Goal: Task Accomplishment & Management: Manage account settings

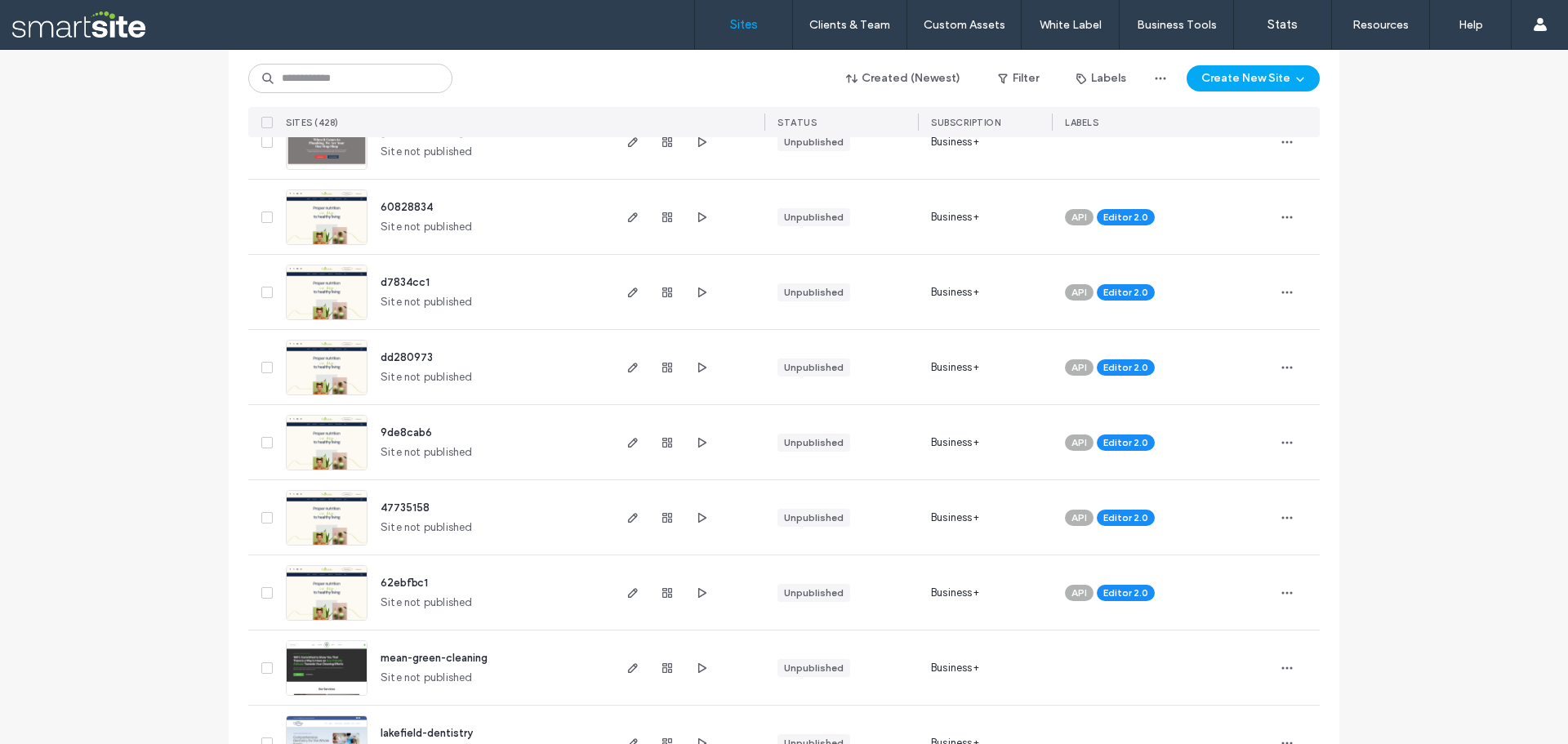
scroll to position [653, 0]
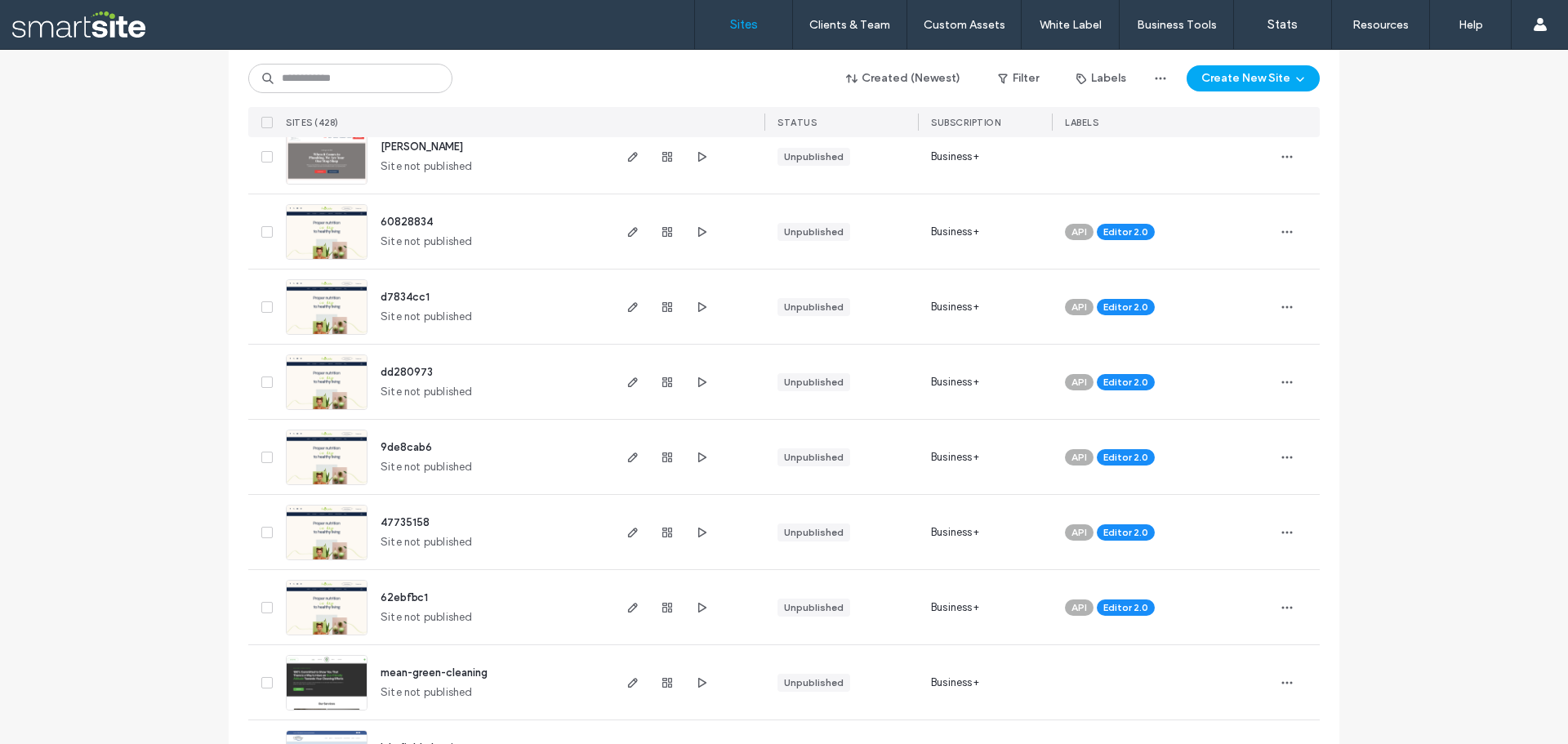
click at [264, 609] on icon at bounding box center [267, 607] width 6 height 4
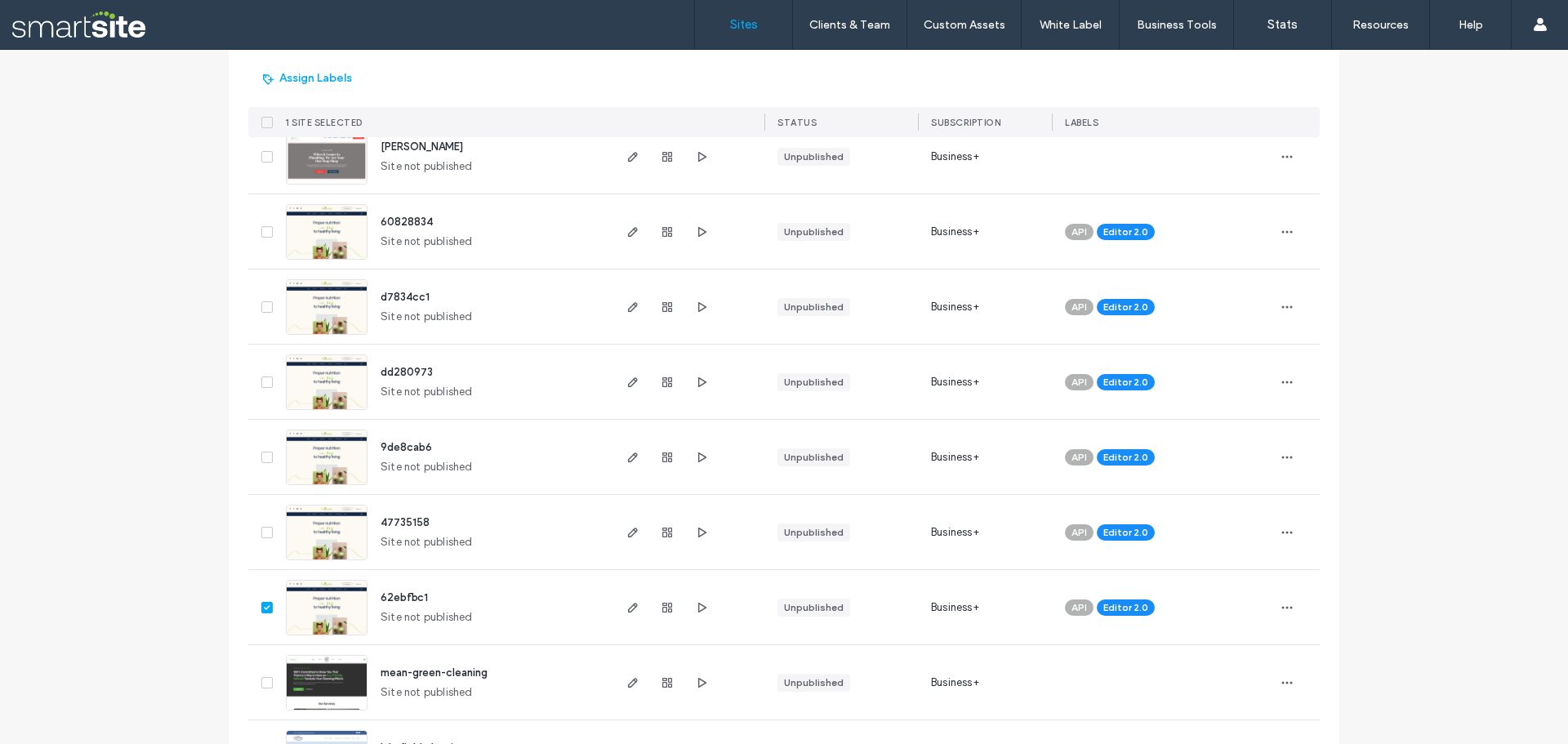
click at [264, 534] on icon at bounding box center [267, 532] width 6 height 4
click at [265, 459] on span at bounding box center [267, 457] width 12 height 12
click at [264, 380] on icon at bounding box center [267, 381] width 6 height 4
click at [264, 308] on icon at bounding box center [267, 307] width 6 height 4
click at [264, 230] on icon at bounding box center [267, 232] width 6 height 4
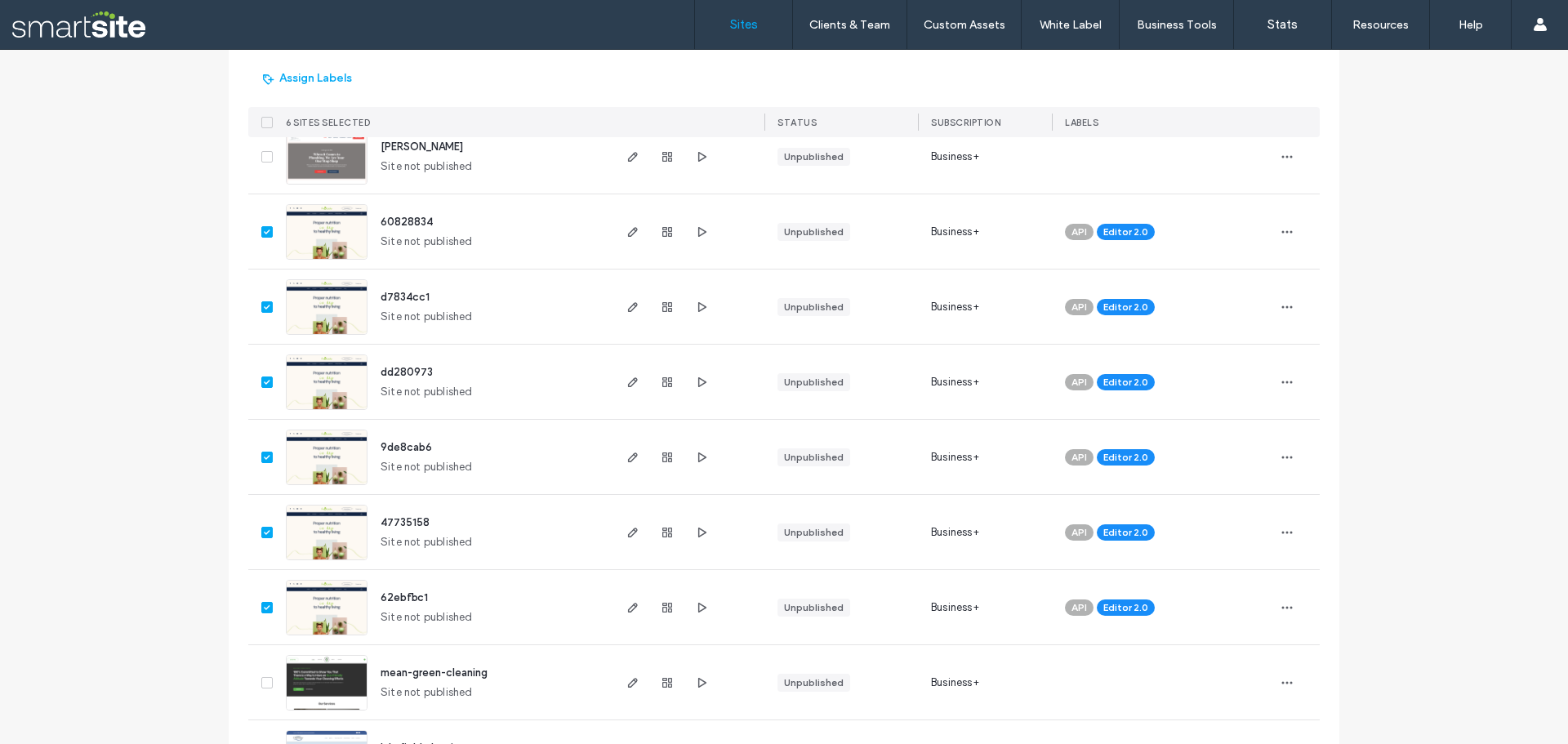
click at [264, 608] on icon at bounding box center [267, 607] width 5 height 4
click at [261, 529] on span at bounding box center [267, 532] width 12 height 12
click at [261, 455] on span at bounding box center [267, 457] width 12 height 12
click at [264, 370] on div at bounding box center [264, 381] width 31 height 74
click at [264, 372] on div at bounding box center [264, 381] width 31 height 74
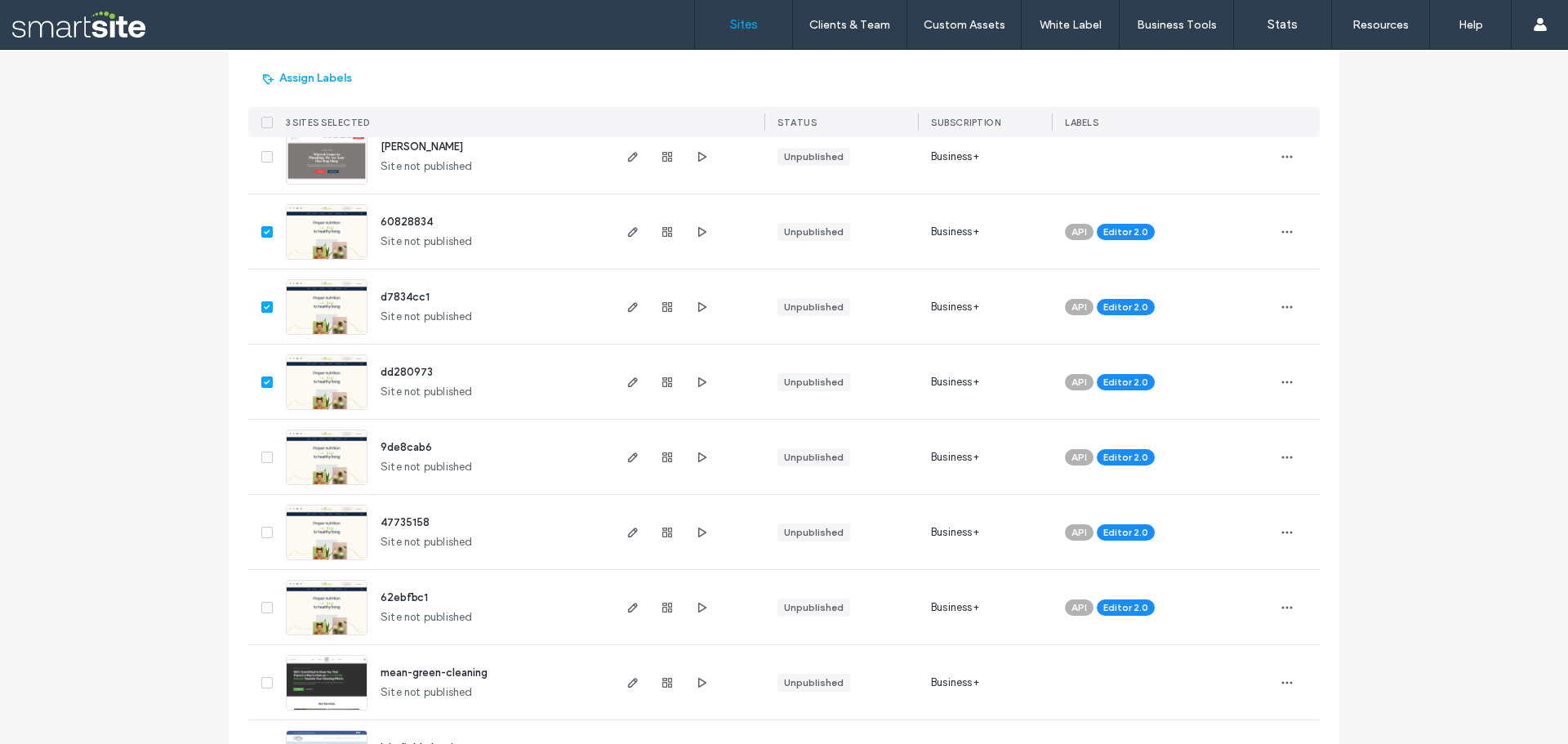
click at [263, 376] on span at bounding box center [267, 381] width 12 height 12
click at [264, 308] on icon at bounding box center [267, 307] width 6 height 4
click at [254, 237] on div at bounding box center [264, 231] width 31 height 74
click at [264, 230] on icon at bounding box center [267, 232] width 6 height 4
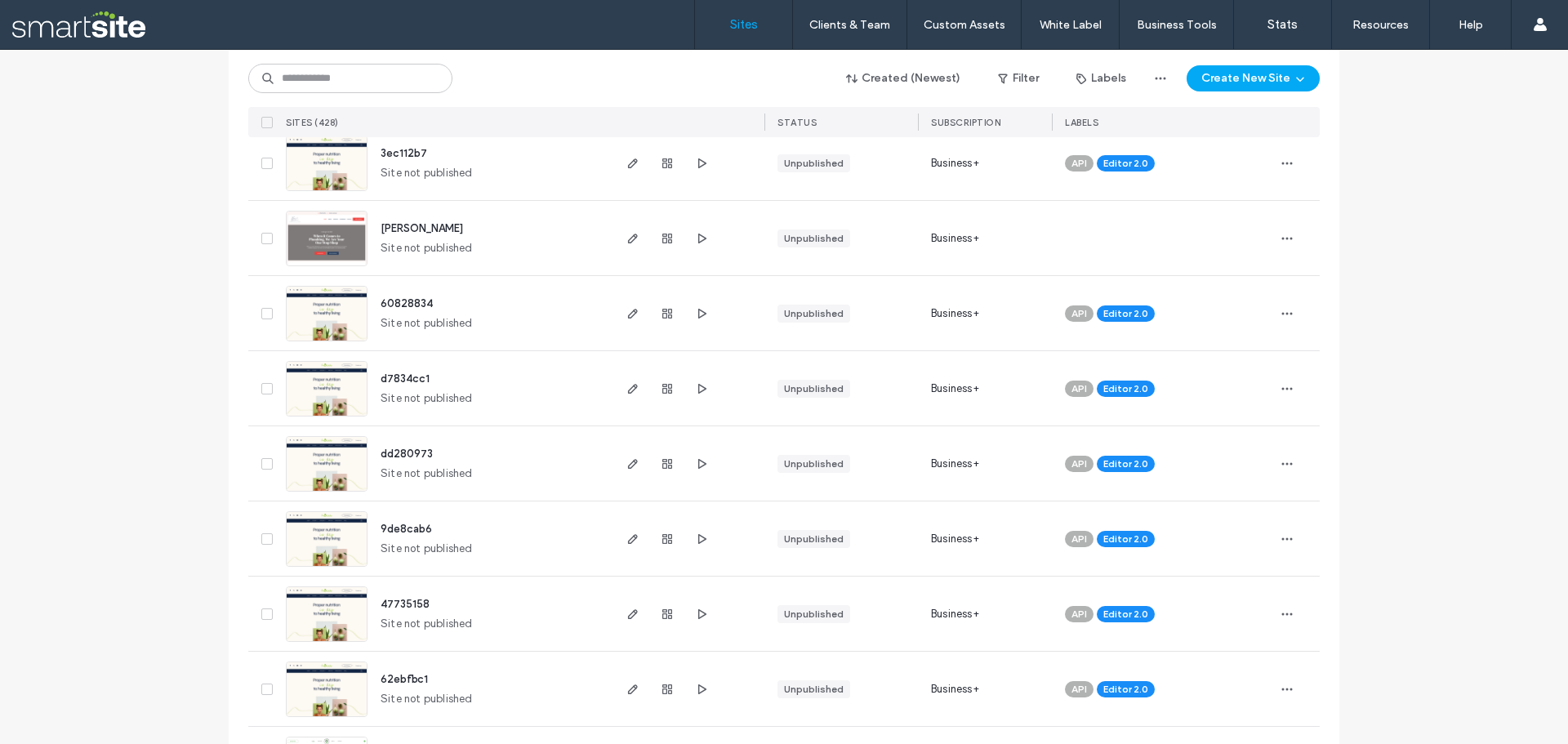
scroll to position [898, 0]
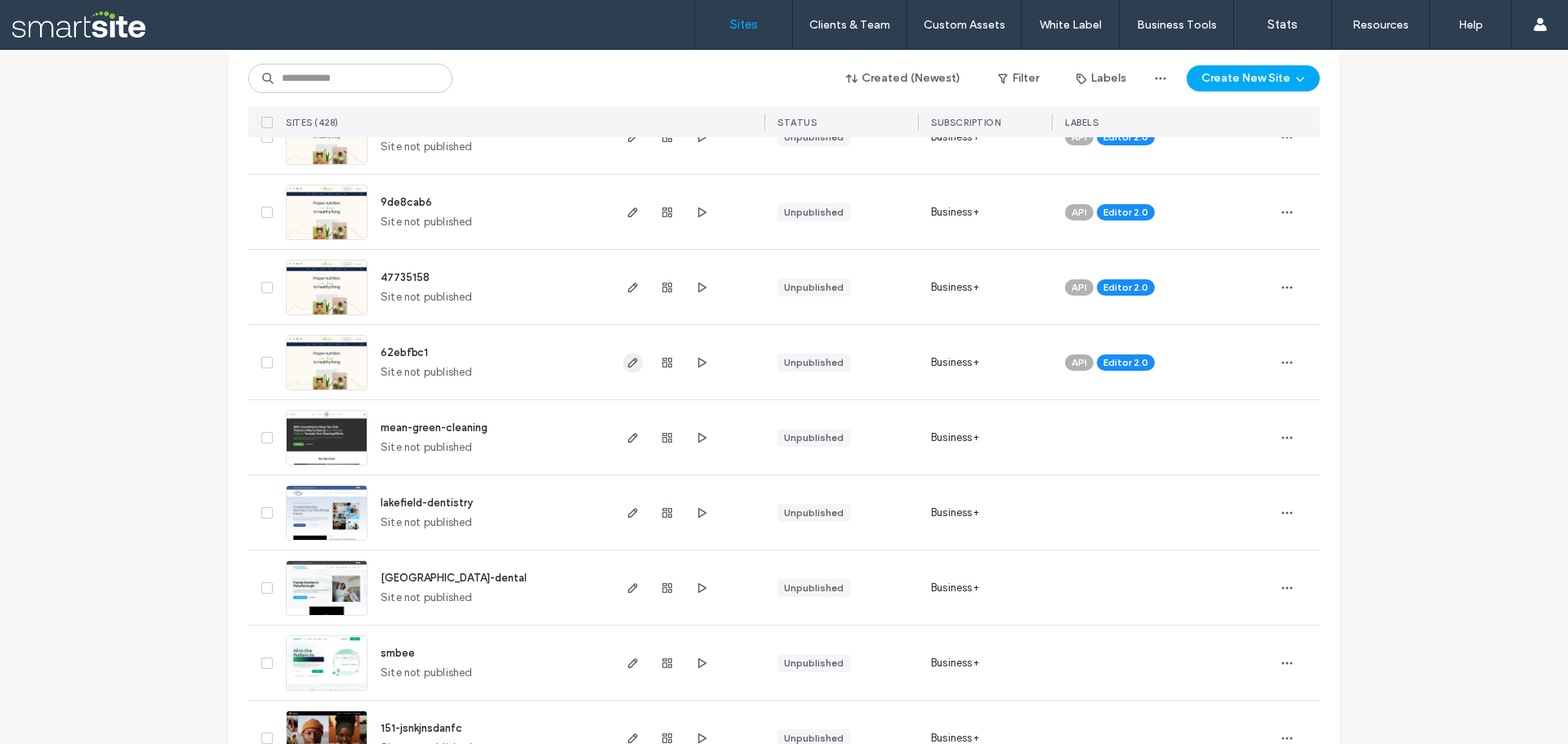
click at [636, 363] on span "button" at bounding box center [633, 363] width 20 height 20
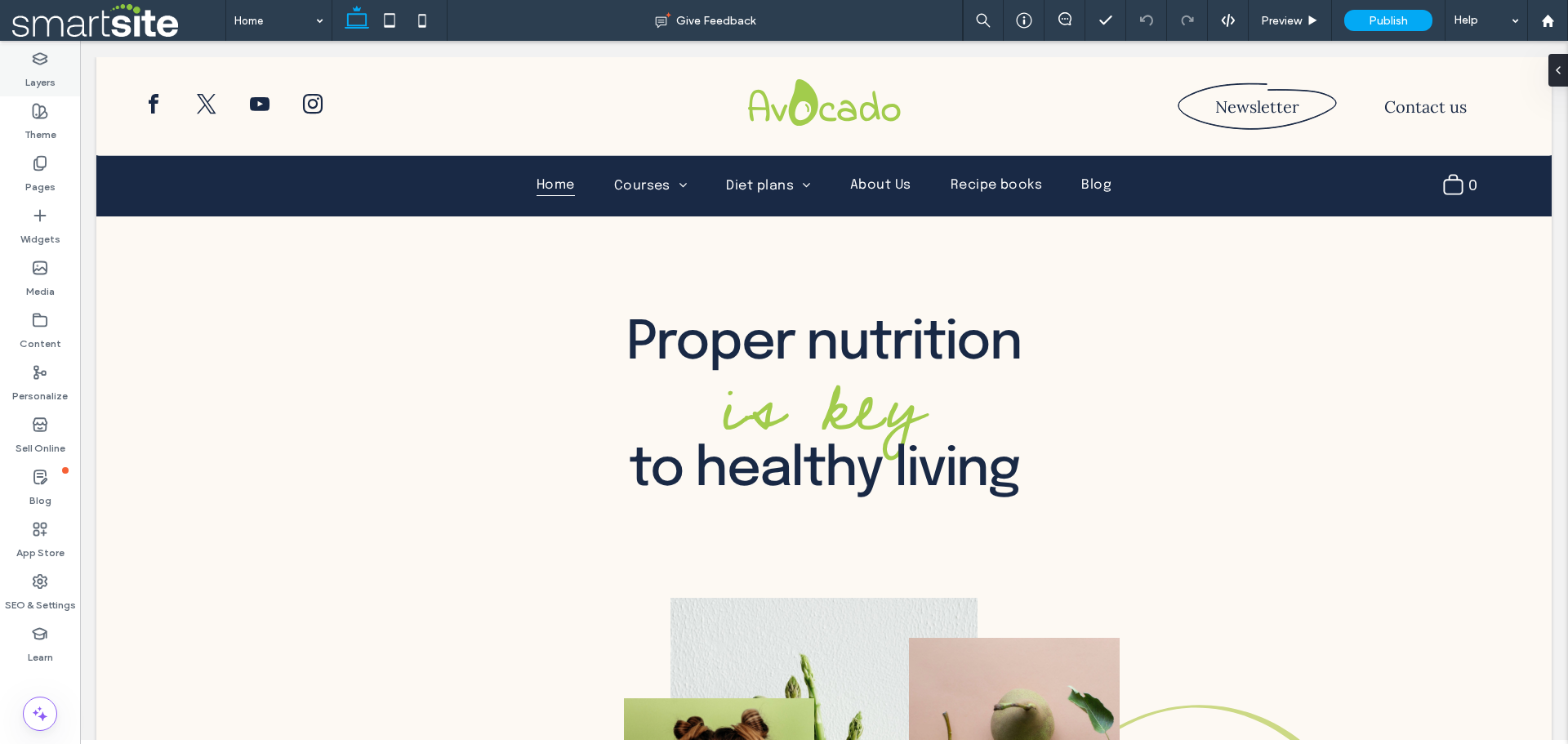
click at [41, 73] on label "Layers" at bounding box center [40, 78] width 30 height 23
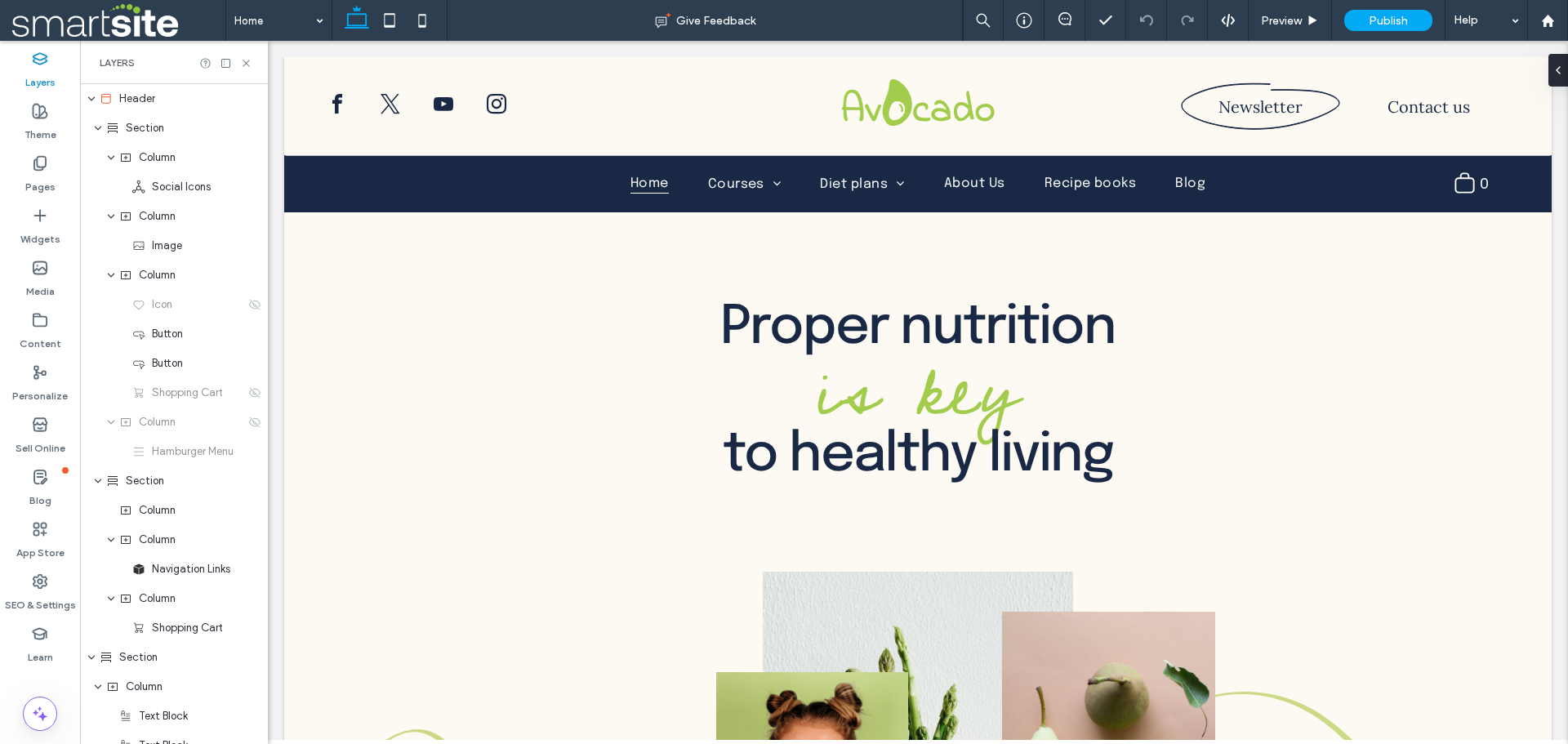
click at [41, 73] on label "Layers" at bounding box center [40, 78] width 30 height 23
click at [35, 116] on icon at bounding box center [40, 110] width 16 height 16
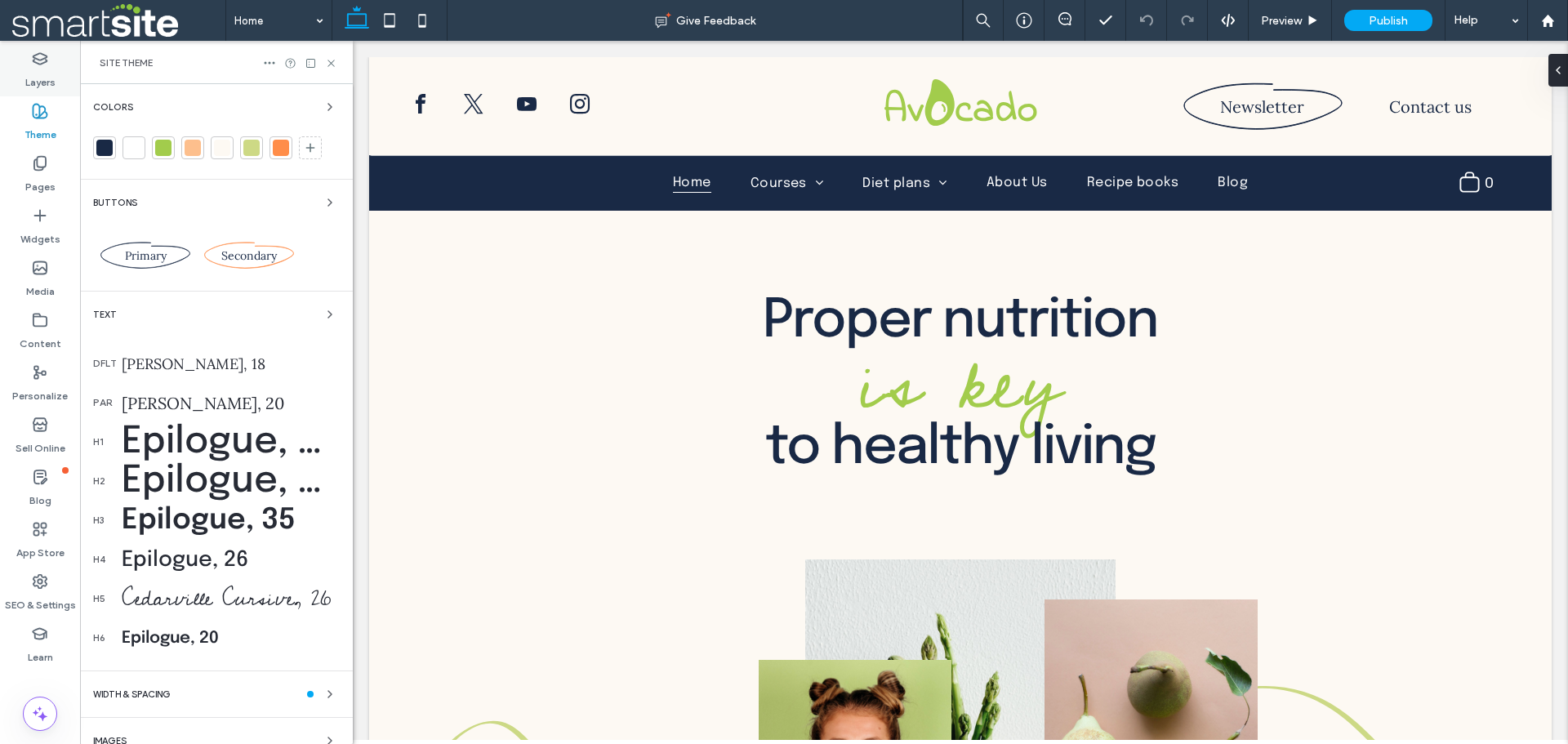
click at [38, 73] on label "Layers" at bounding box center [40, 78] width 30 height 23
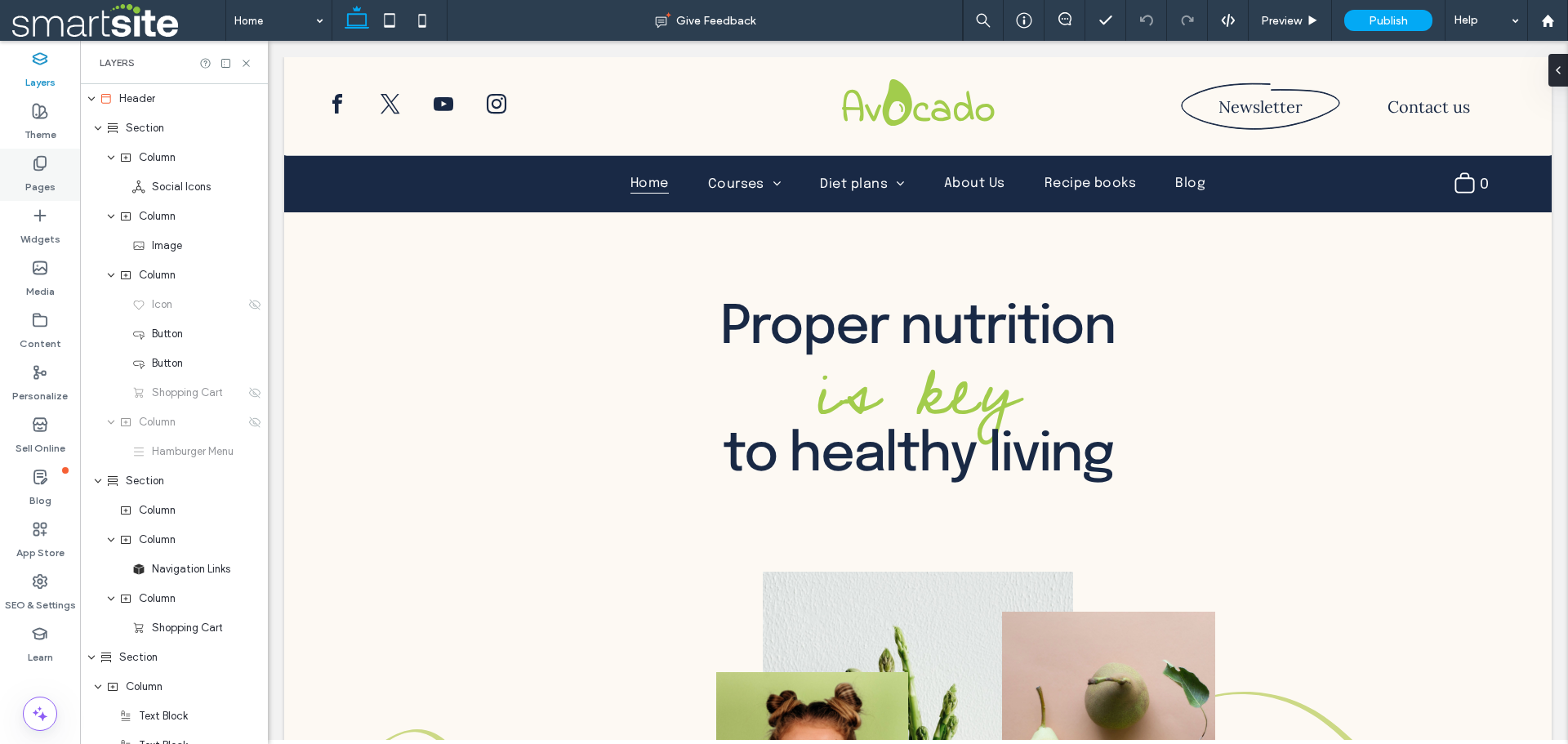
click at [39, 168] on use at bounding box center [39, 164] width 12 height 14
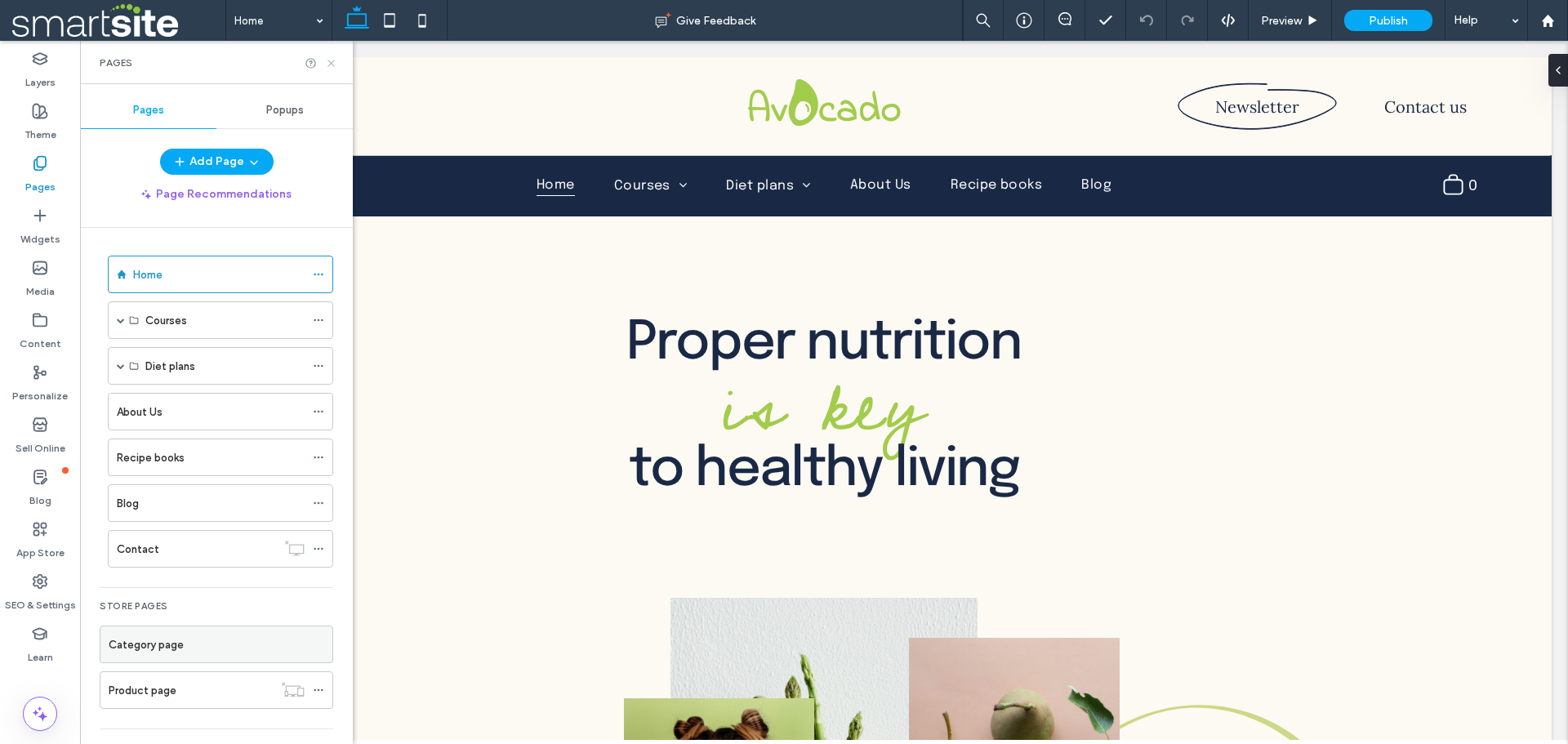
click at [328, 65] on use at bounding box center [330, 62] width 6 height 6
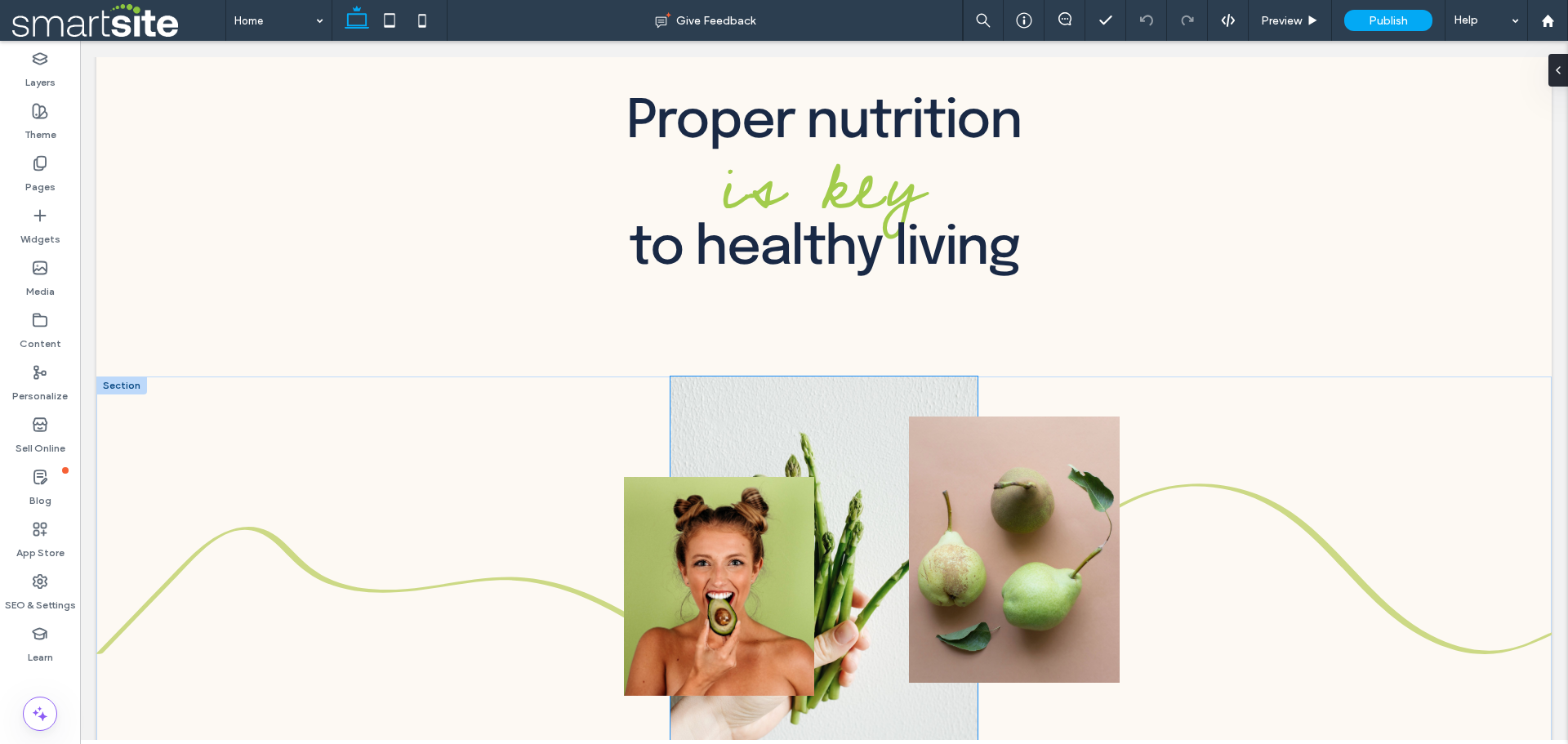
scroll to position [245, 0]
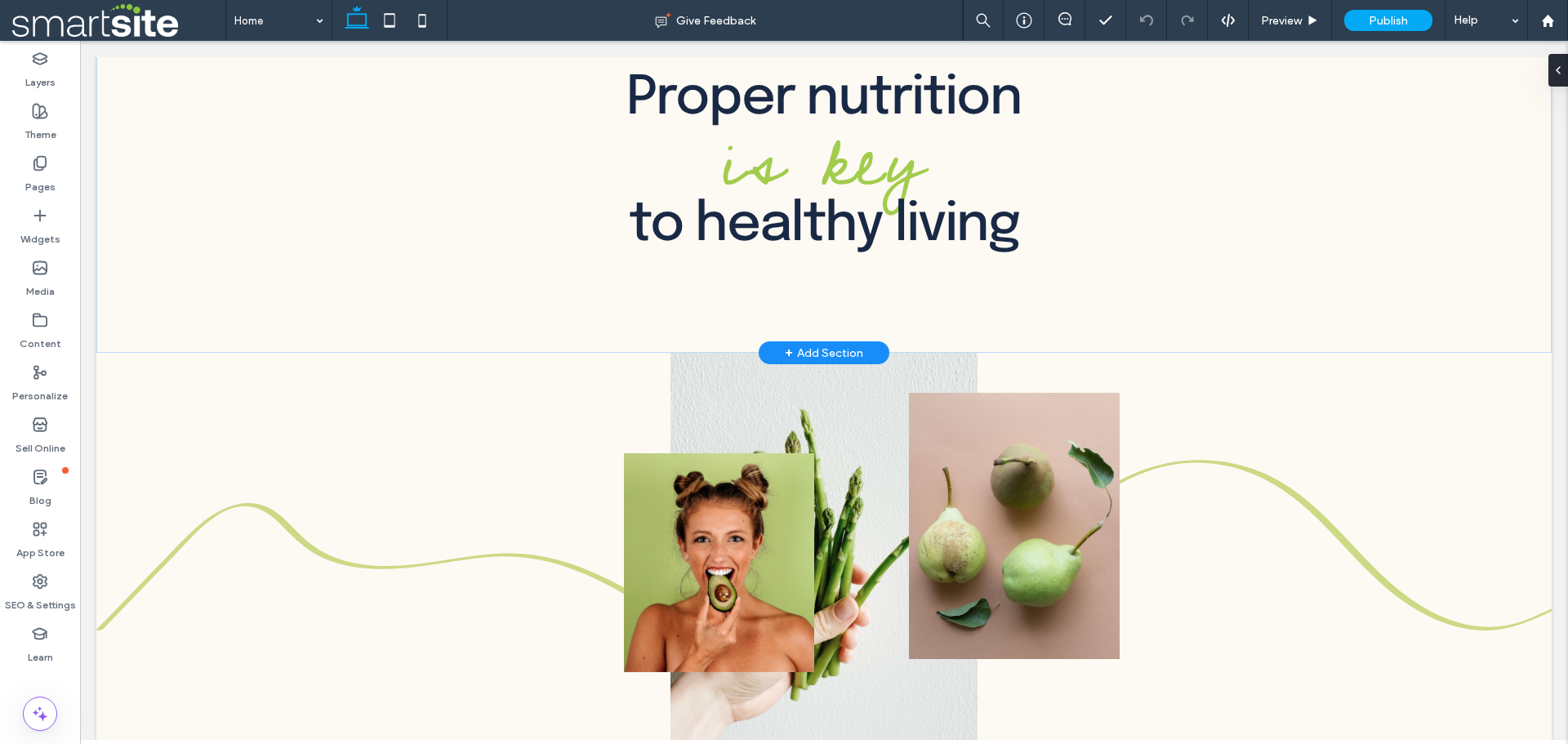
click at [814, 347] on div "+ Add Section" at bounding box center [825, 353] width 78 height 18
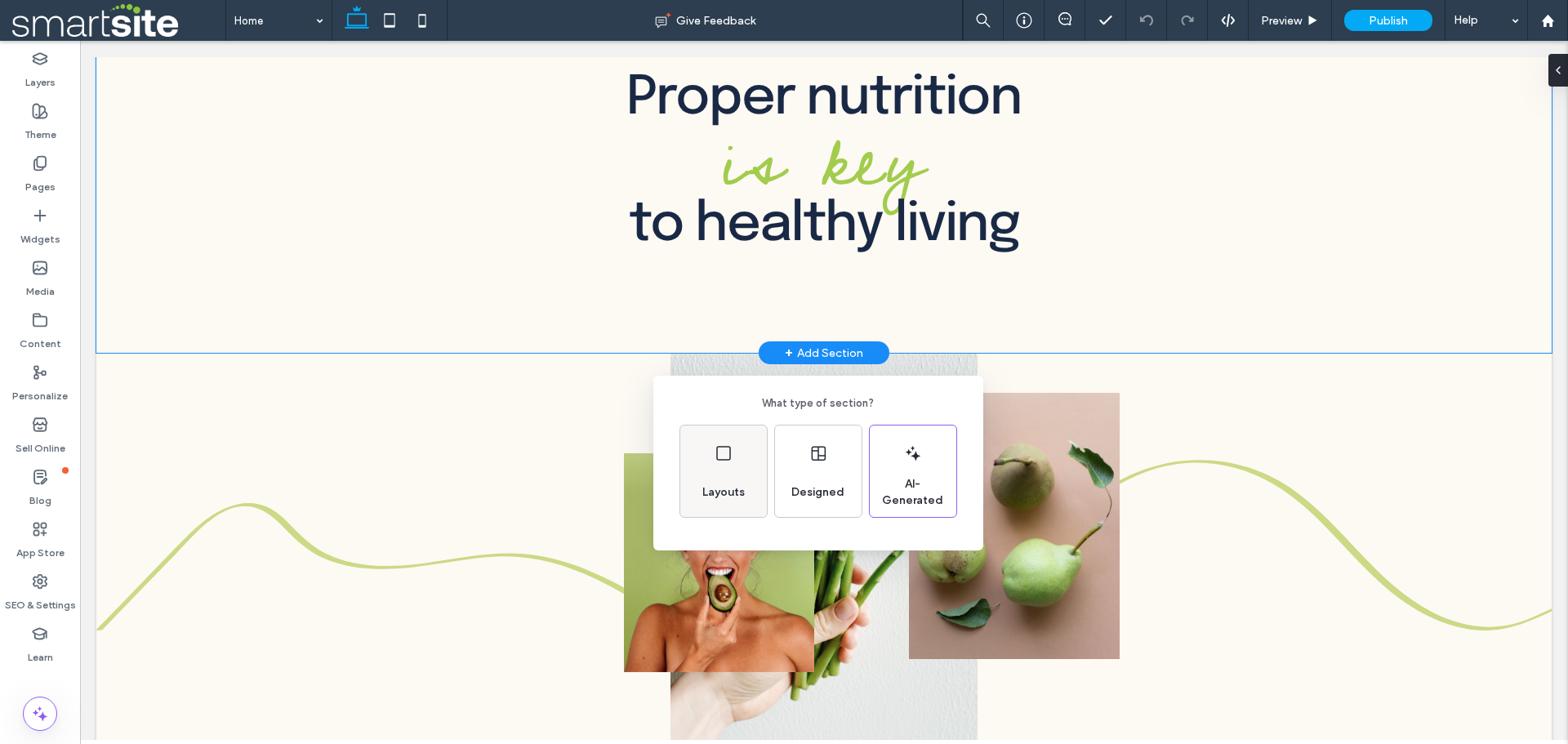
click at [735, 471] on div "Layouts" at bounding box center [723, 470] width 86 height 92
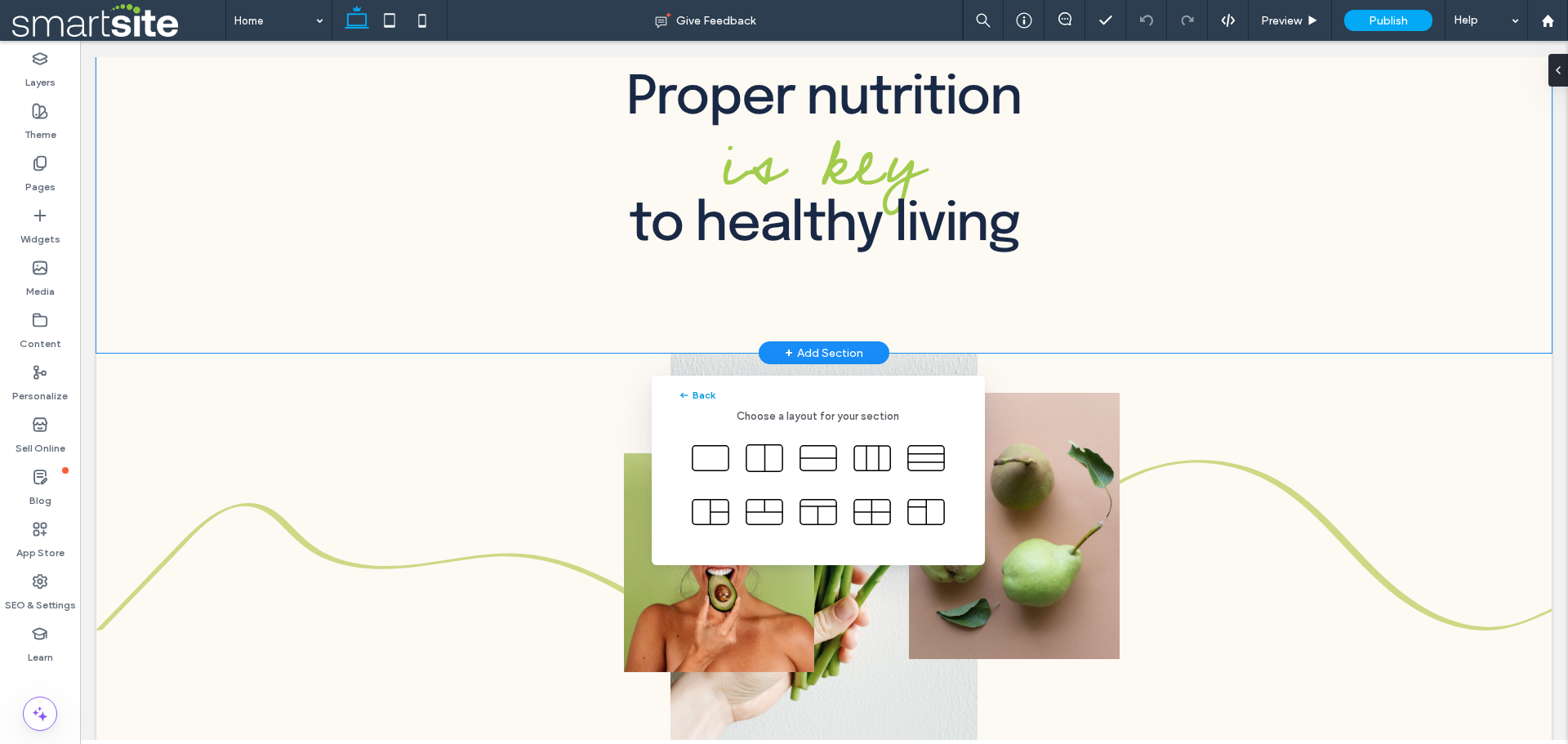
click at [698, 395] on button "Back" at bounding box center [697, 396] width 37 height 20
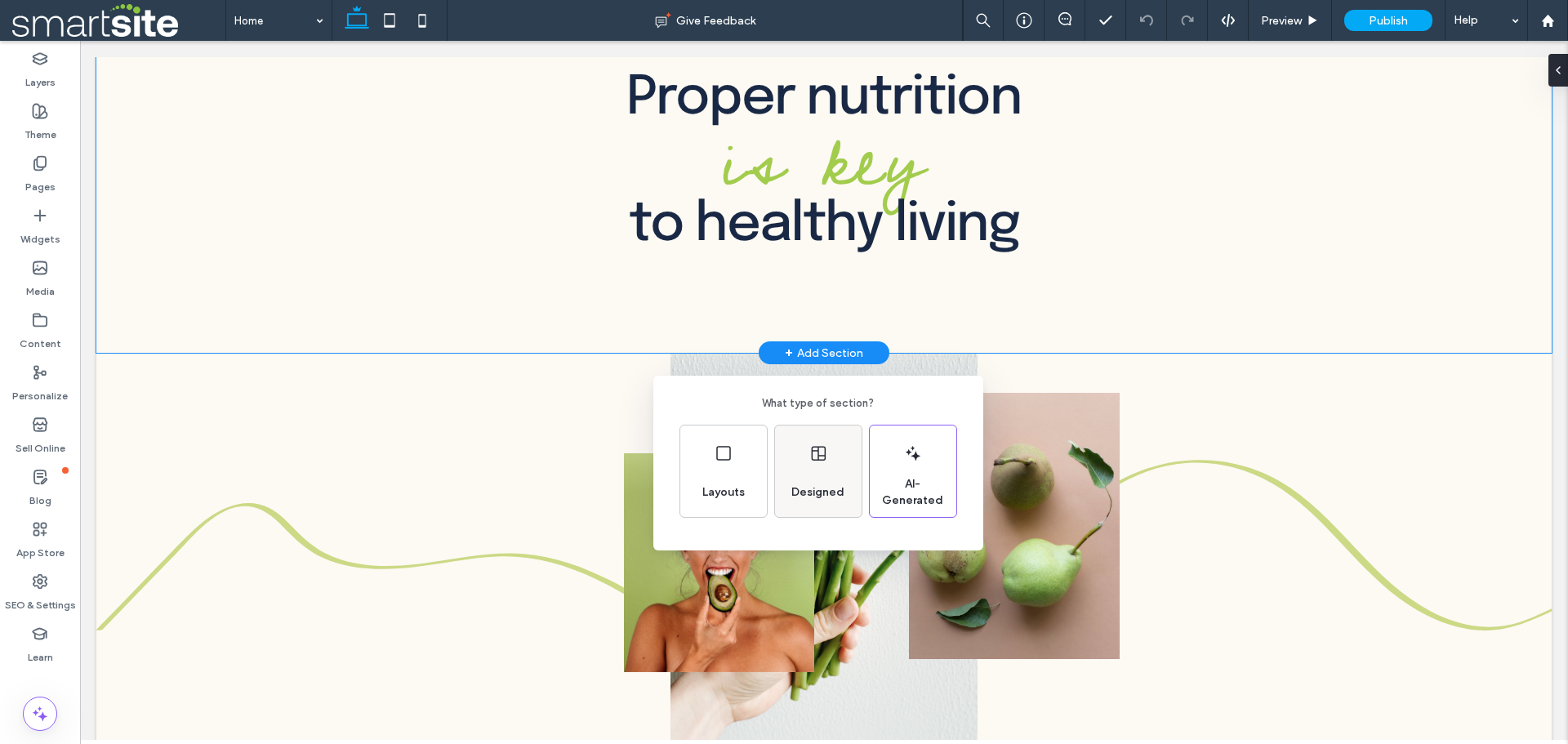
click at [814, 464] on div "Designed" at bounding box center [818, 470] width 86 height 92
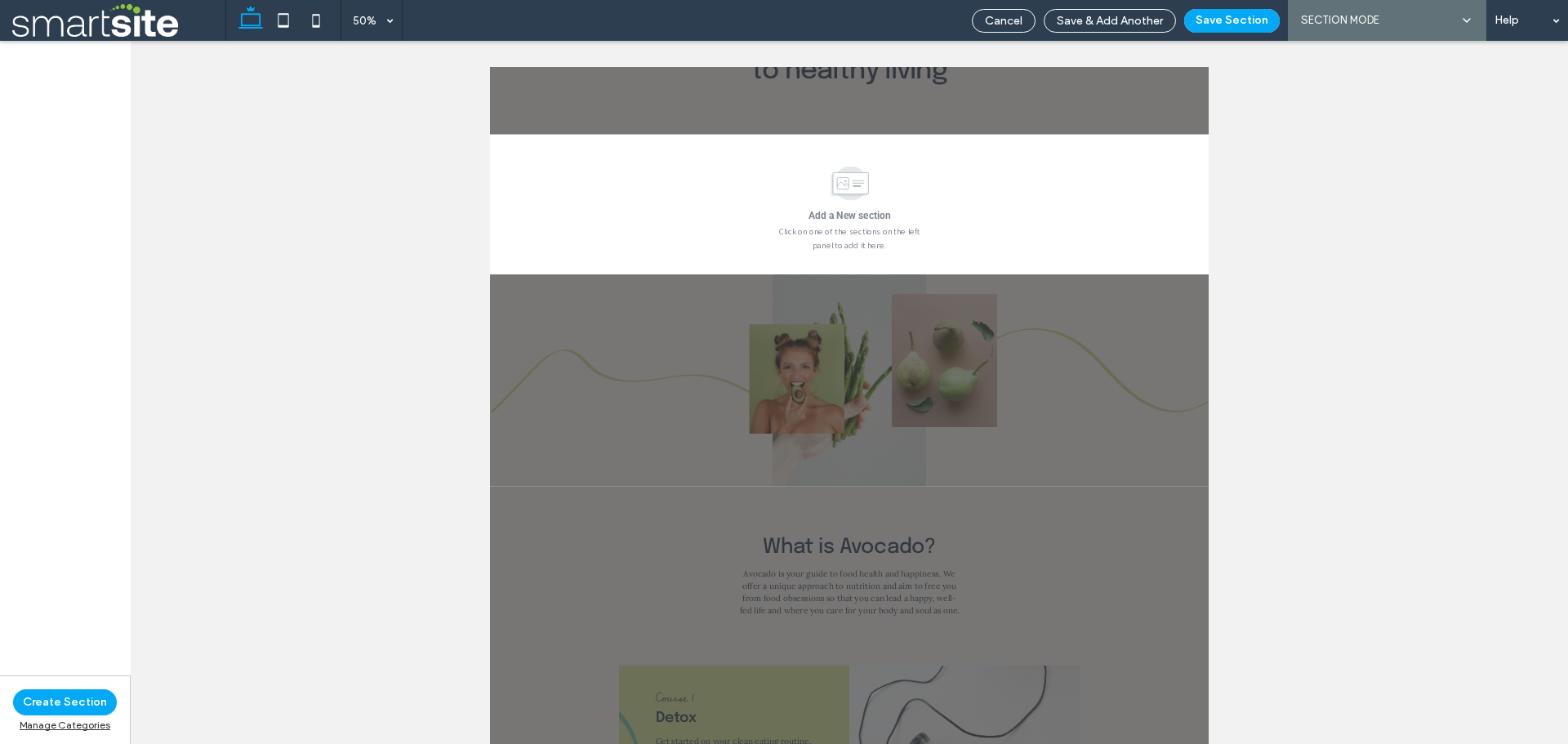
scroll to position [405, 0]
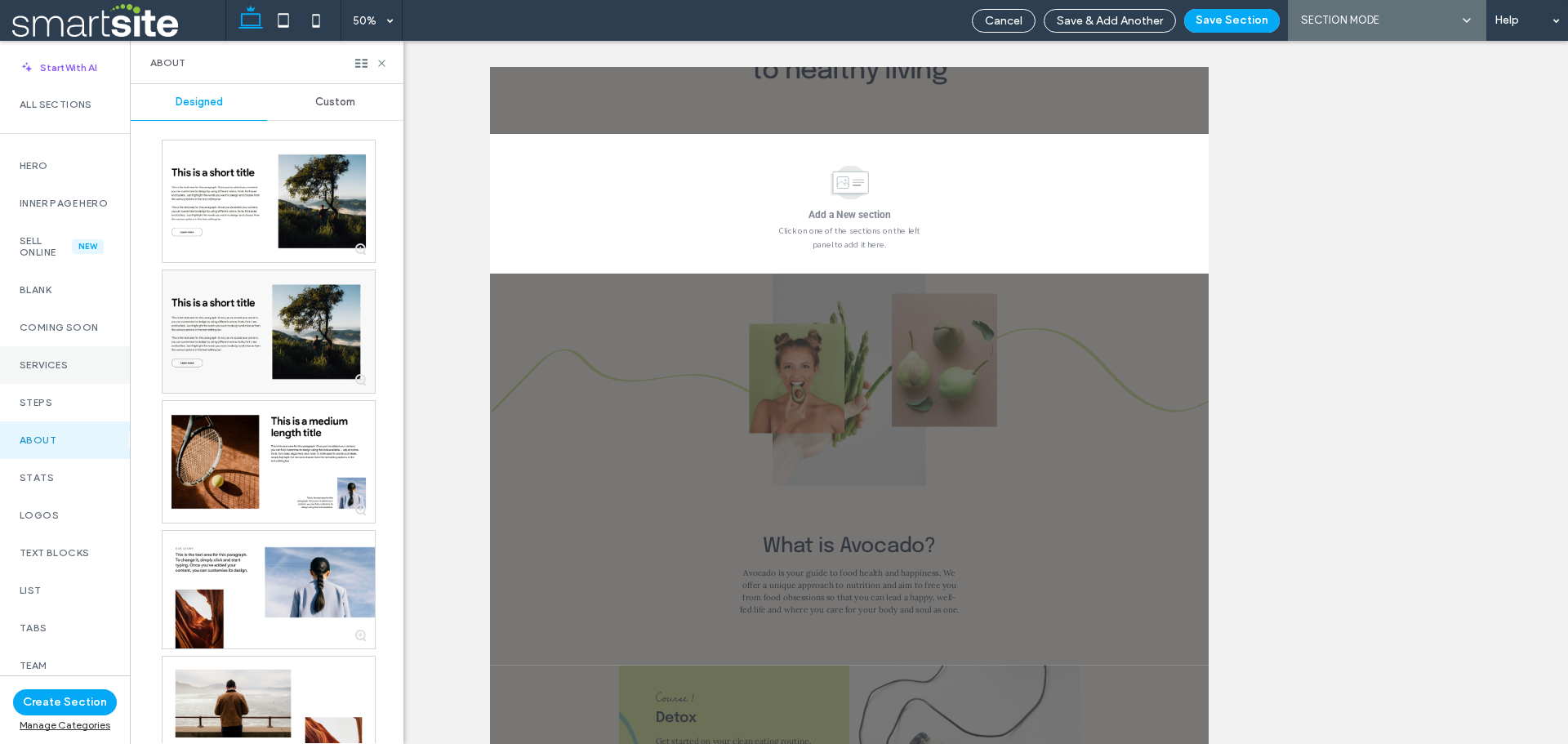
click at [41, 384] on div "Services" at bounding box center [65, 365] width 130 height 37
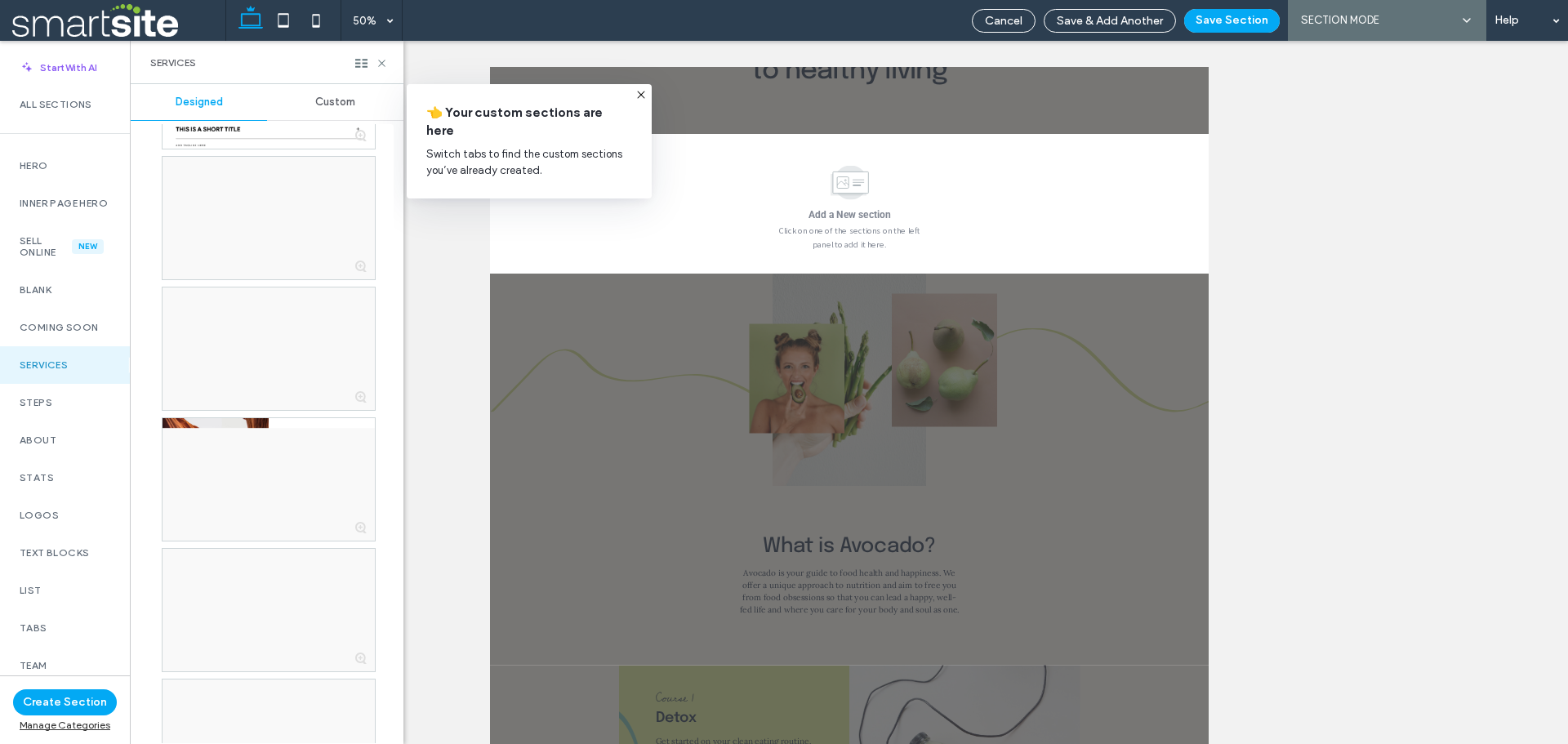
scroll to position [5553, 0]
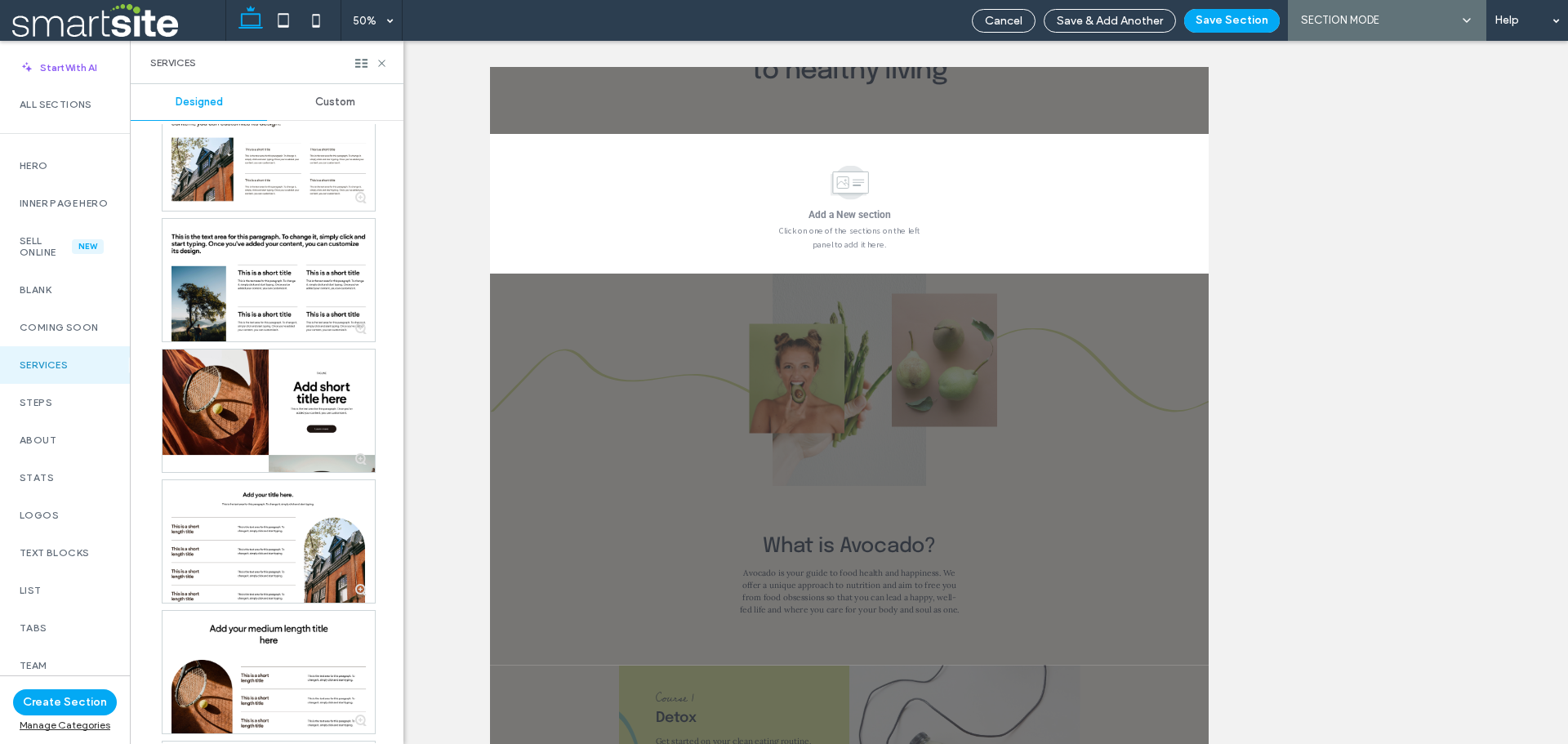
click at [279, 278] on div at bounding box center [268, 280] width 212 height 122
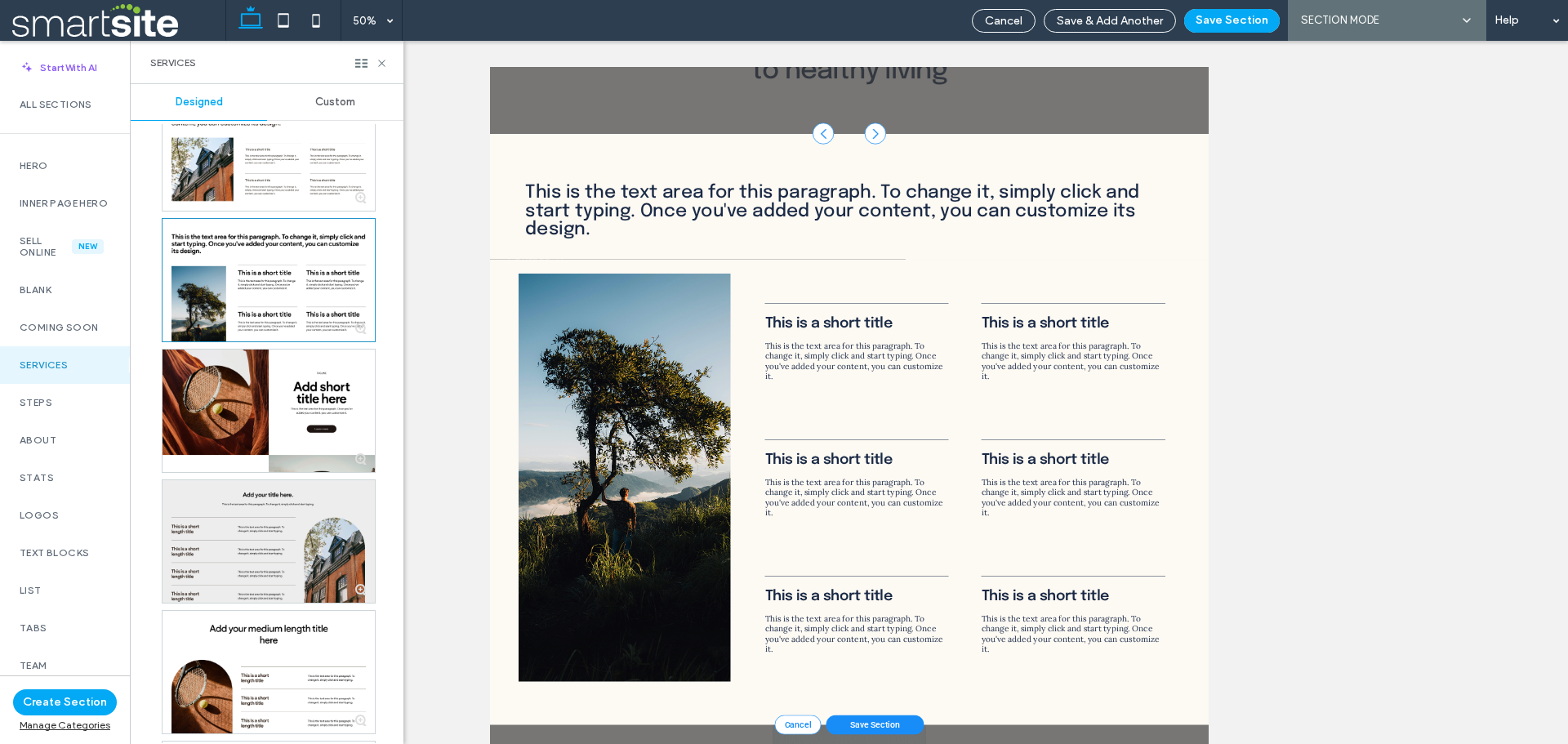
click at [268, 532] on div at bounding box center [268, 541] width 212 height 122
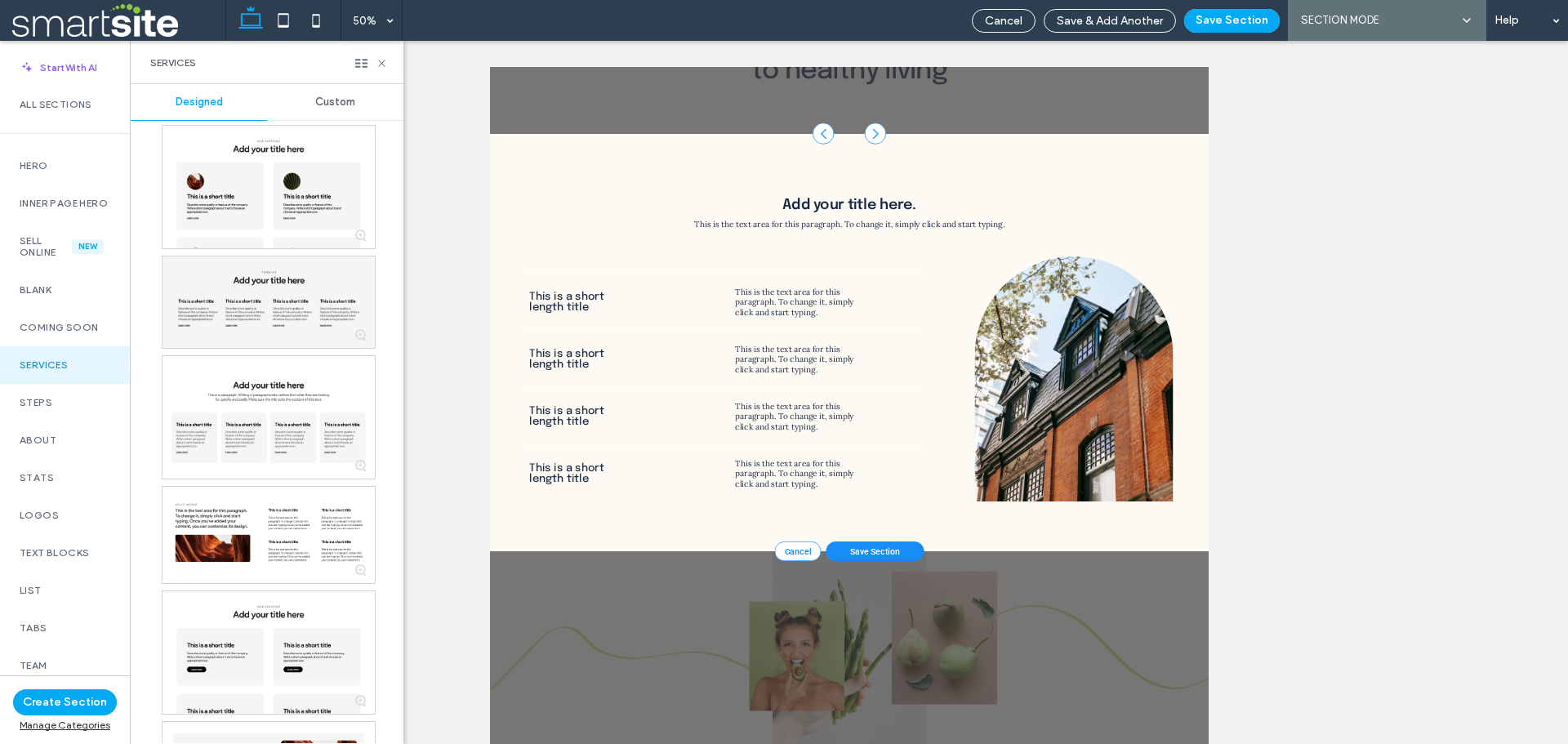
scroll to position [12023, 0]
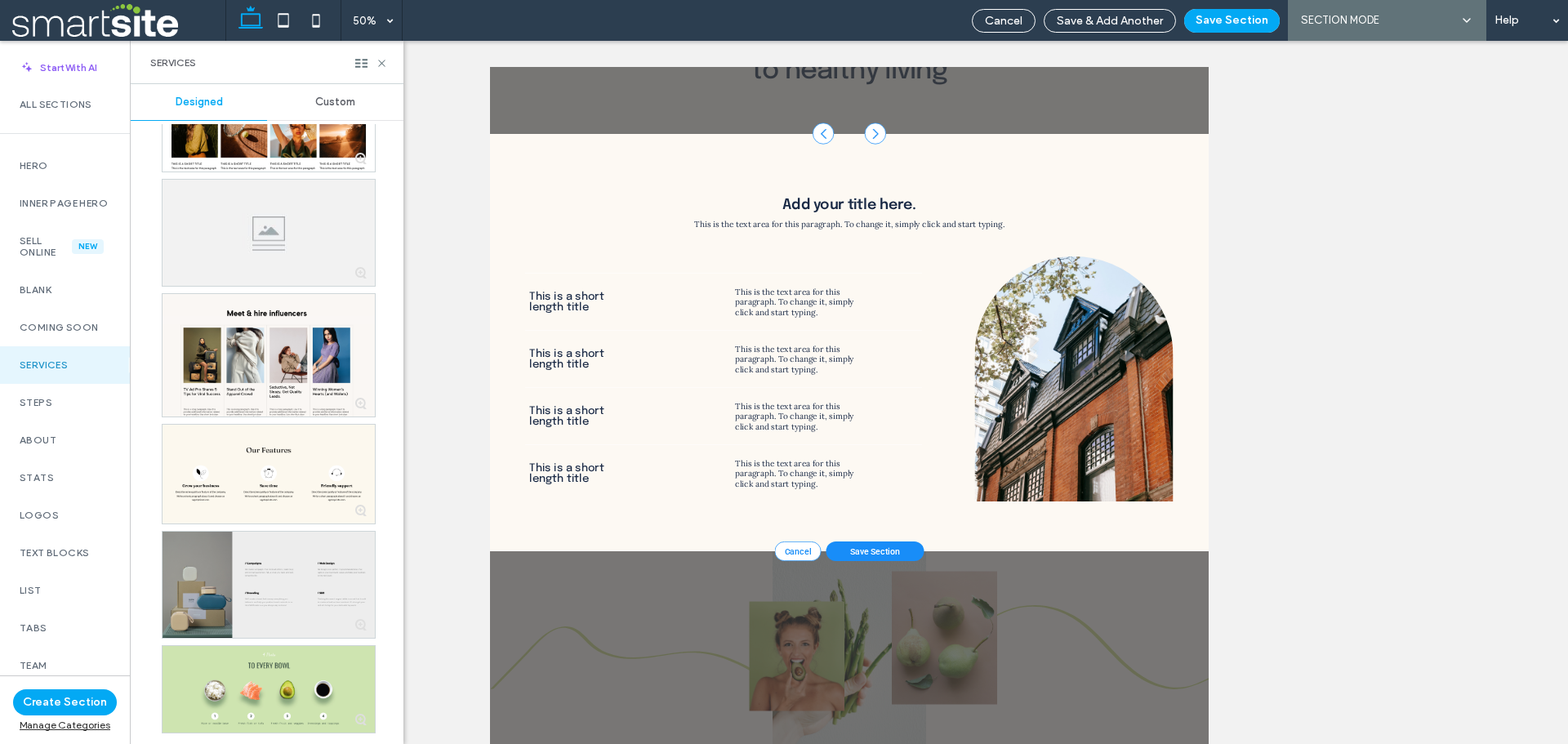
click at [259, 582] on div at bounding box center [268, 585] width 212 height 106
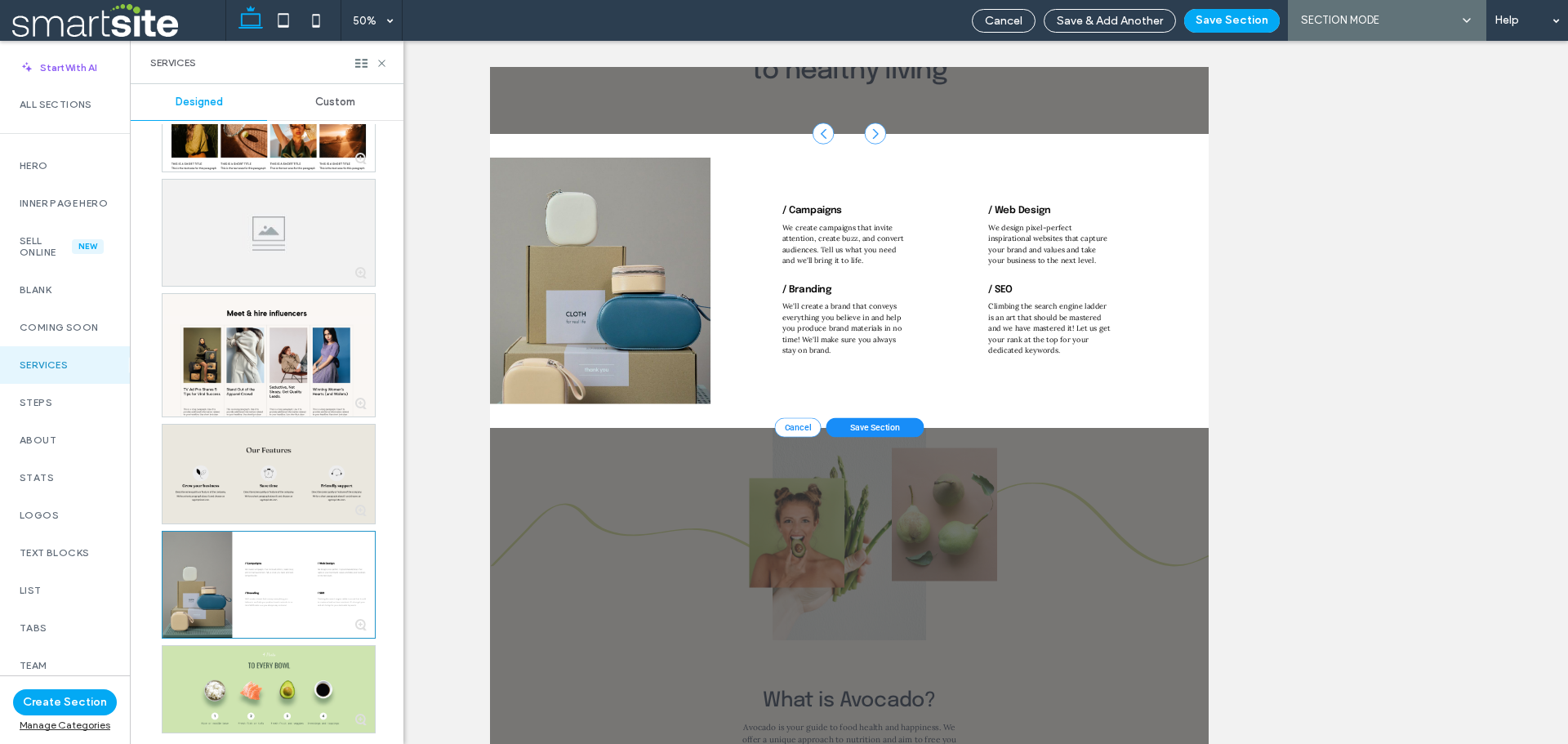
click at [264, 499] on div at bounding box center [268, 475] width 212 height 100
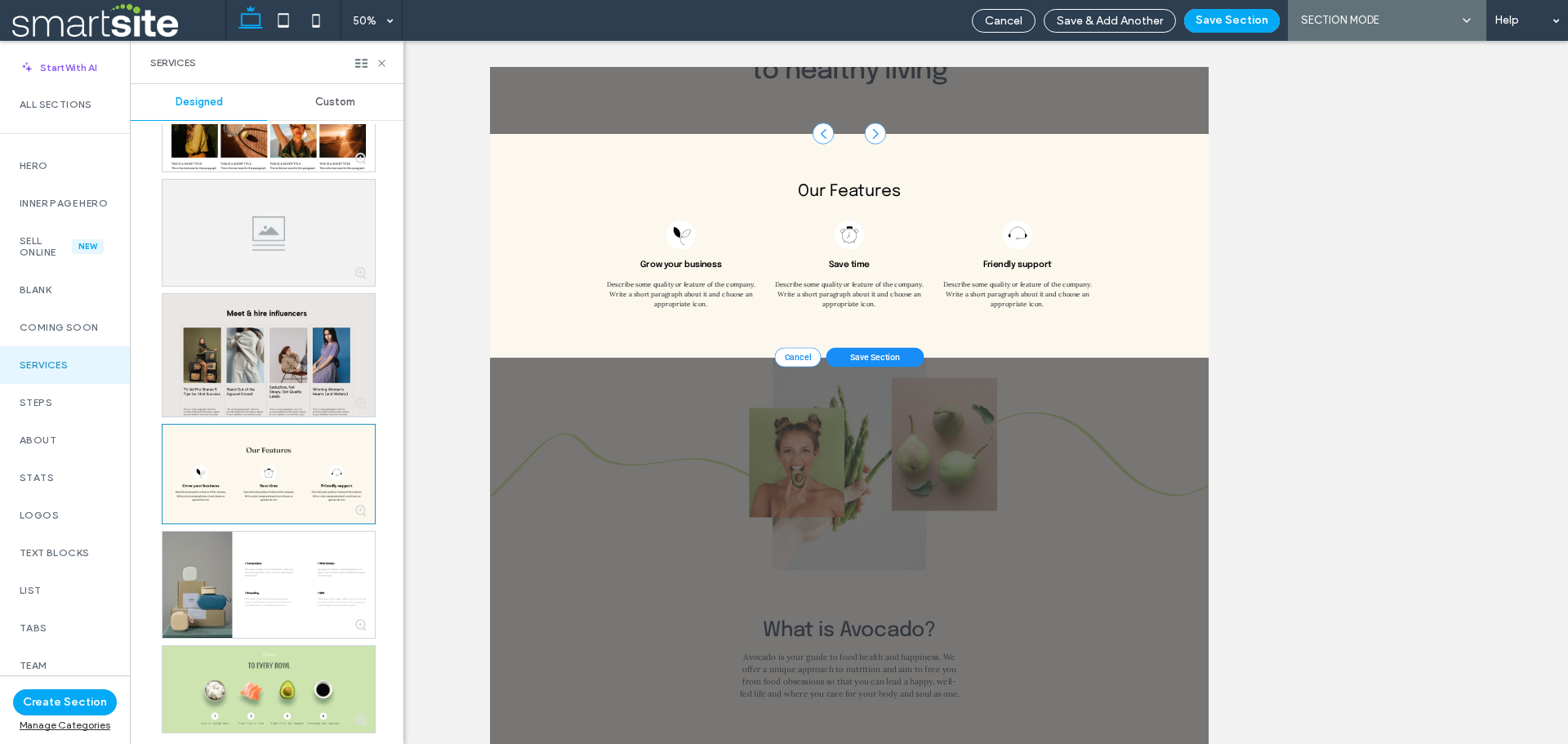
click at [267, 400] on div at bounding box center [268, 355] width 212 height 122
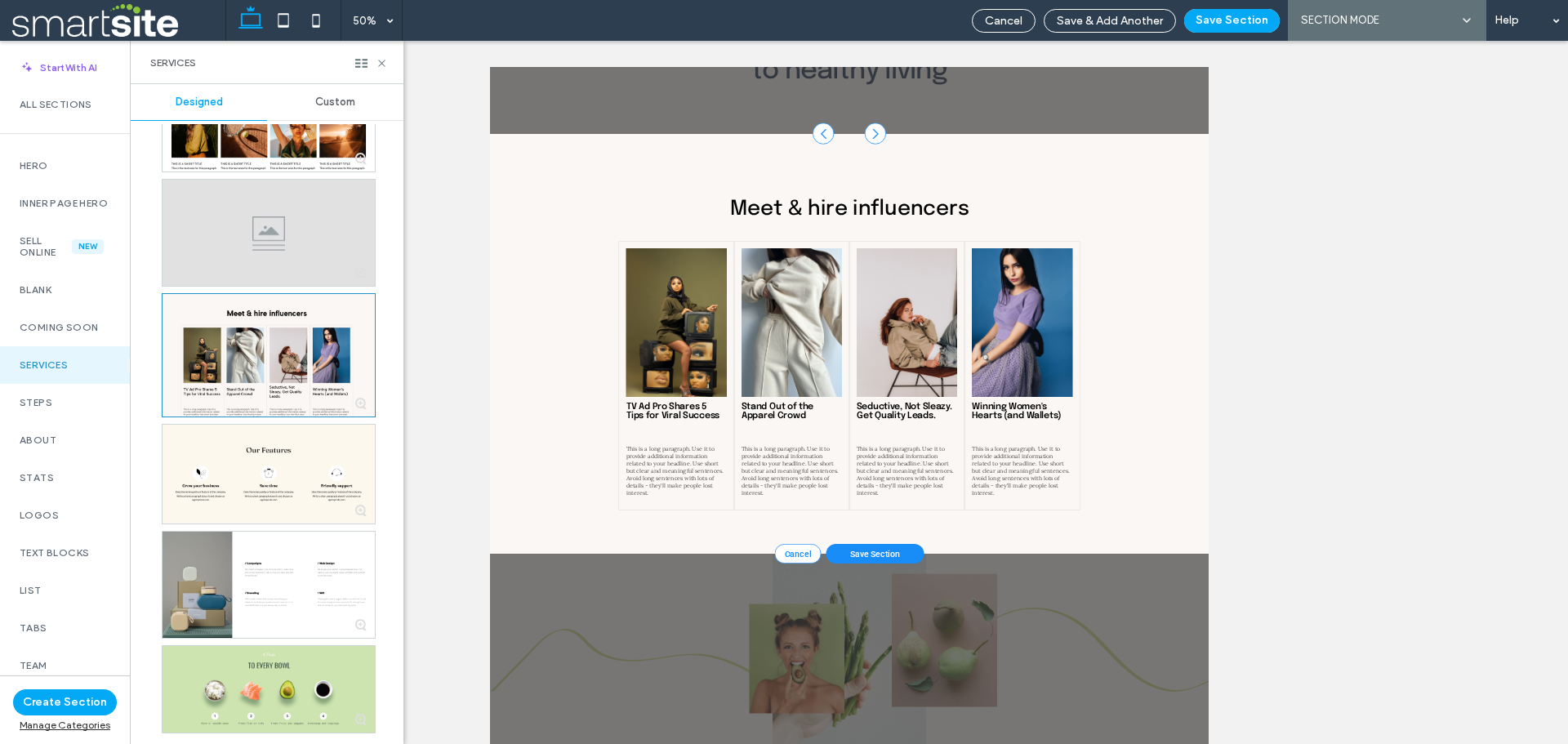
click at [275, 238] on div at bounding box center [268, 233] width 212 height 106
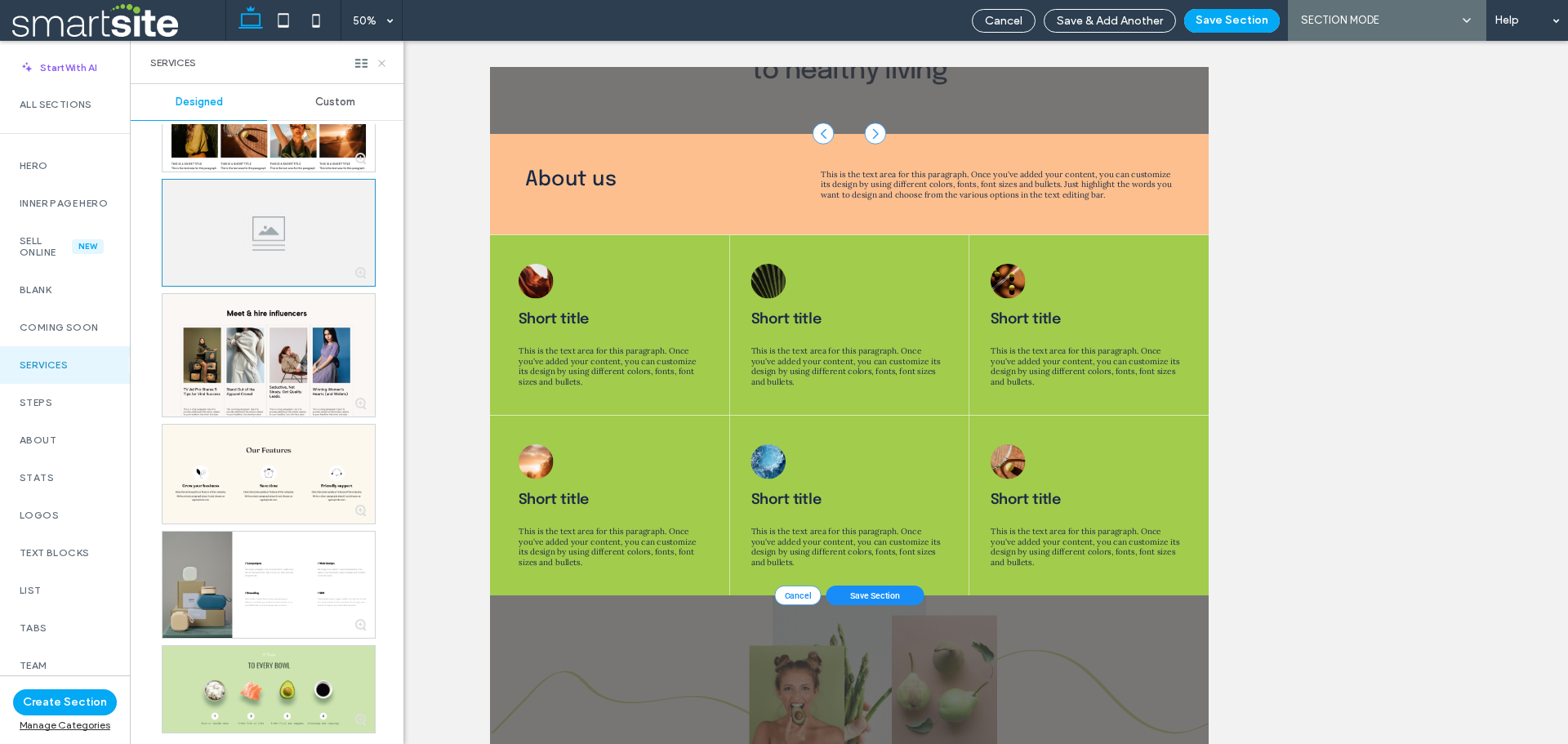
click at [382, 63] on use at bounding box center [381, 62] width 6 height 6
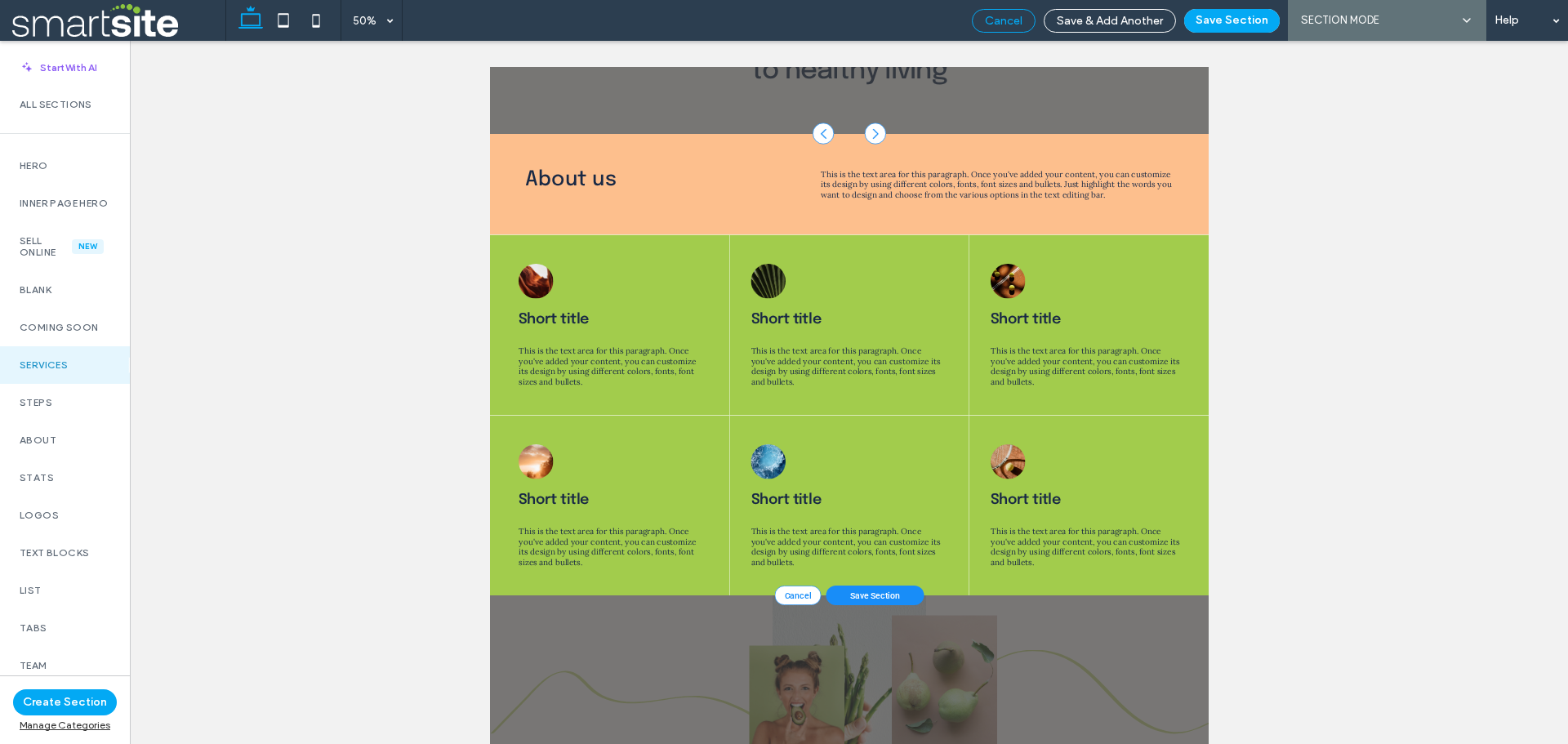
drag, startPoint x: 1002, startPoint y: 24, endPoint x: 863, endPoint y: 21, distance: 139.0
click at [1002, 24] on span "Cancel" at bounding box center [1004, 21] width 37 height 14
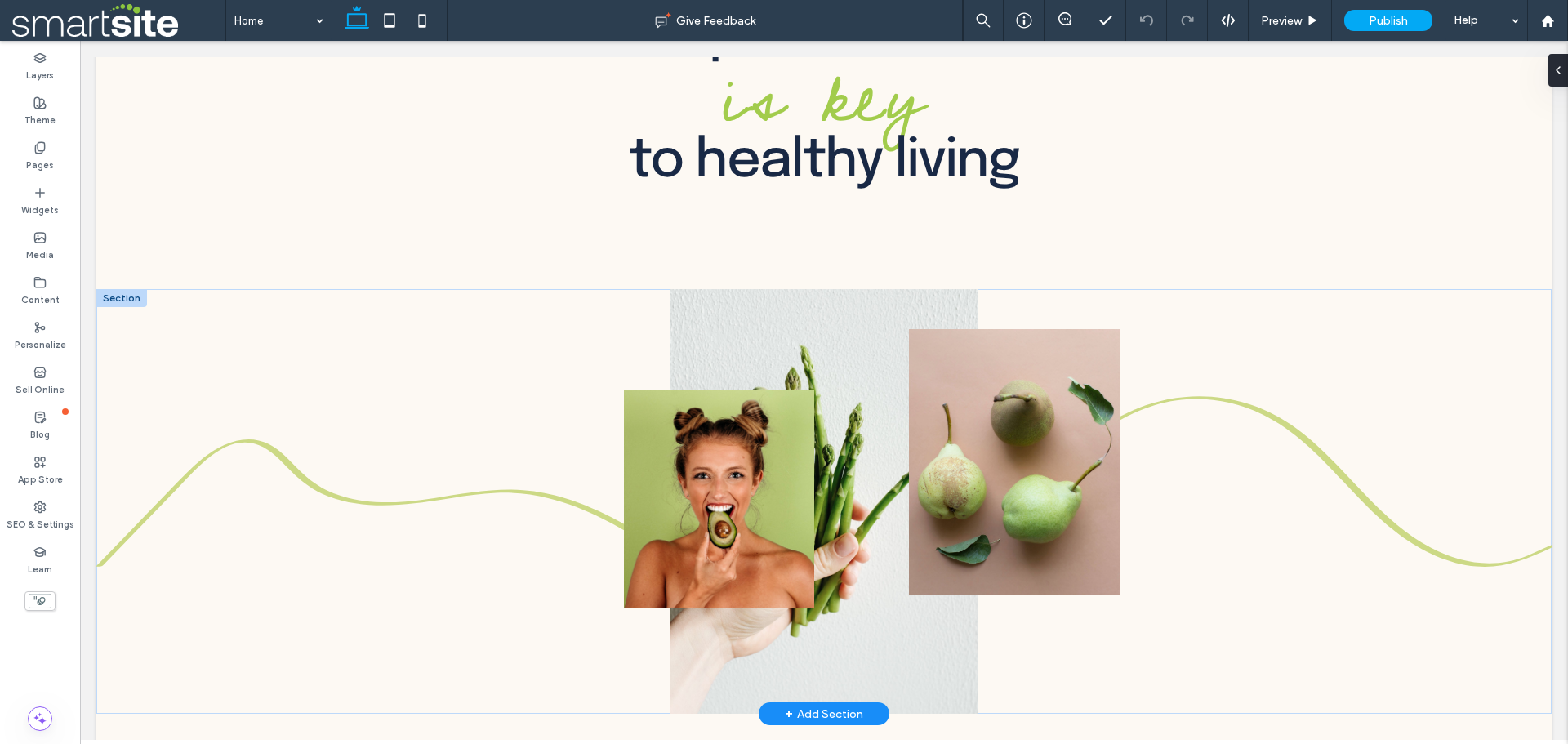
scroll to position [0, 0]
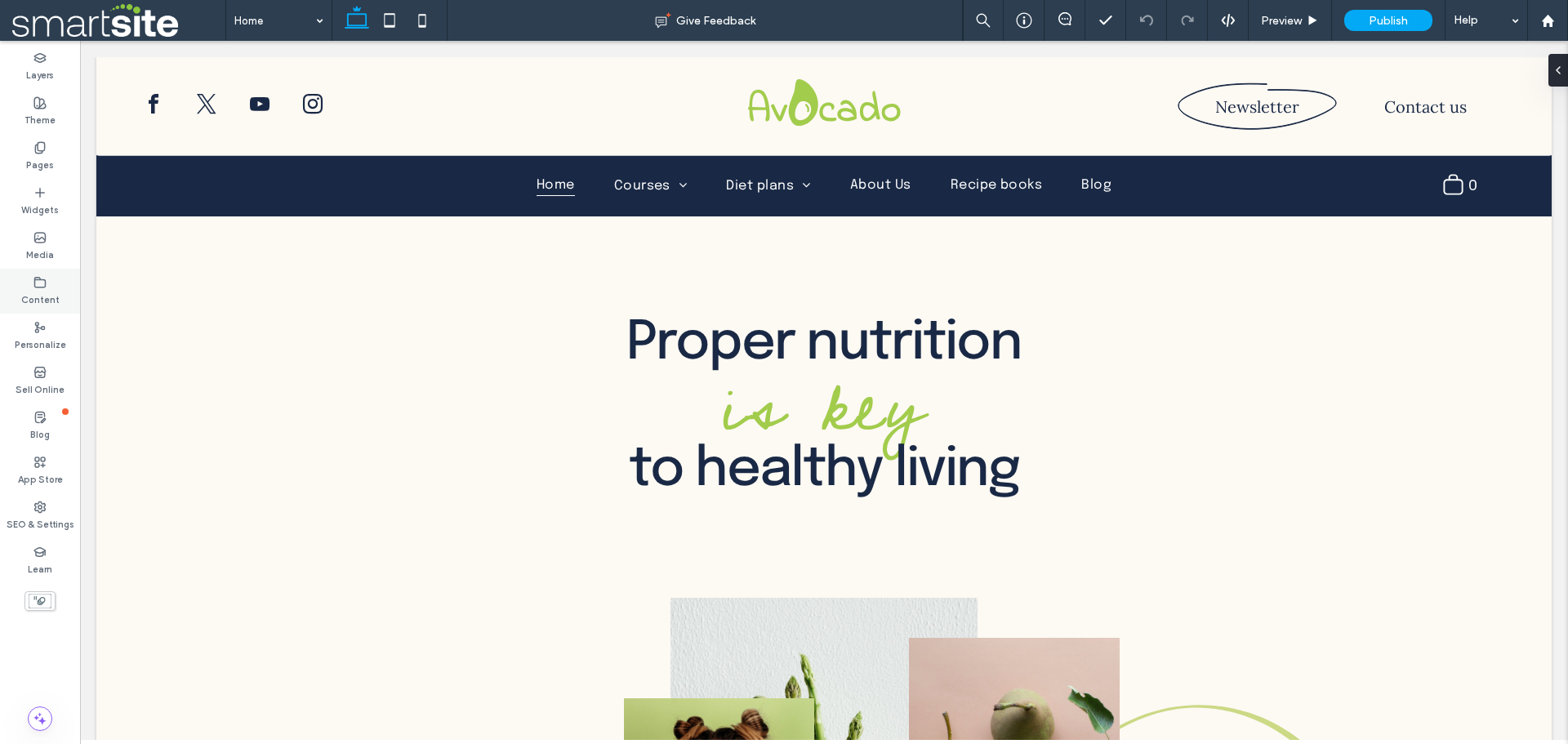
click at [45, 309] on div "Content" at bounding box center [40, 290] width 80 height 45
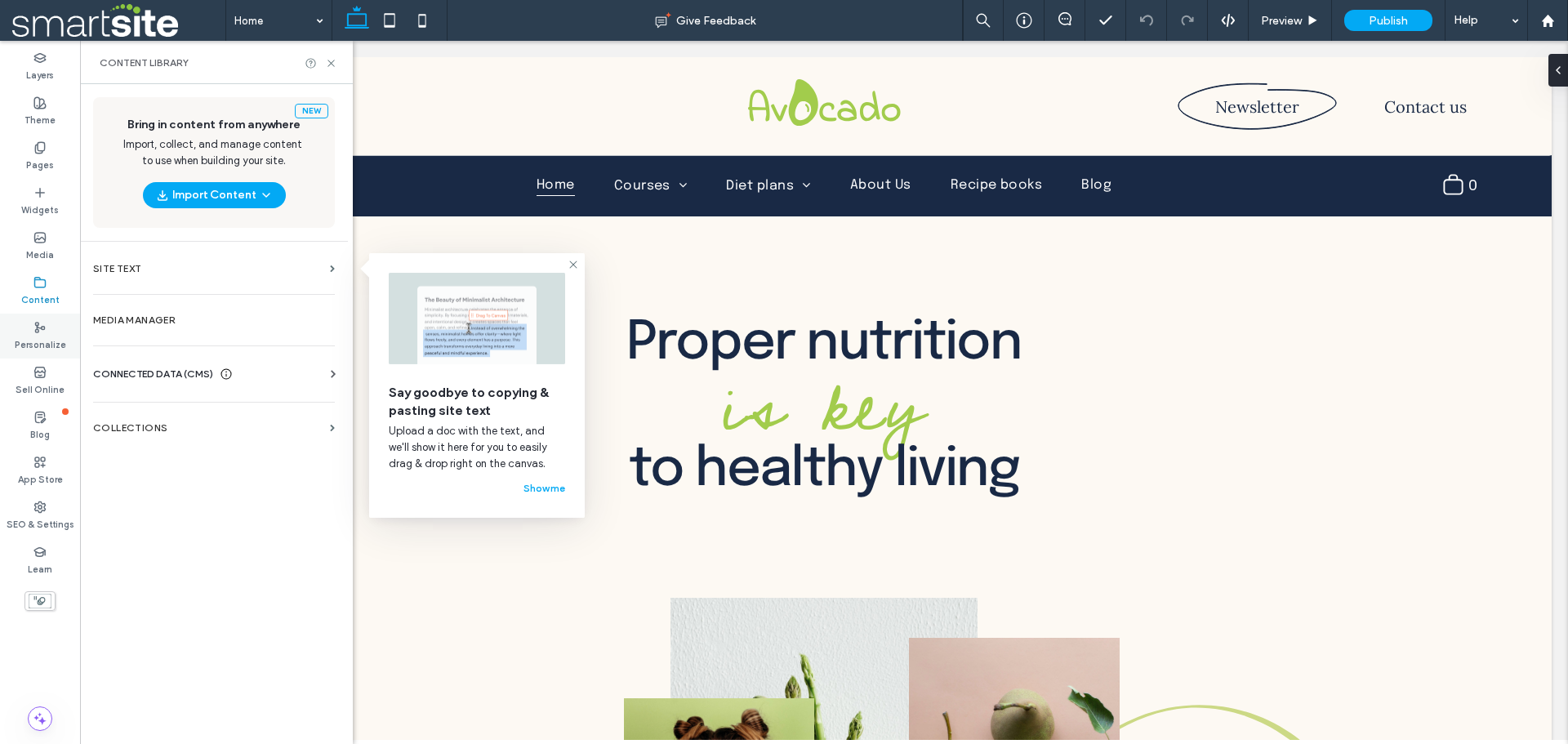
click at [38, 335] on label "Personalize" at bounding box center [40, 343] width 52 height 18
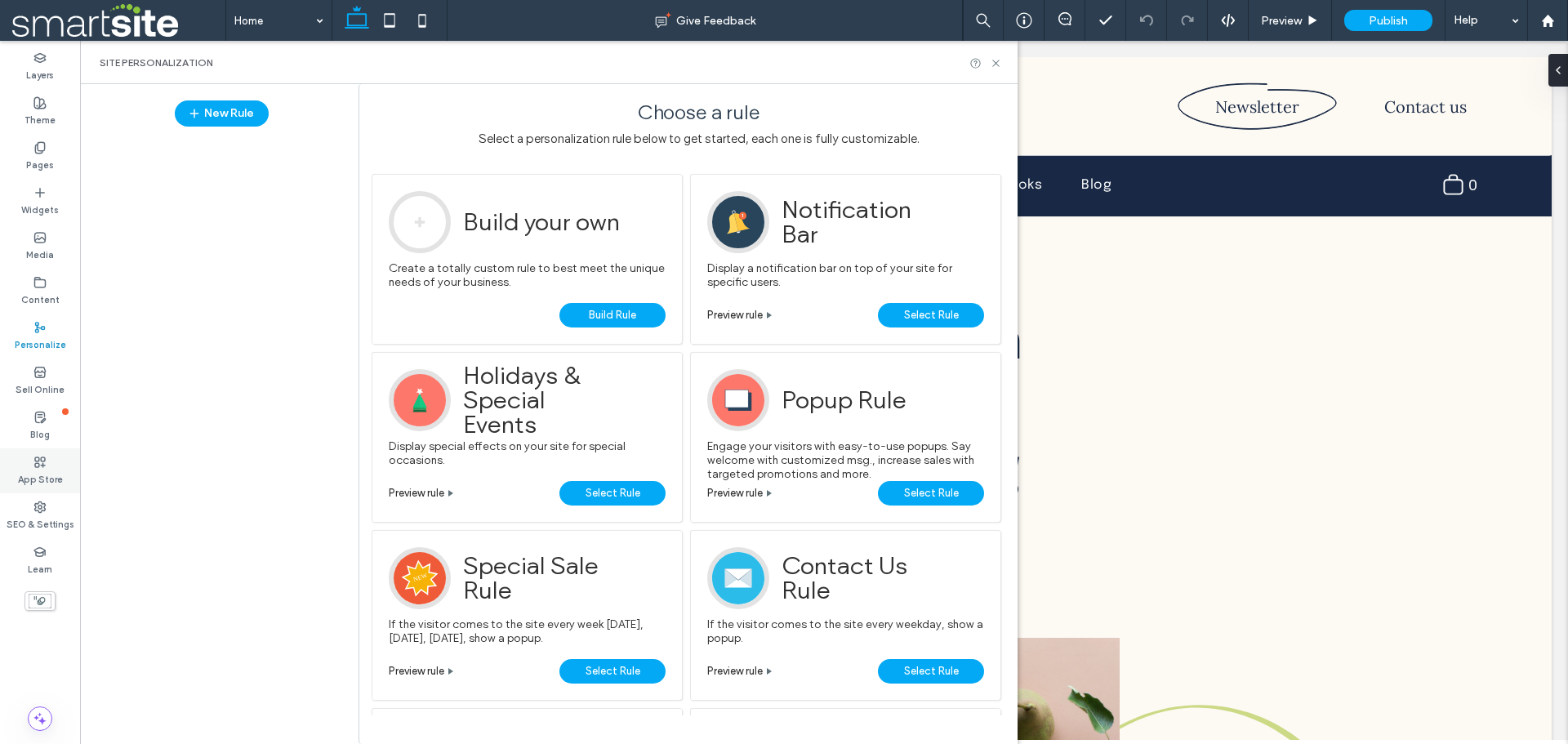
click at [44, 462] on use at bounding box center [39, 461] width 10 height 10
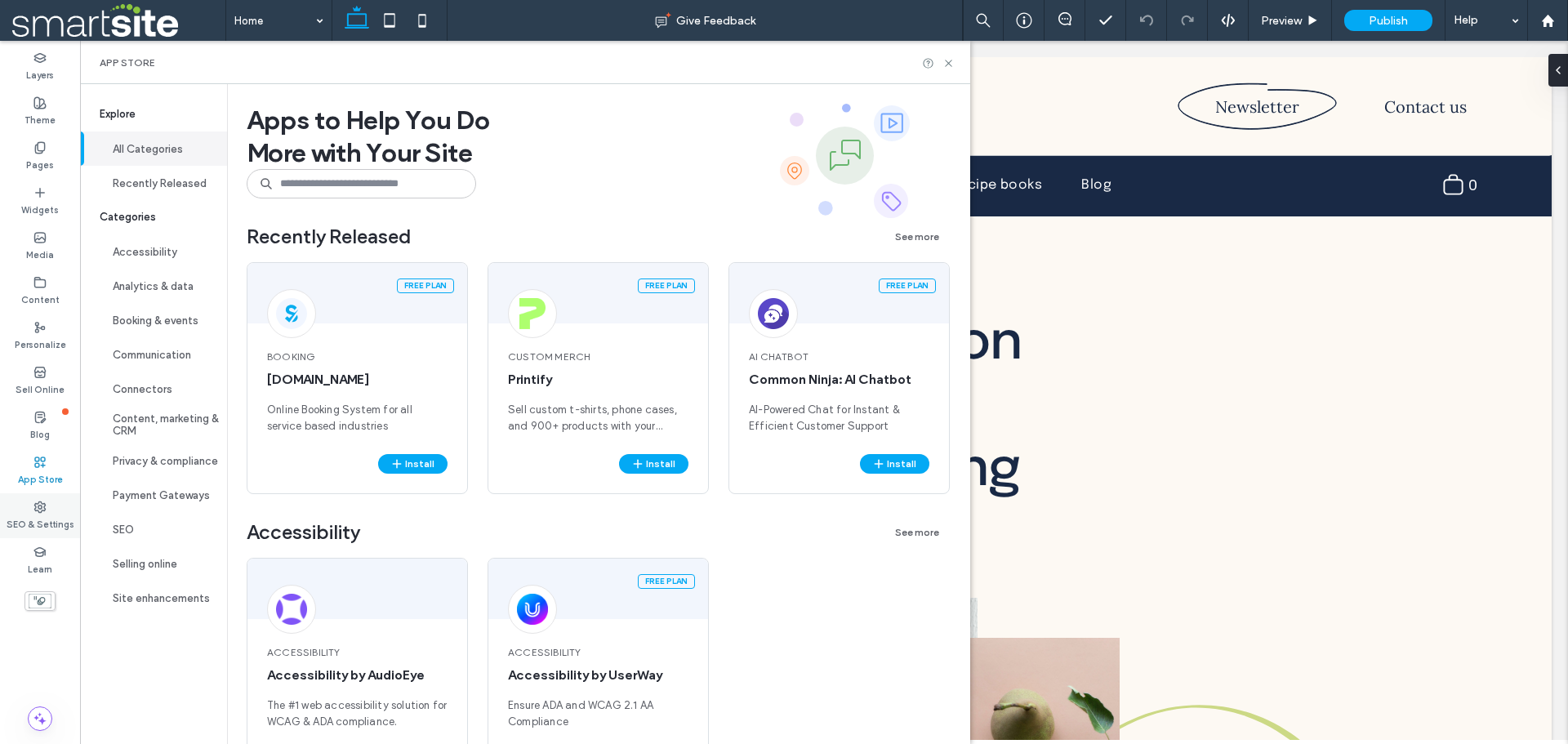
click at [40, 513] on label "SEO & Settings" at bounding box center [40, 522] width 68 height 18
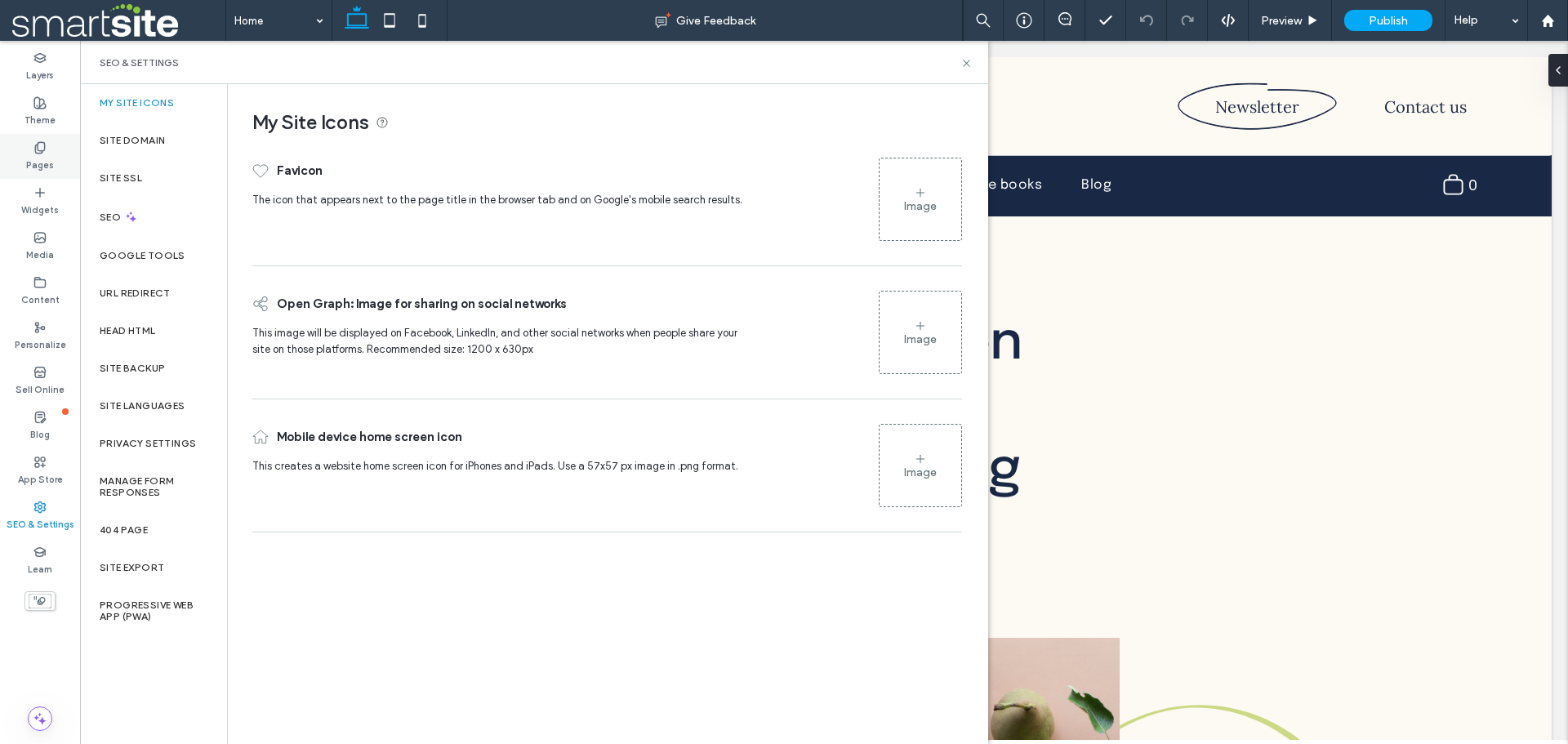
click at [46, 163] on label "Pages" at bounding box center [39, 163] width 28 height 18
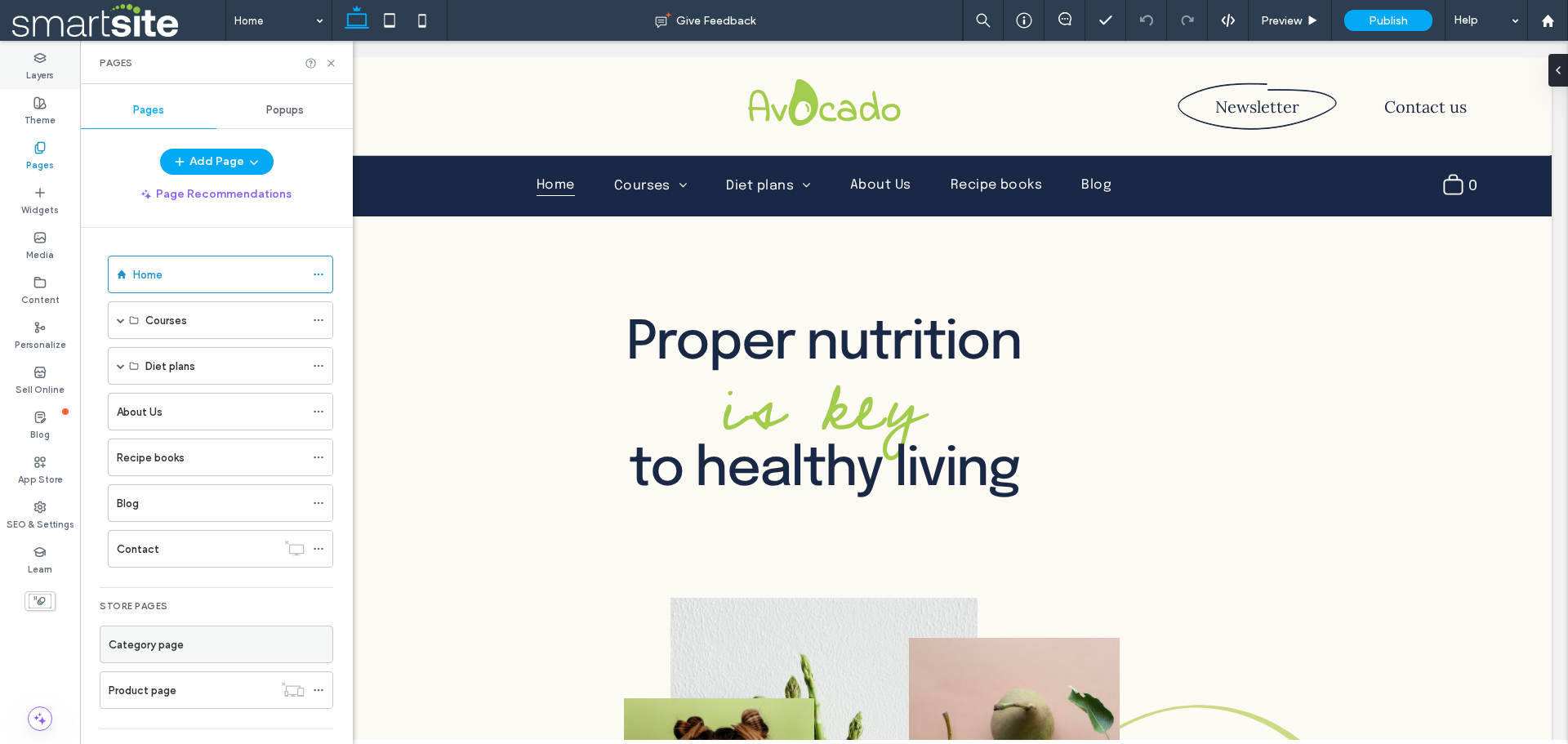
click at [42, 65] on label "Layers" at bounding box center [39, 73] width 28 height 18
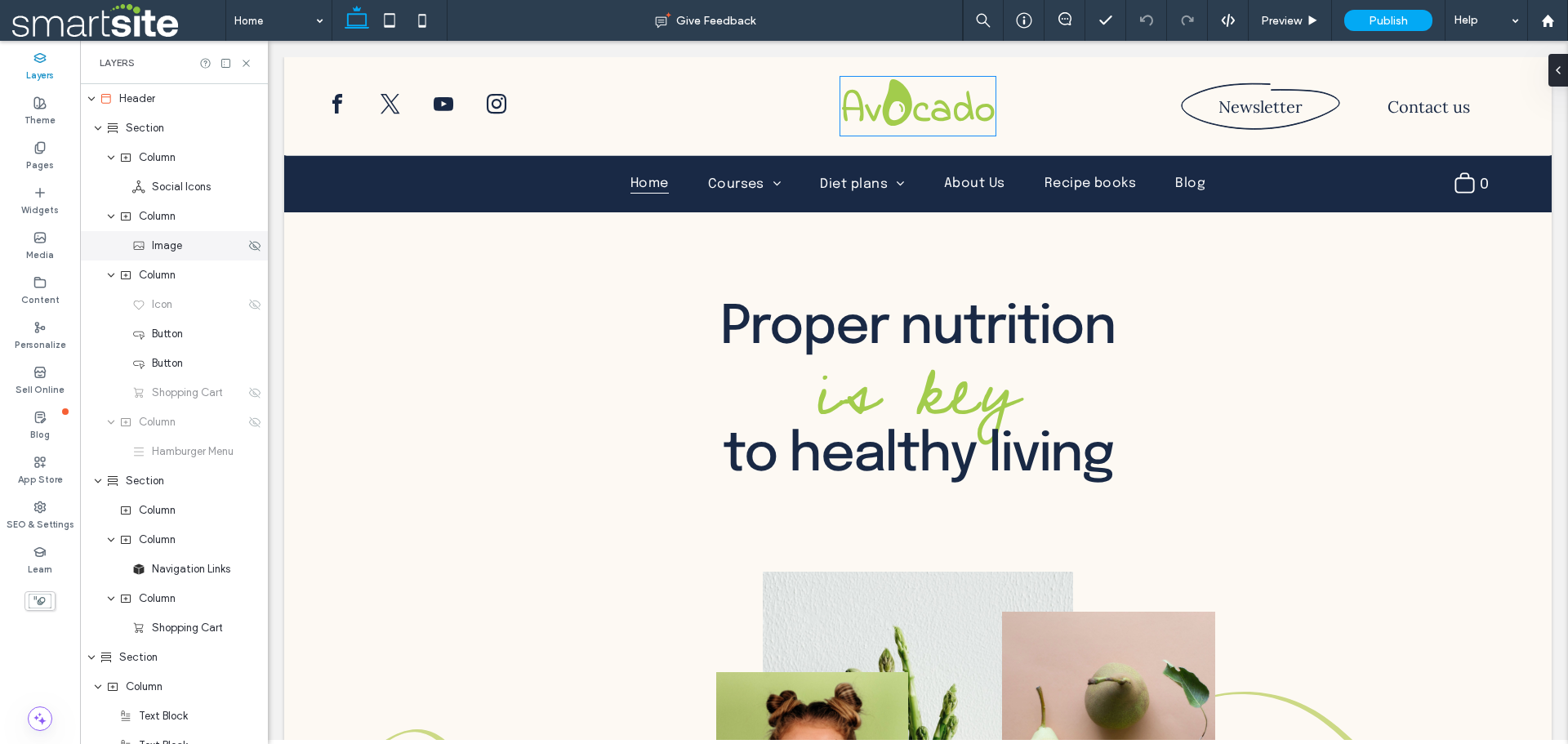
click at [189, 249] on div "Image" at bounding box center [188, 246] width 112 height 16
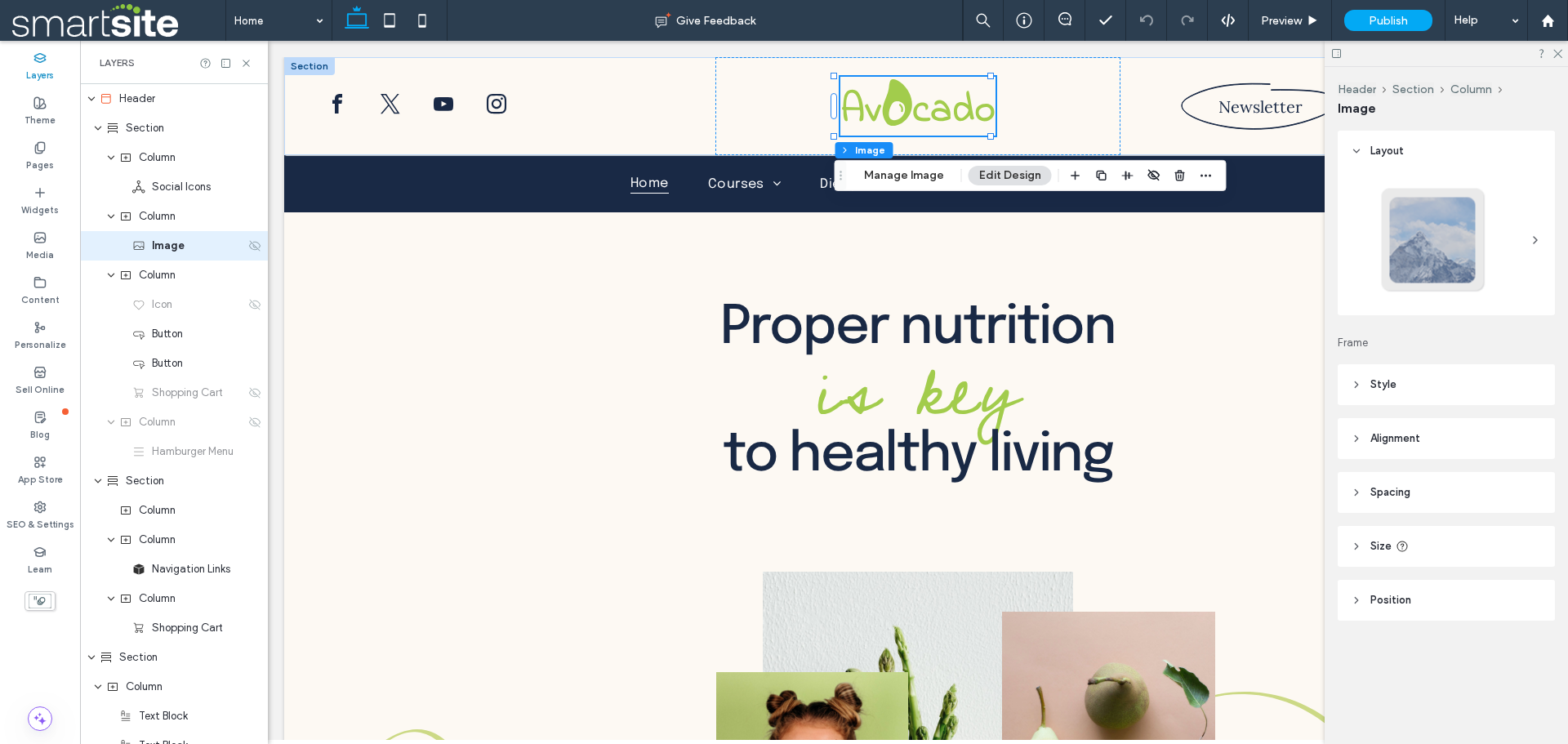
click at [249, 249] on icon at bounding box center [255, 246] width 13 height 13
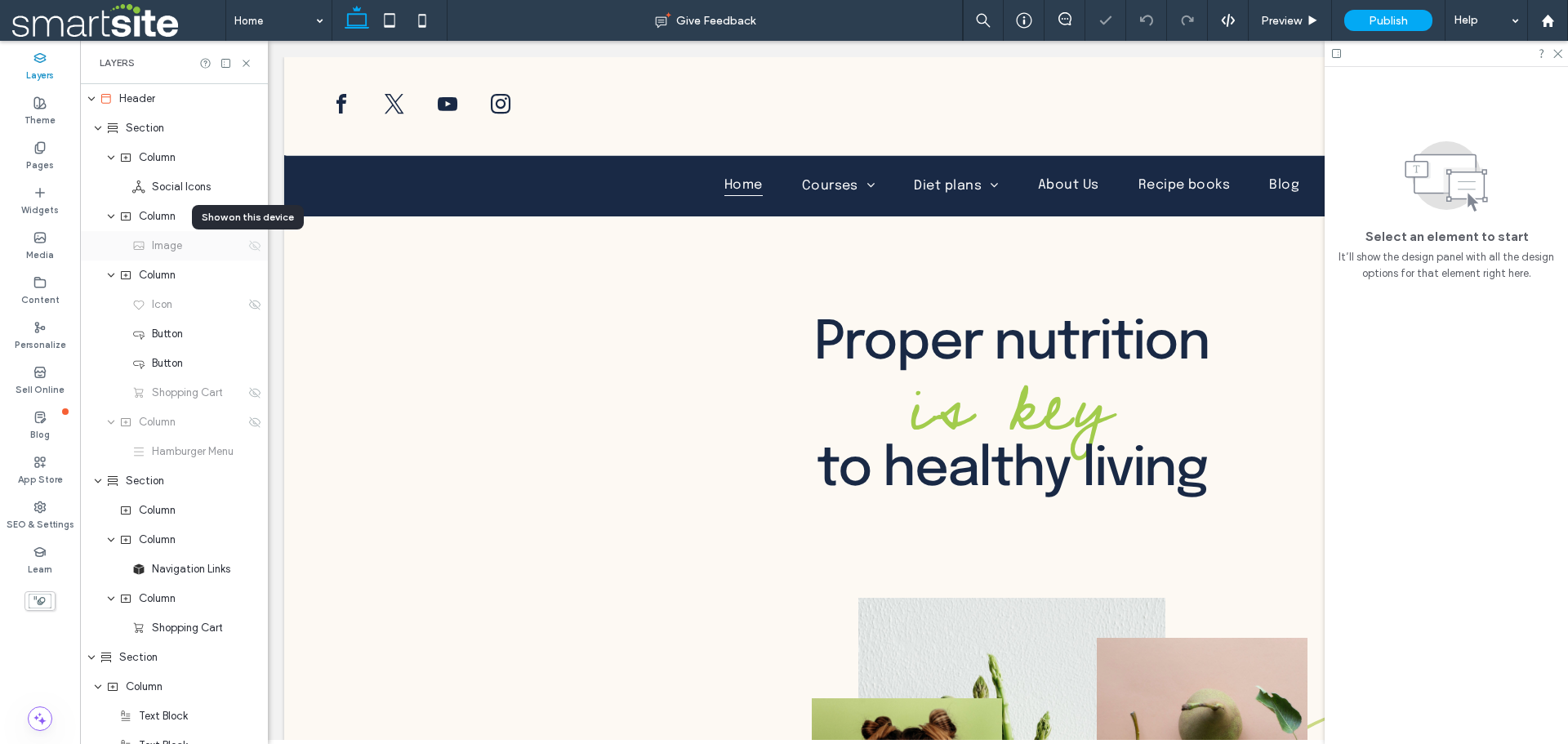
scroll to position [0, 431]
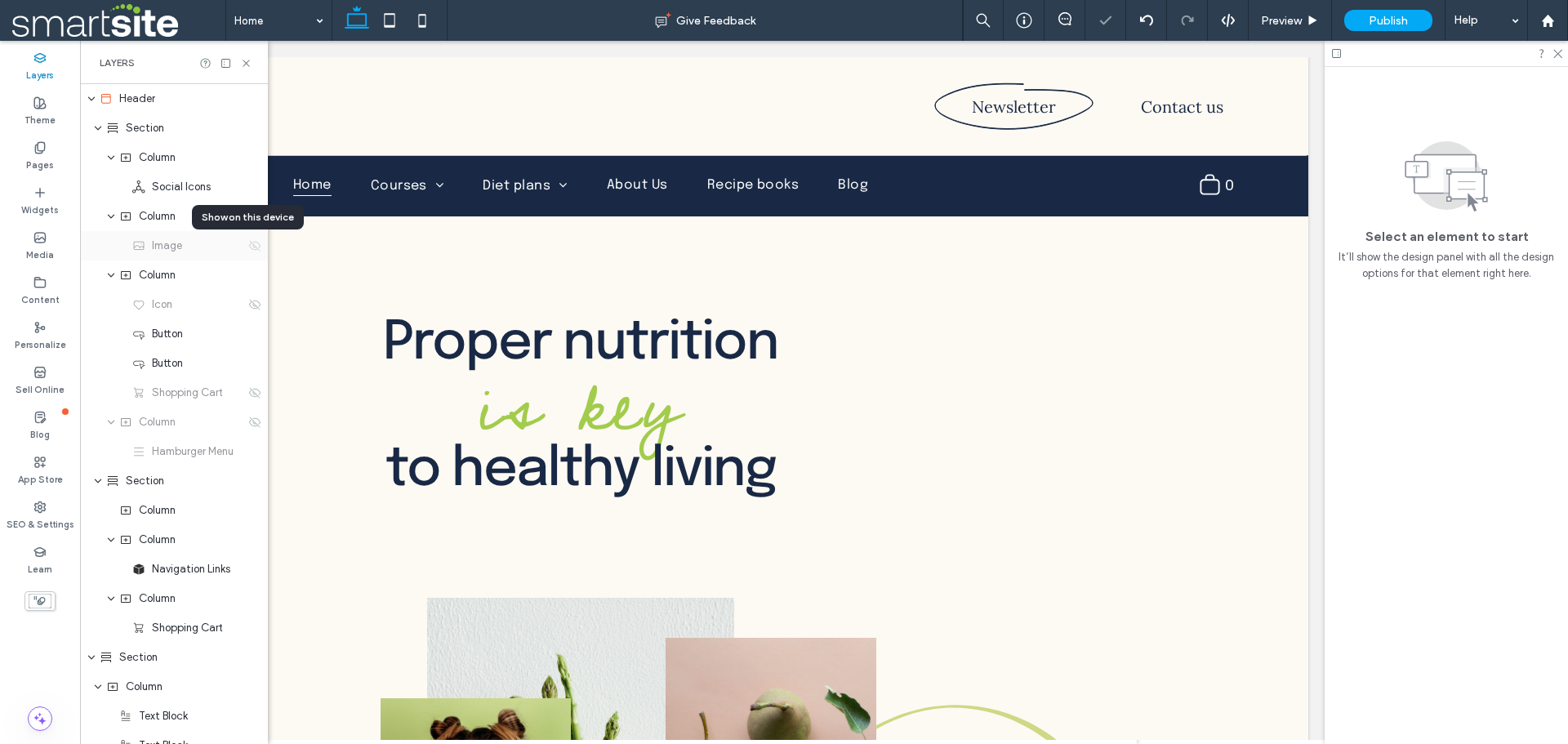
click at [249, 249] on icon at bounding box center [255, 246] width 13 height 13
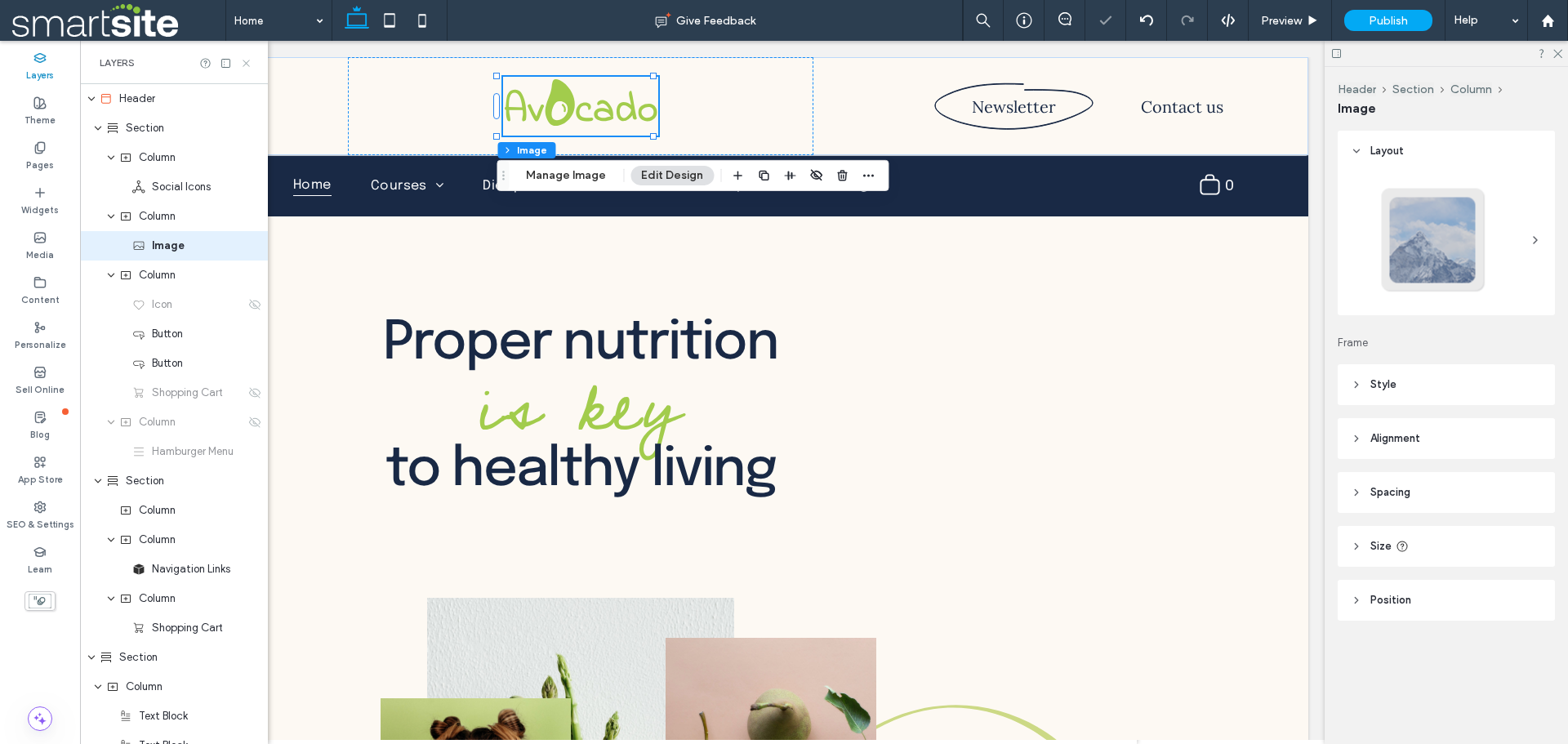
click at [250, 63] on icon at bounding box center [246, 63] width 12 height 12
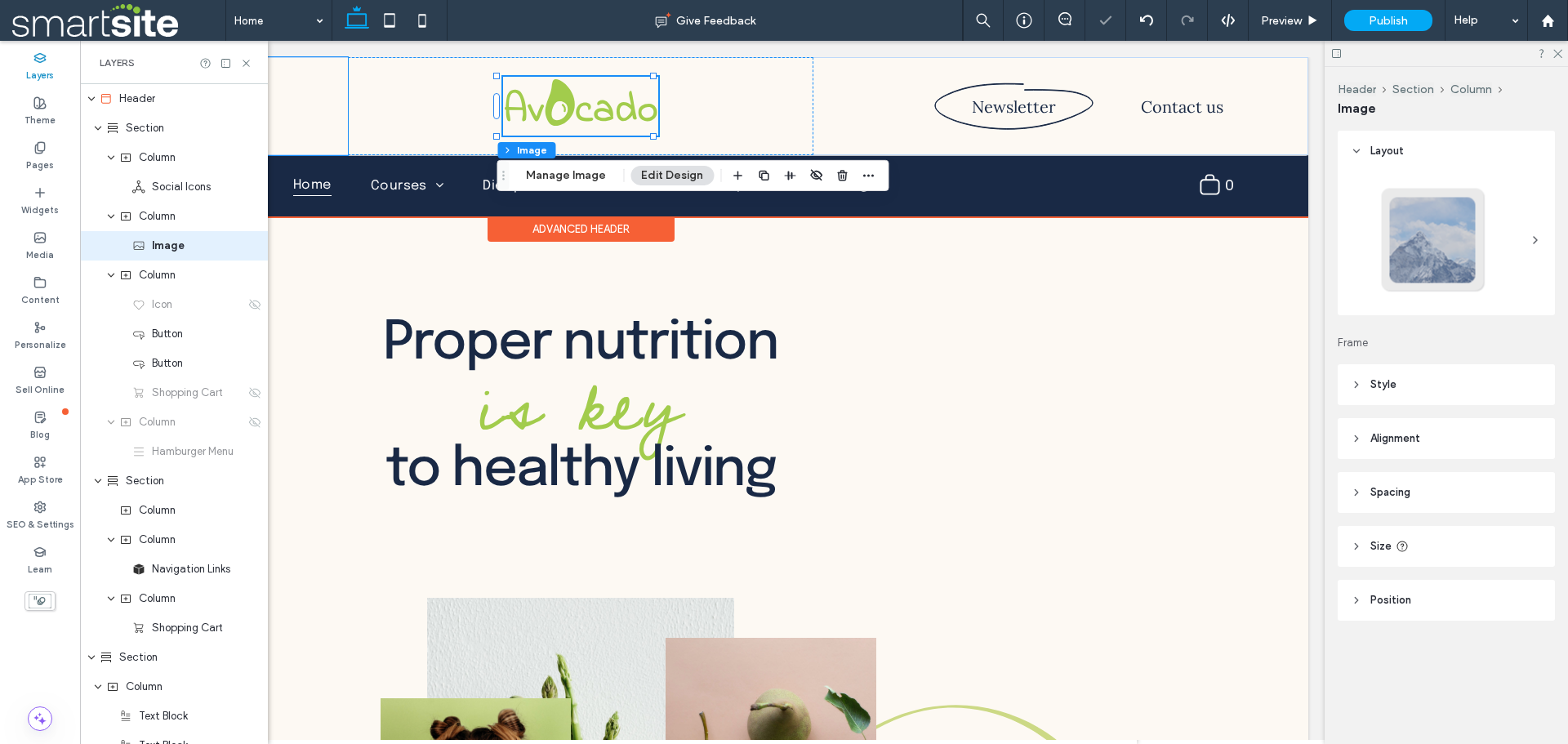
scroll to position [0, 243]
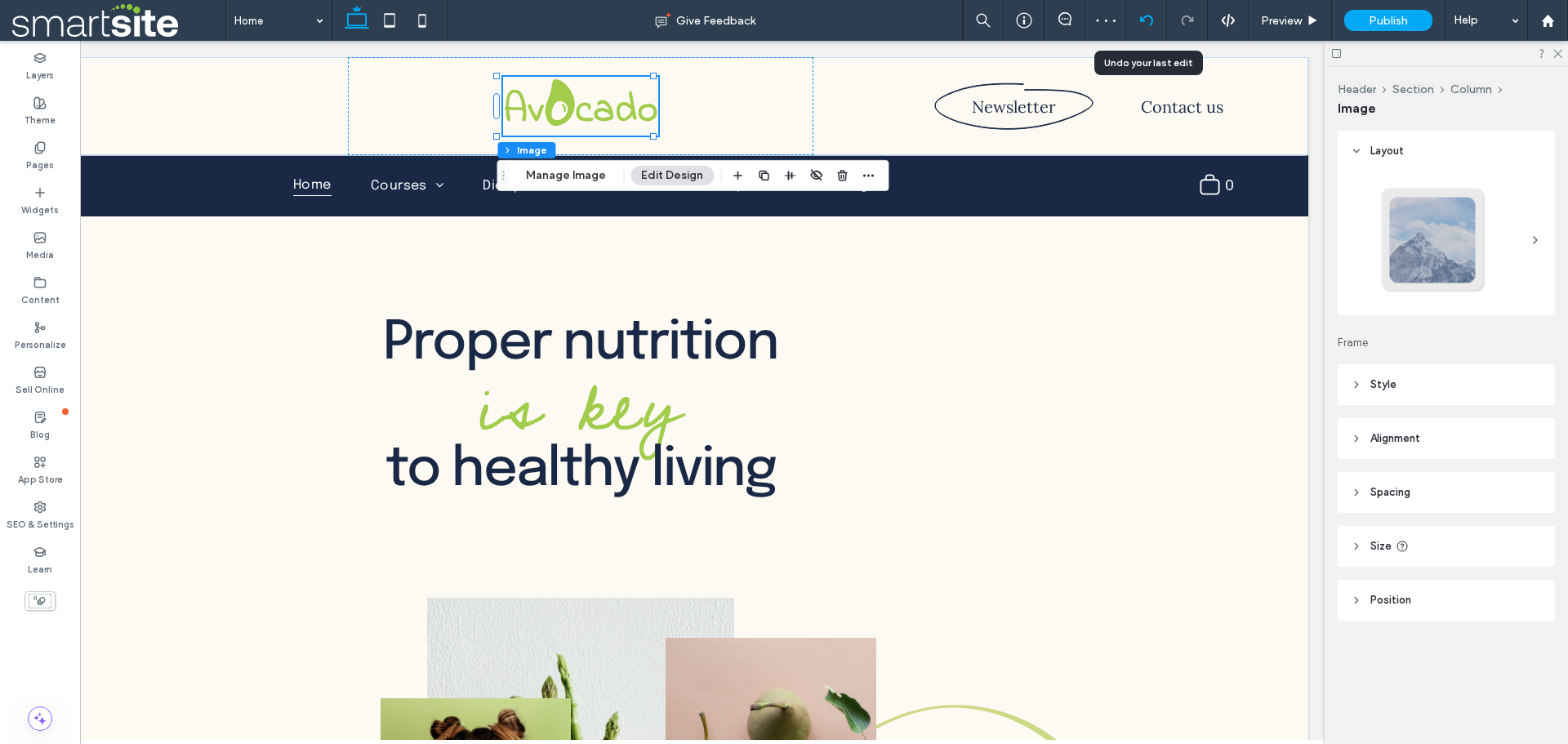
click at [1145, 14] on icon at bounding box center [1146, 20] width 13 height 13
click at [1552, 58] on div at bounding box center [1446, 53] width 243 height 25
click at [1557, 56] on icon at bounding box center [1557, 53] width 11 height 11
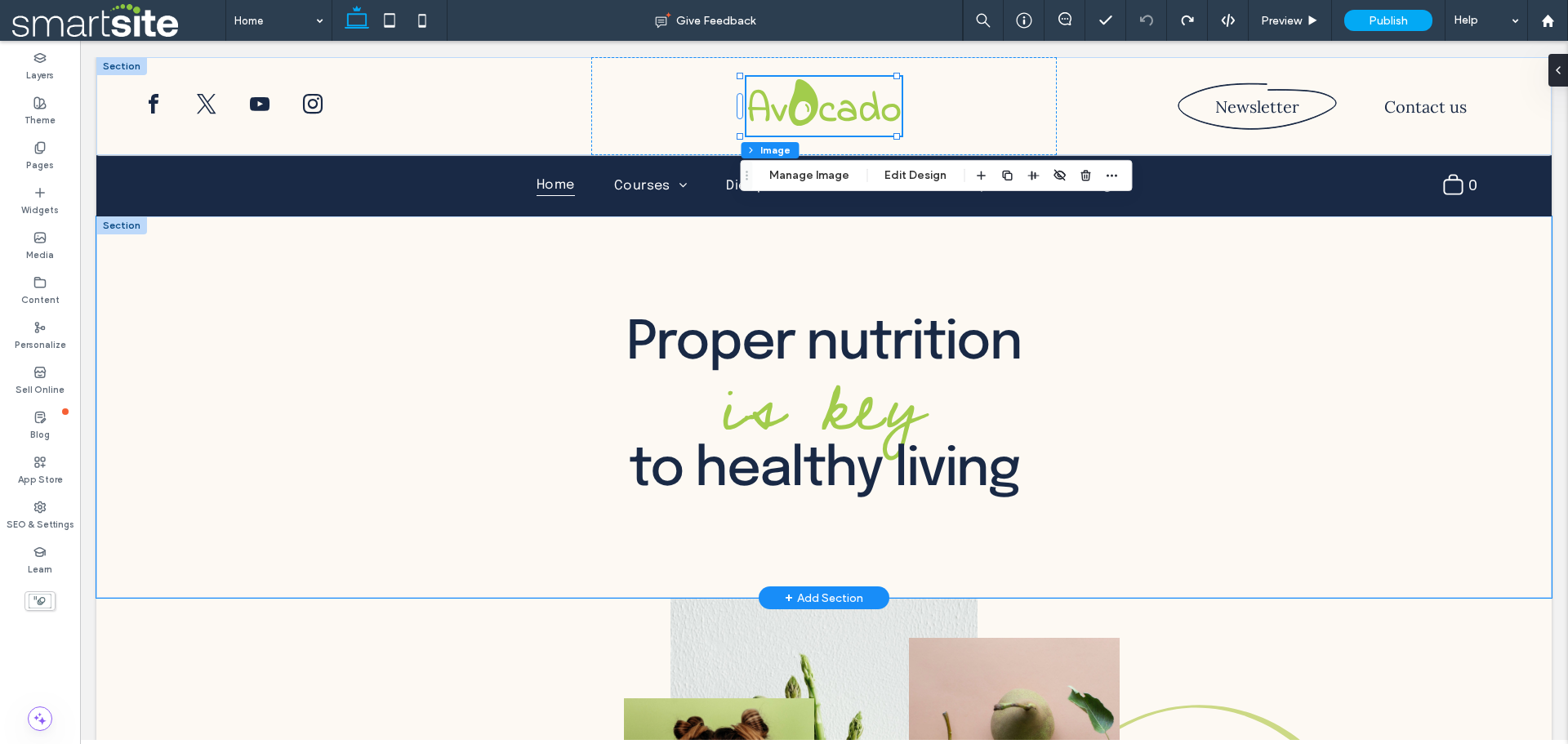
click at [273, 271] on div "Proper nutrition is key to healthy living" at bounding box center [824, 407] width 1456 height 381
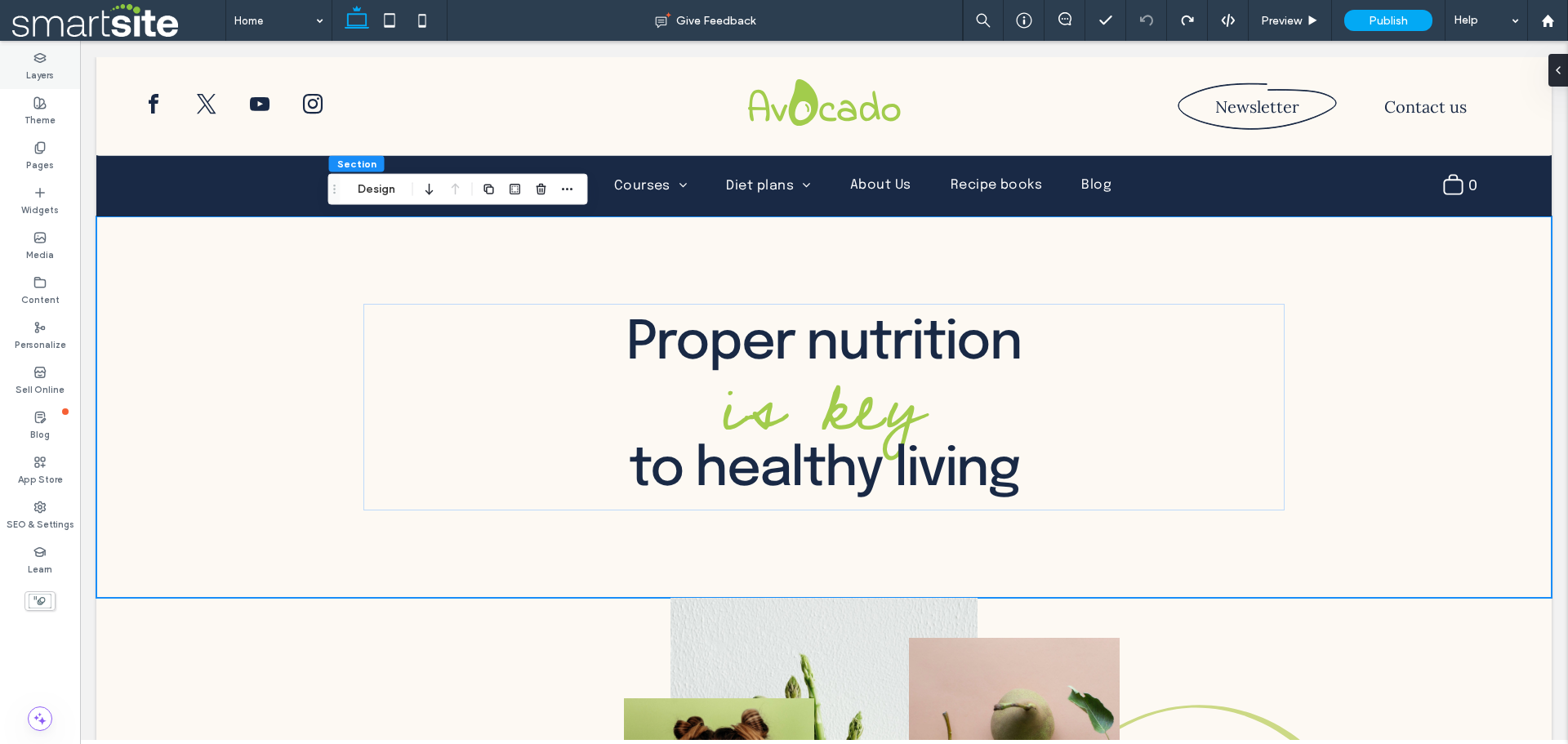
click at [43, 81] on label "Layers" at bounding box center [39, 73] width 28 height 18
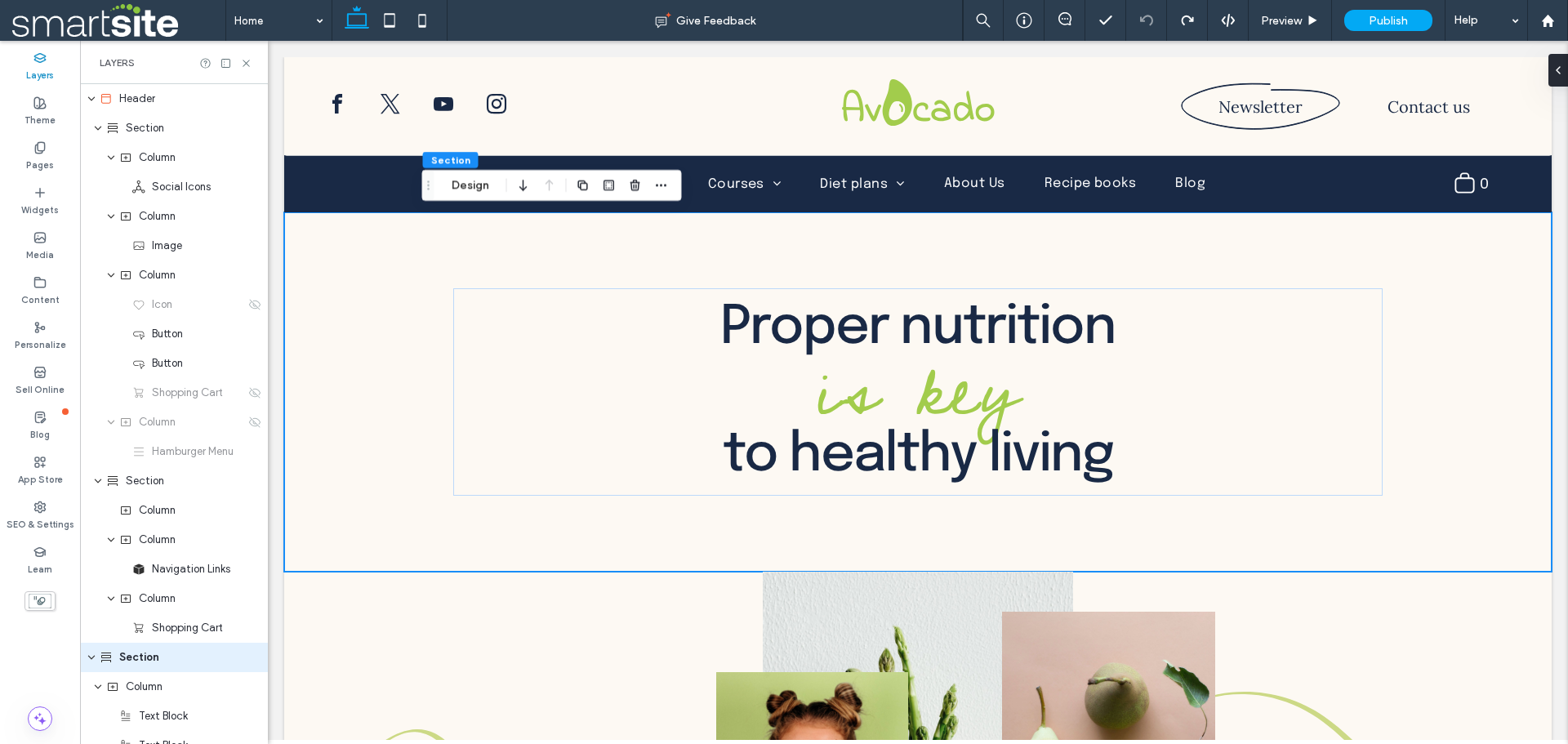
scroll to position [243, 0]
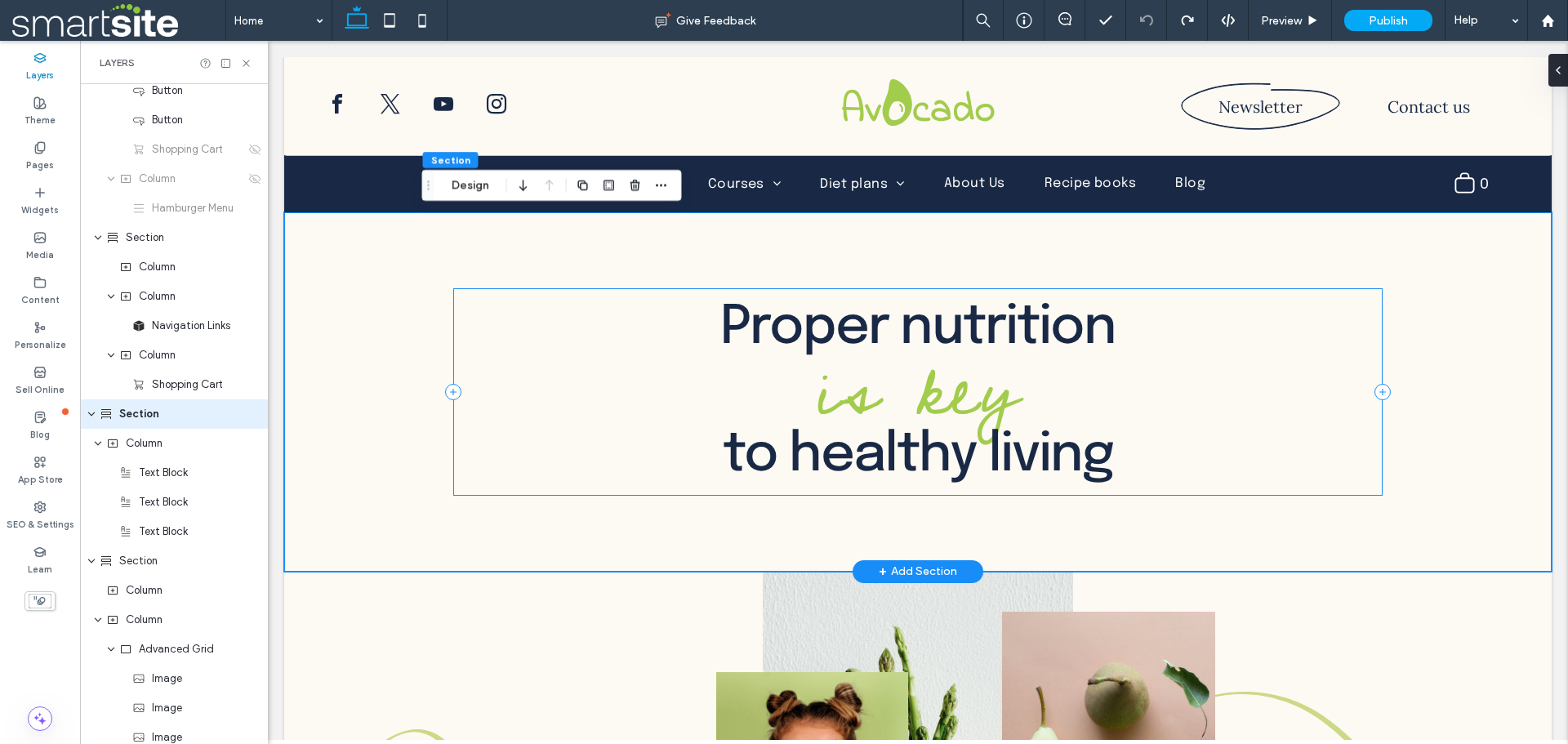
click at [481, 356] on div "Proper nutrition is key to healthy living" at bounding box center [918, 391] width 930 height 207
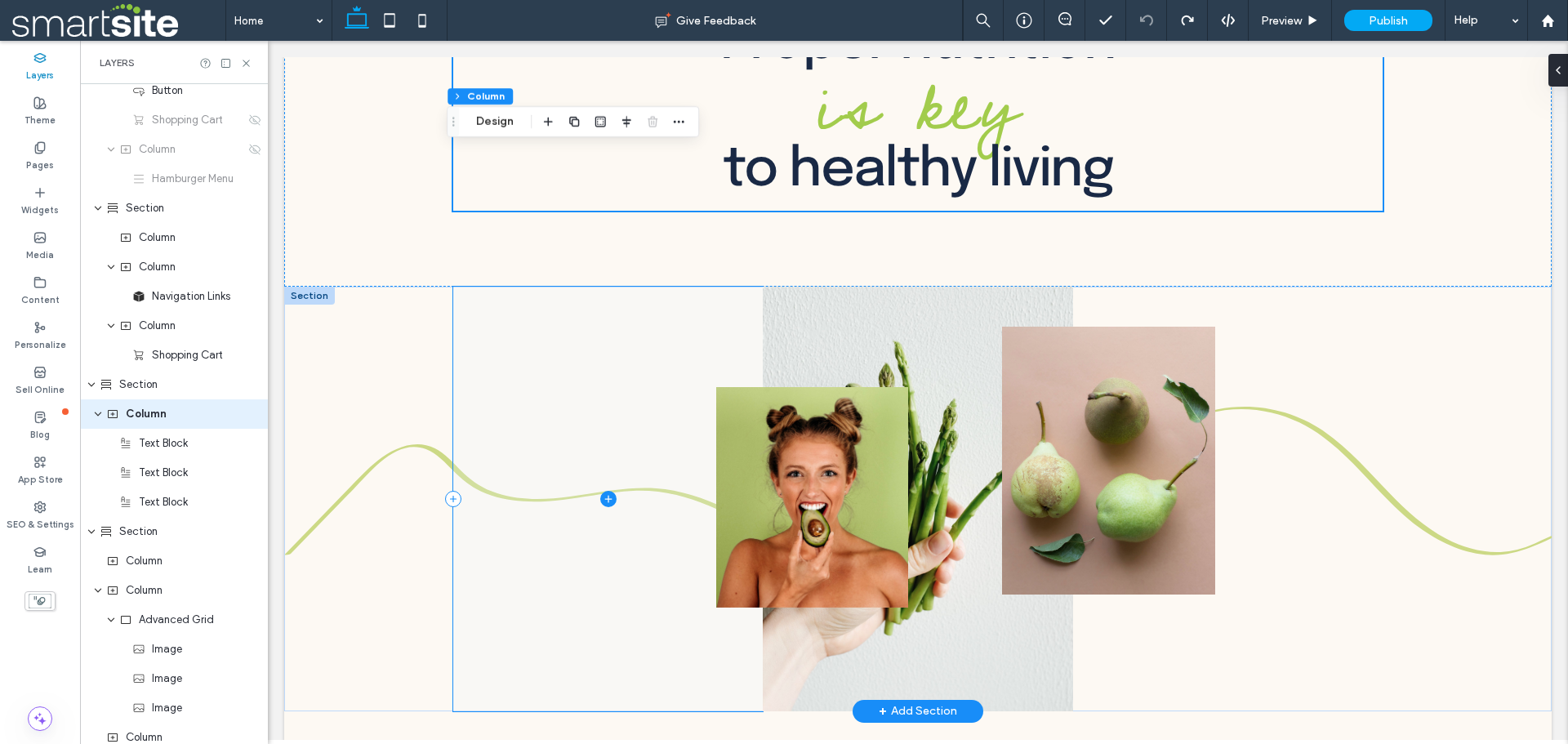
scroll to position [408, 0]
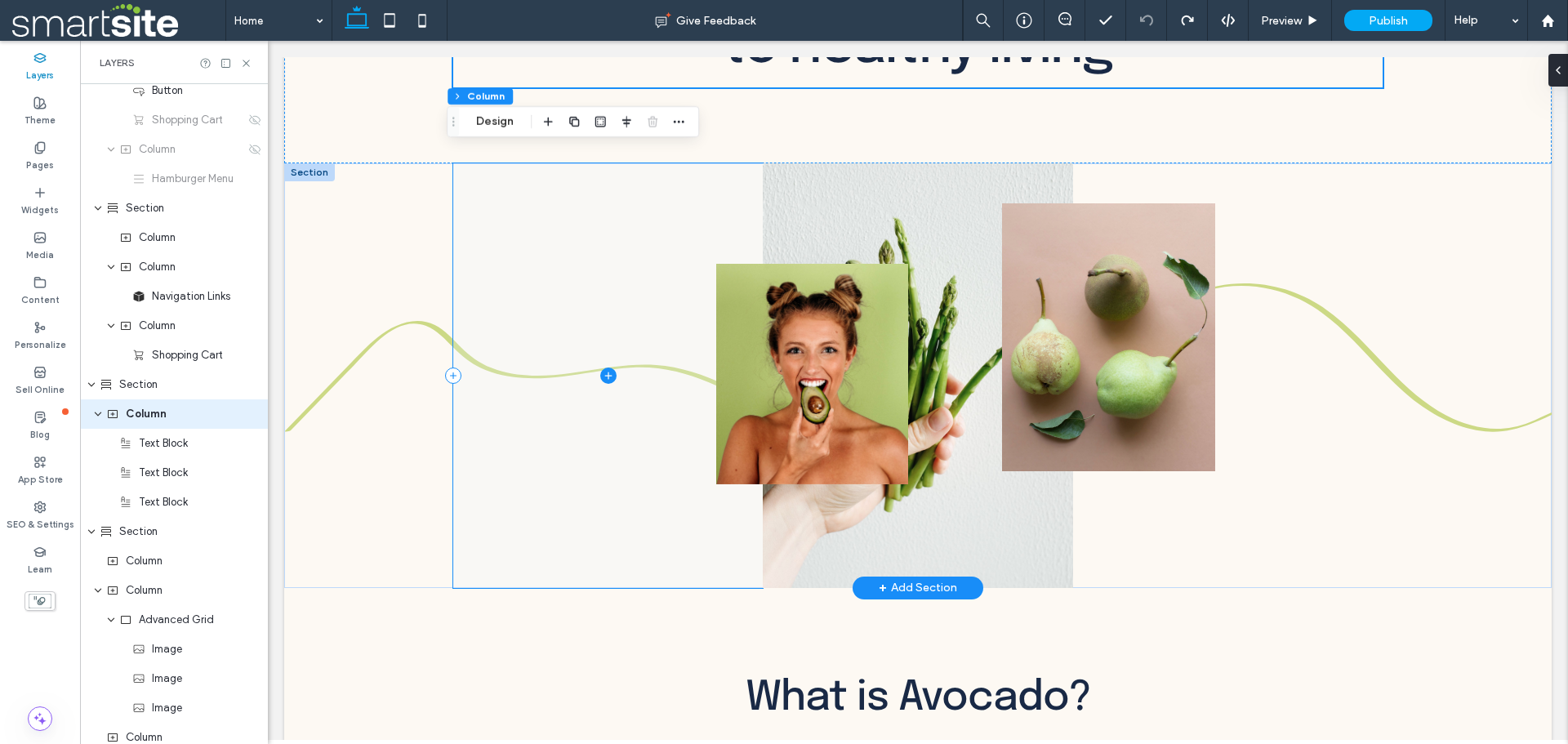
click at [679, 436] on span at bounding box center [608, 375] width 309 height 425
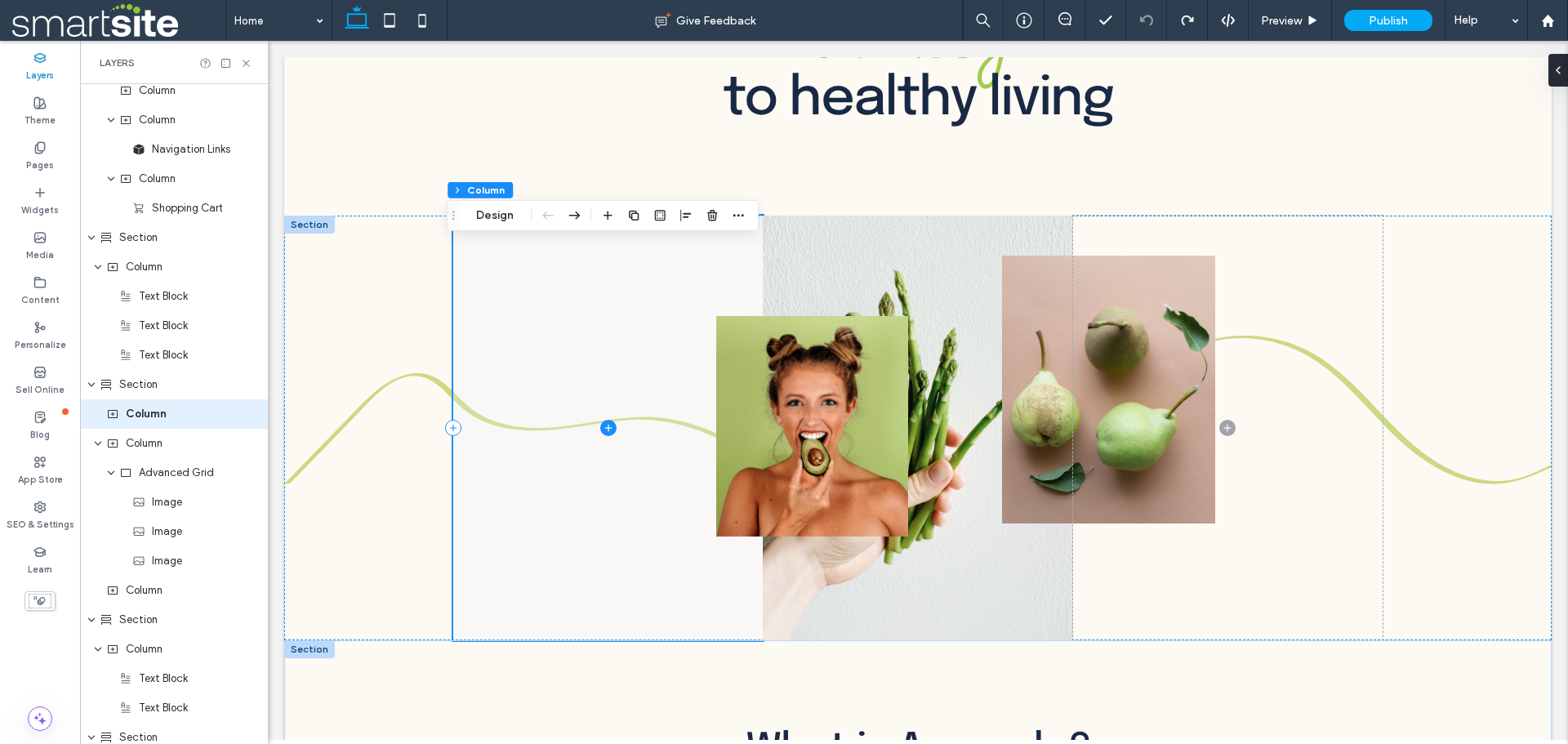
scroll to position [327, 0]
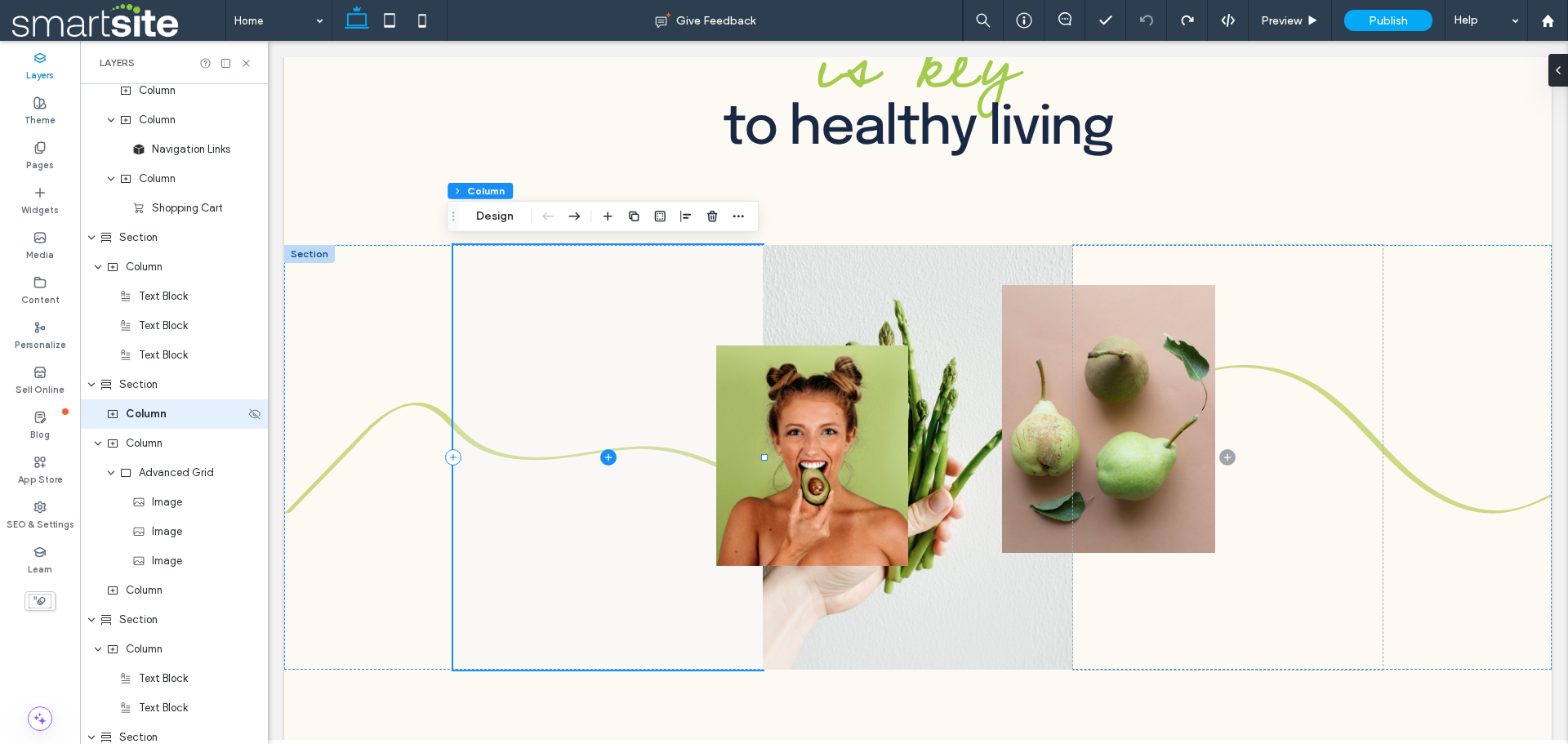
click at [168, 425] on div "Column" at bounding box center [174, 413] width 188 height 29
click at [249, 413] on icon at bounding box center [255, 413] width 13 height 13
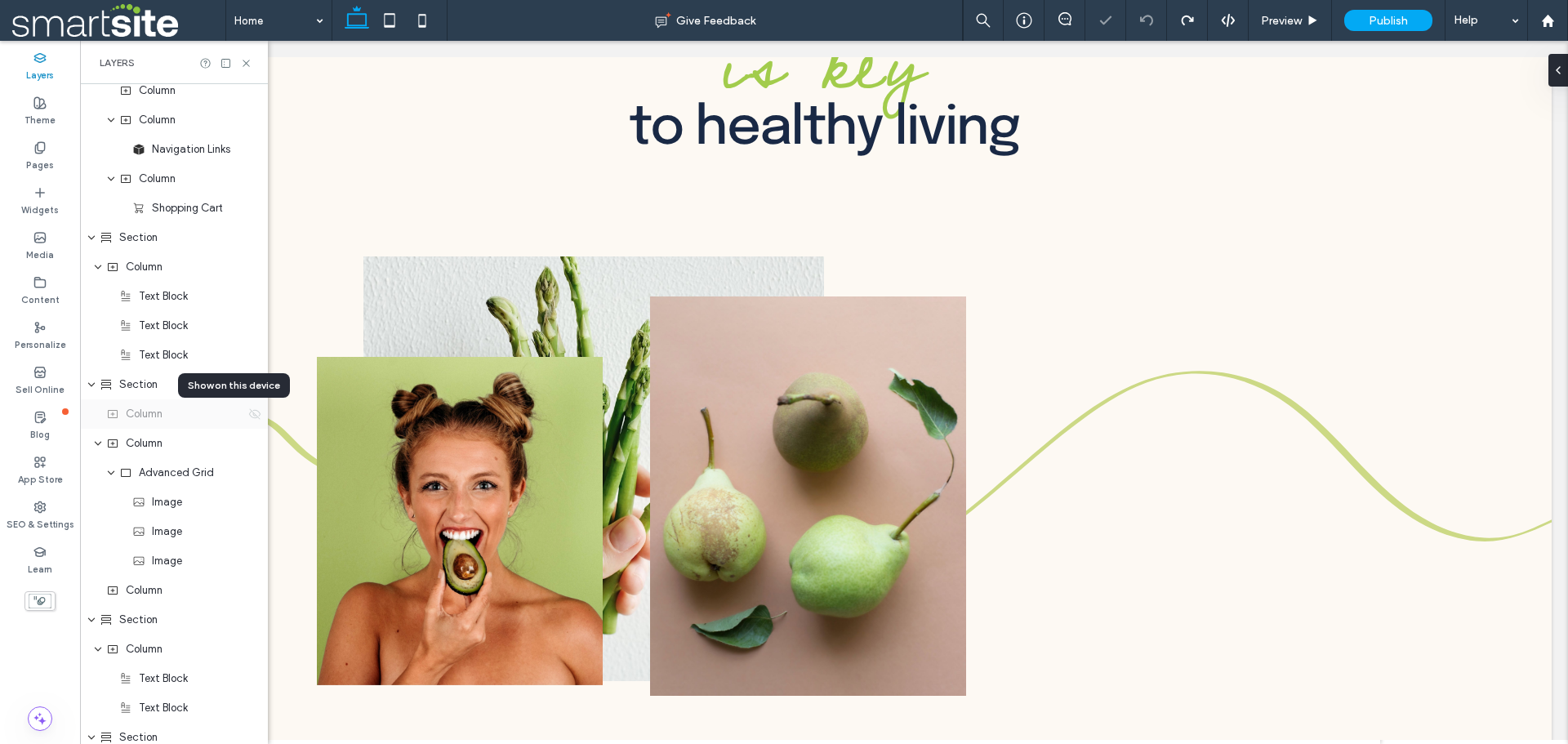
scroll to position [342, 0]
click at [249, 413] on icon at bounding box center [255, 413] width 13 height 13
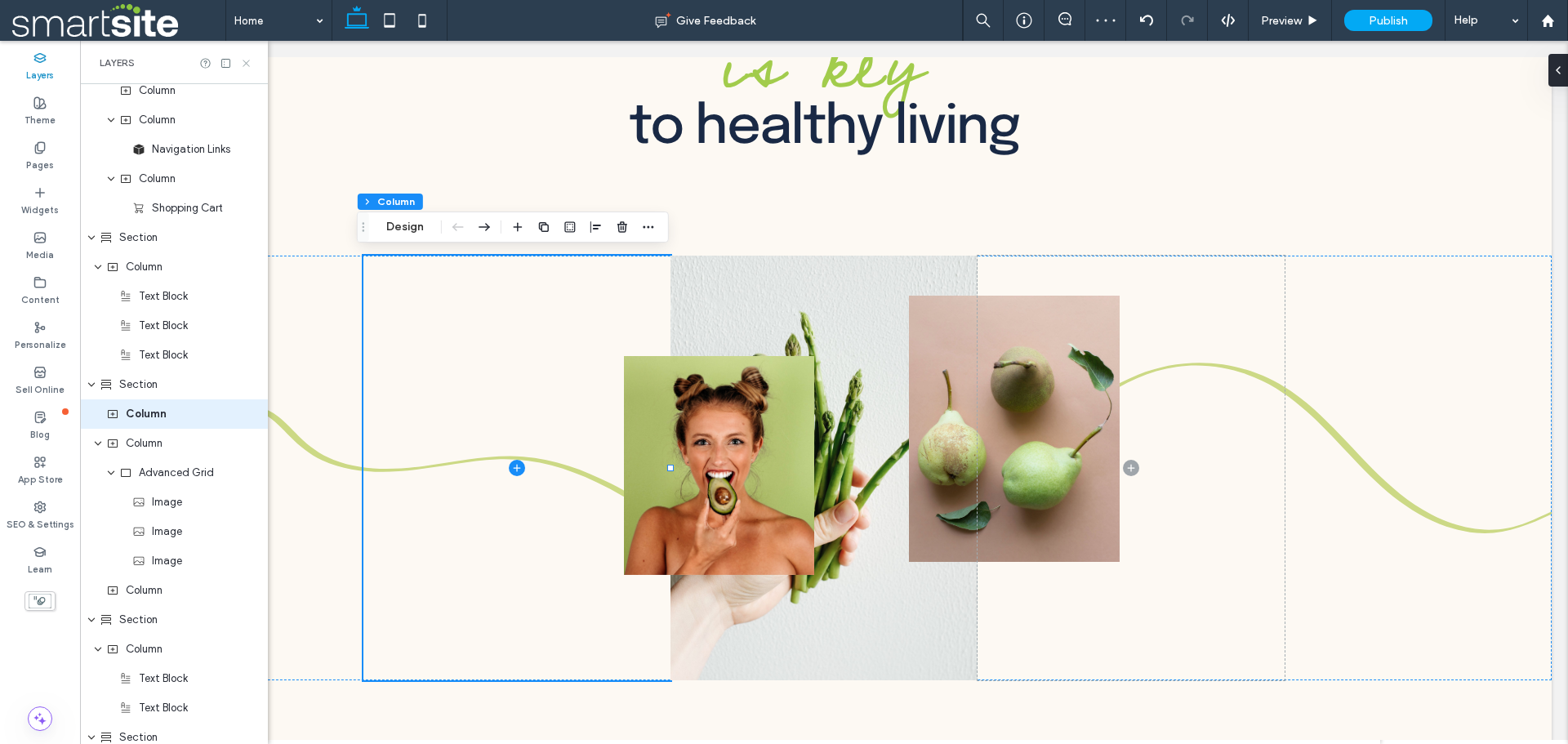
click at [247, 65] on icon at bounding box center [246, 63] width 12 height 12
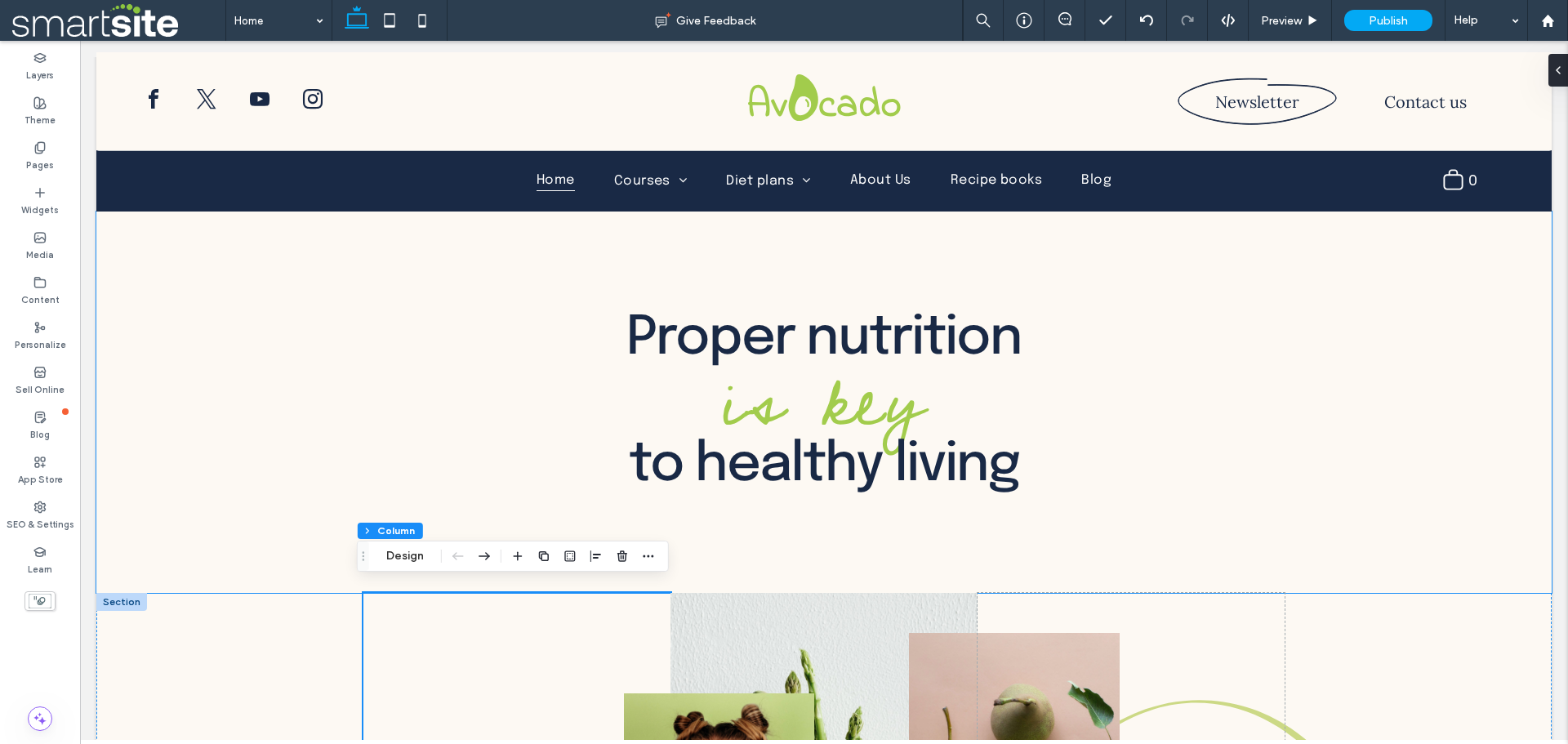
scroll to position [0, 0]
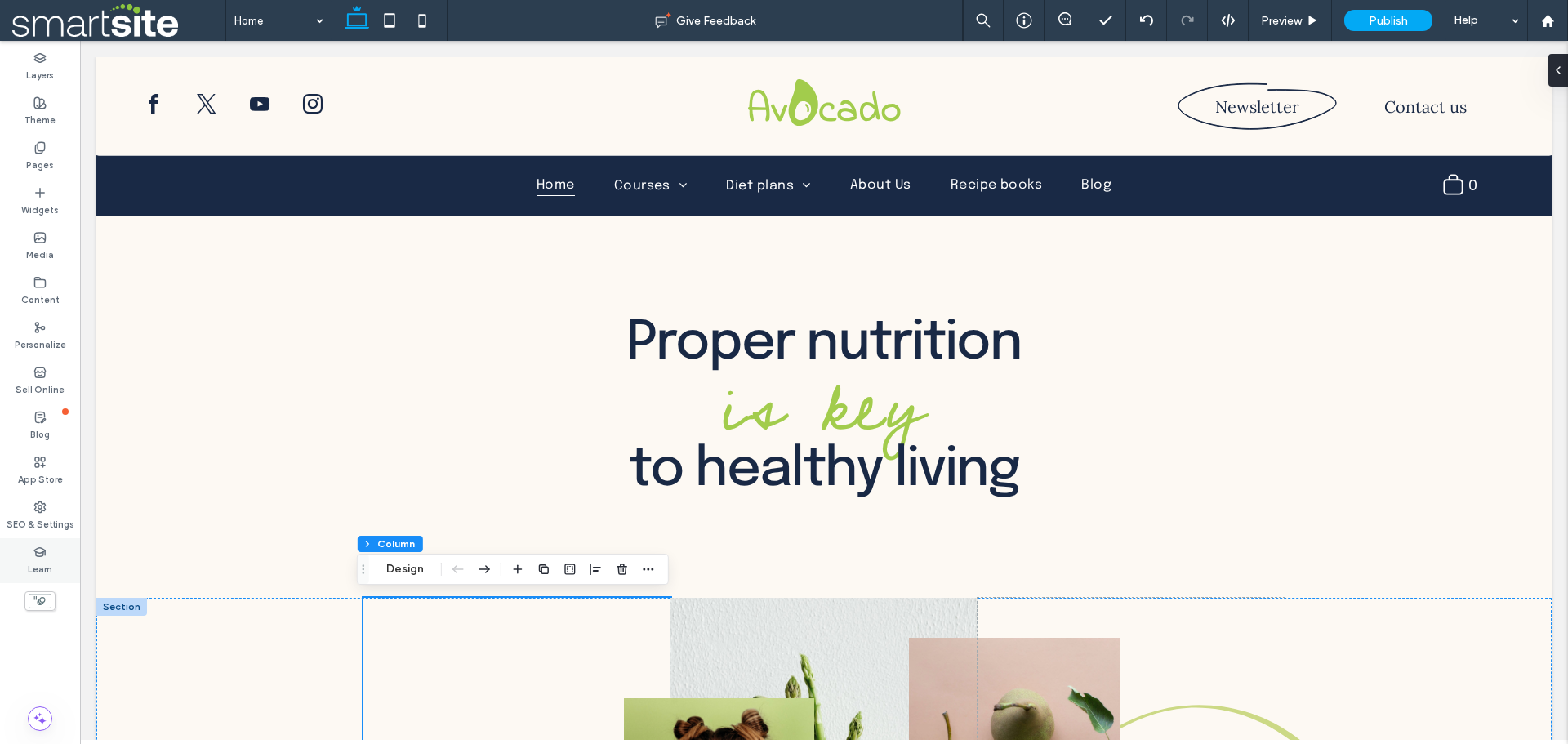
click at [41, 558] on icon at bounding box center [40, 552] width 13 height 13
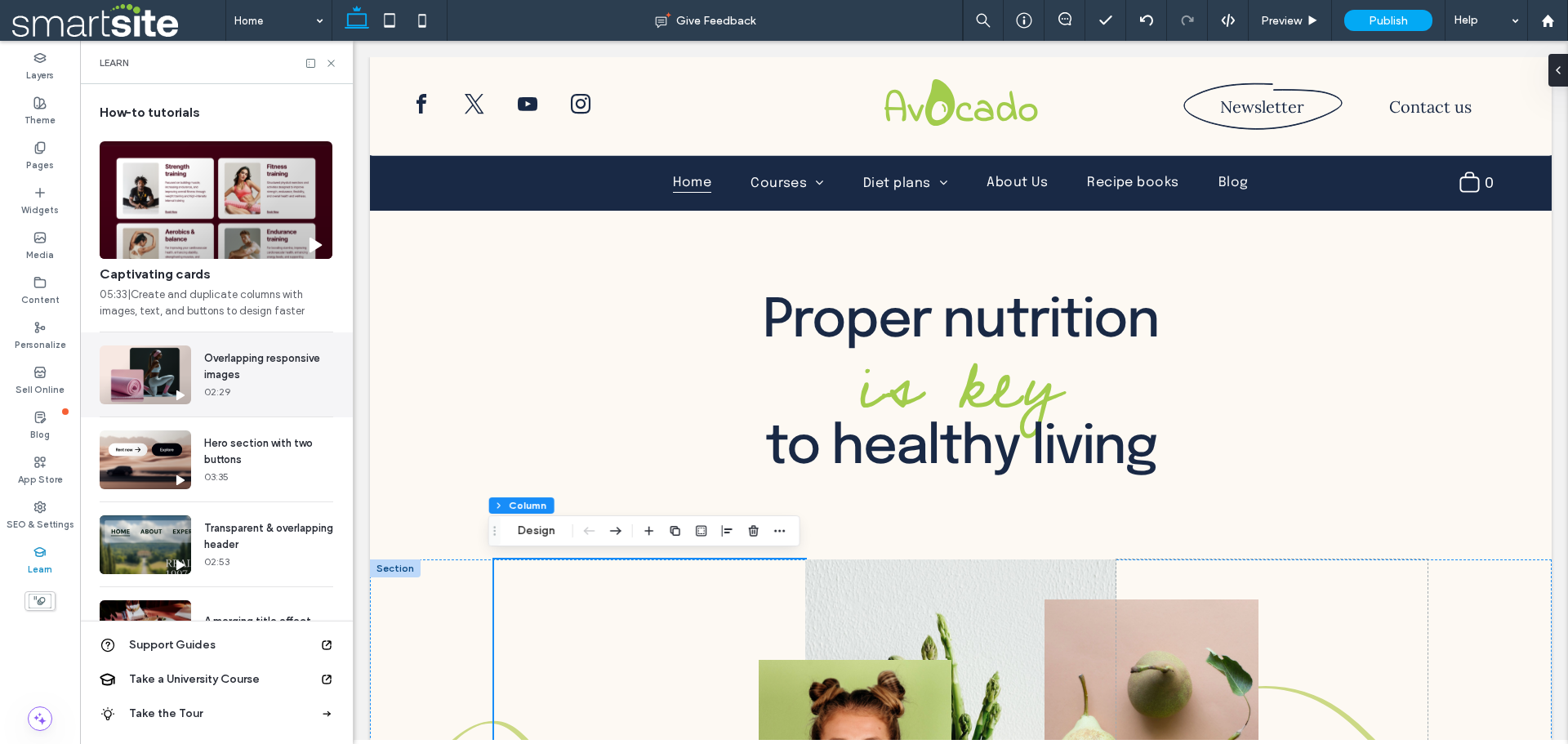
click at [181, 382] on video at bounding box center [145, 375] width 92 height 59
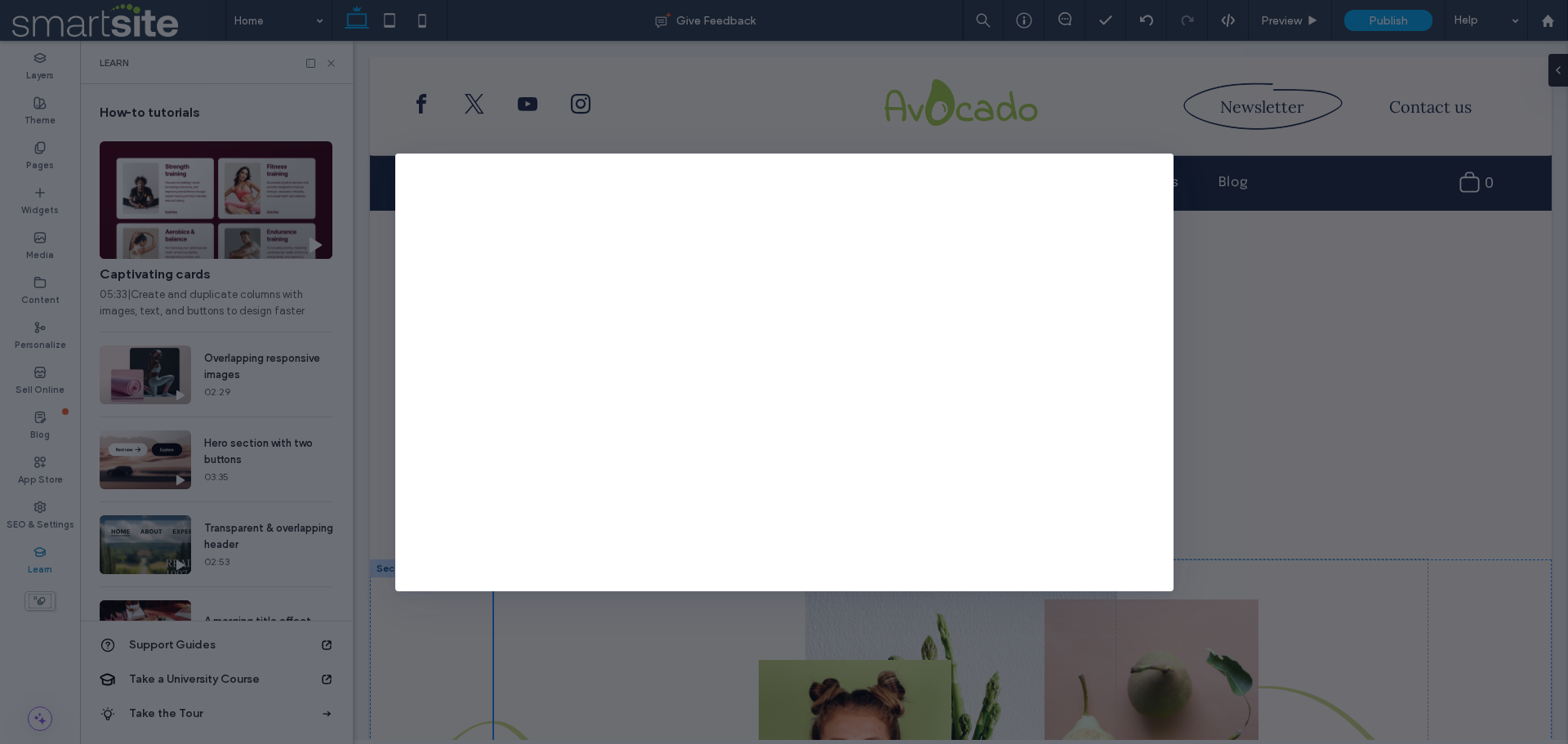
click at [1167, 161] on icon at bounding box center [1164, 163] width 13 height 13
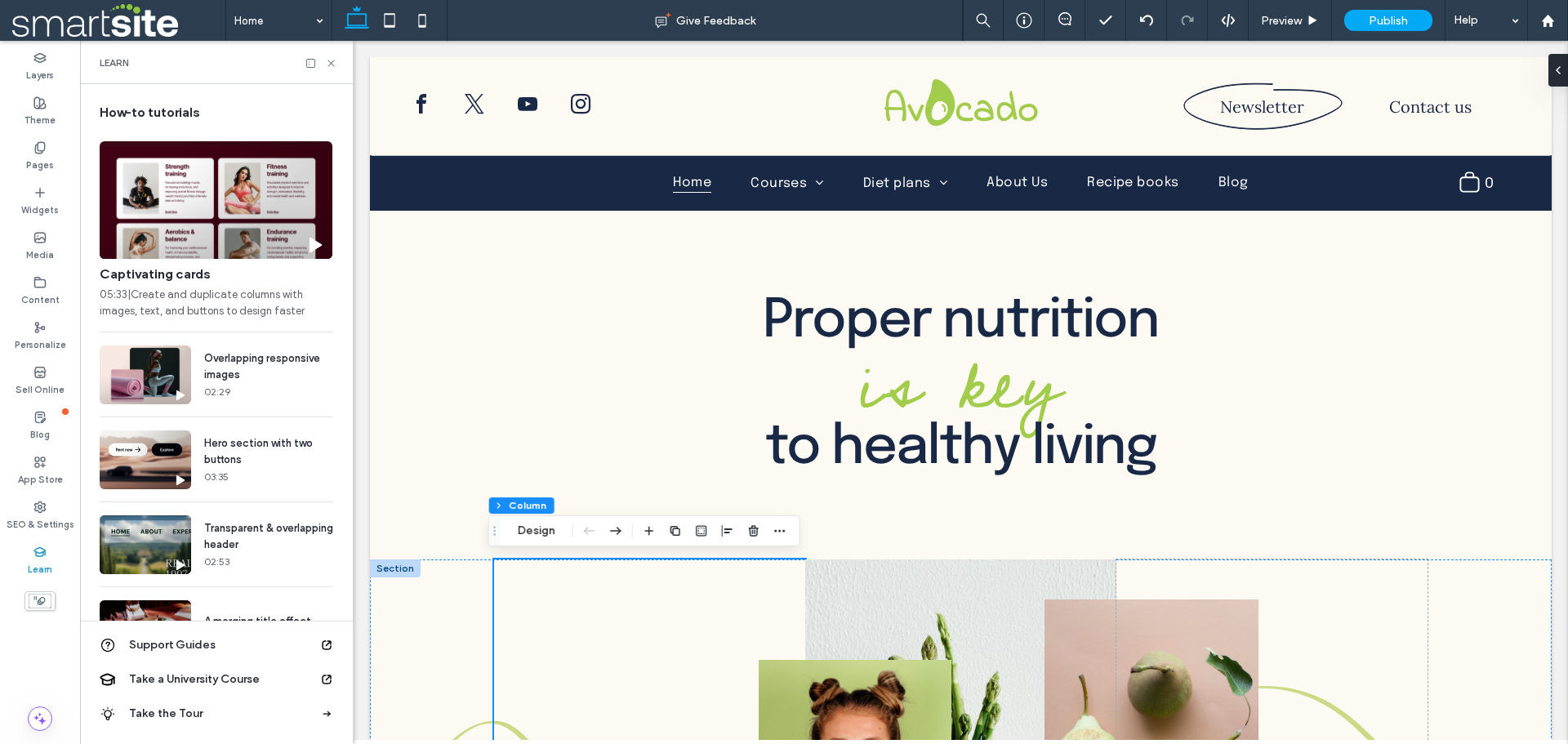
click at [37, 553] on icon at bounding box center [40, 552] width 13 height 13
click at [335, 59] on icon at bounding box center [332, 63] width 12 height 12
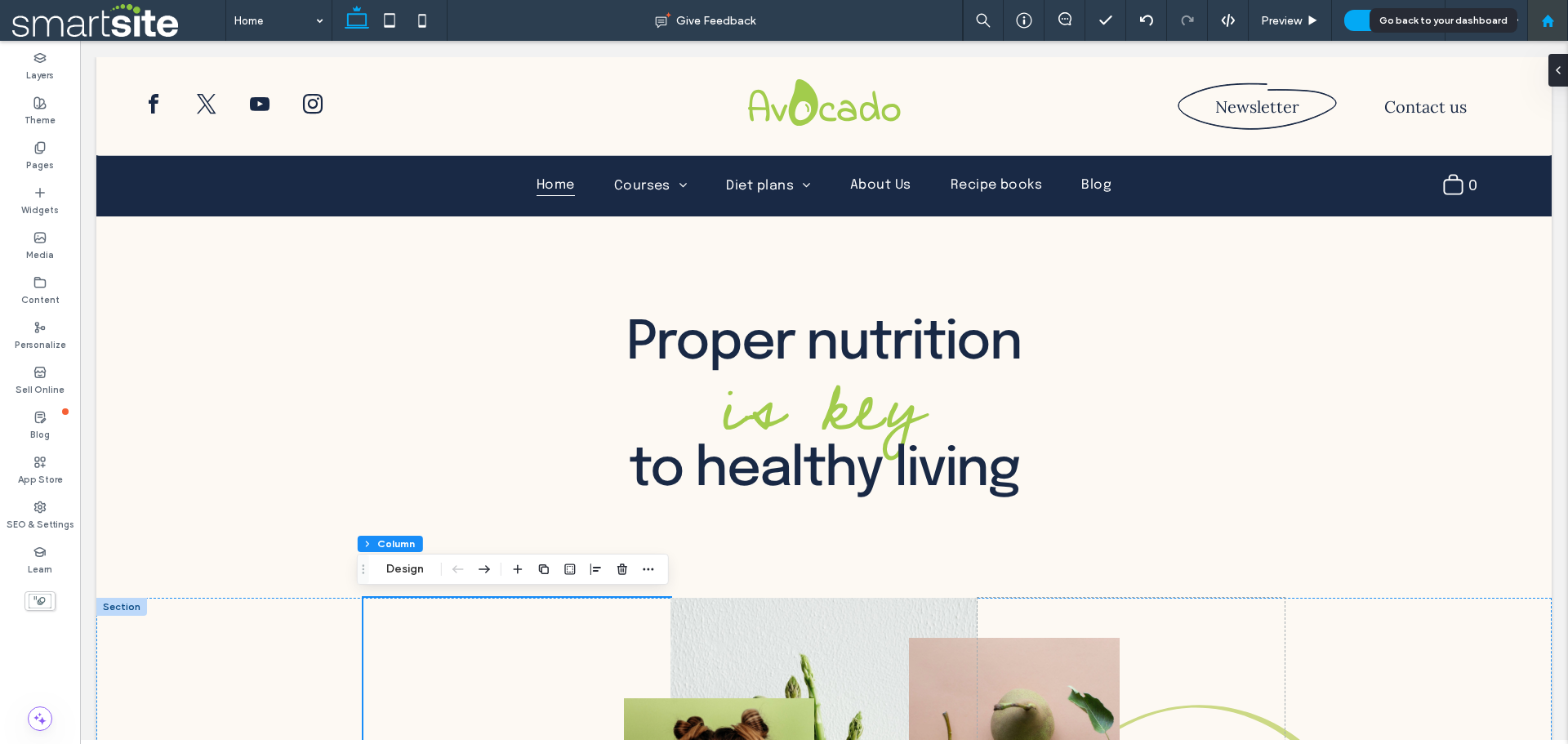
click at [1553, 14] on icon at bounding box center [1548, 21] width 14 height 14
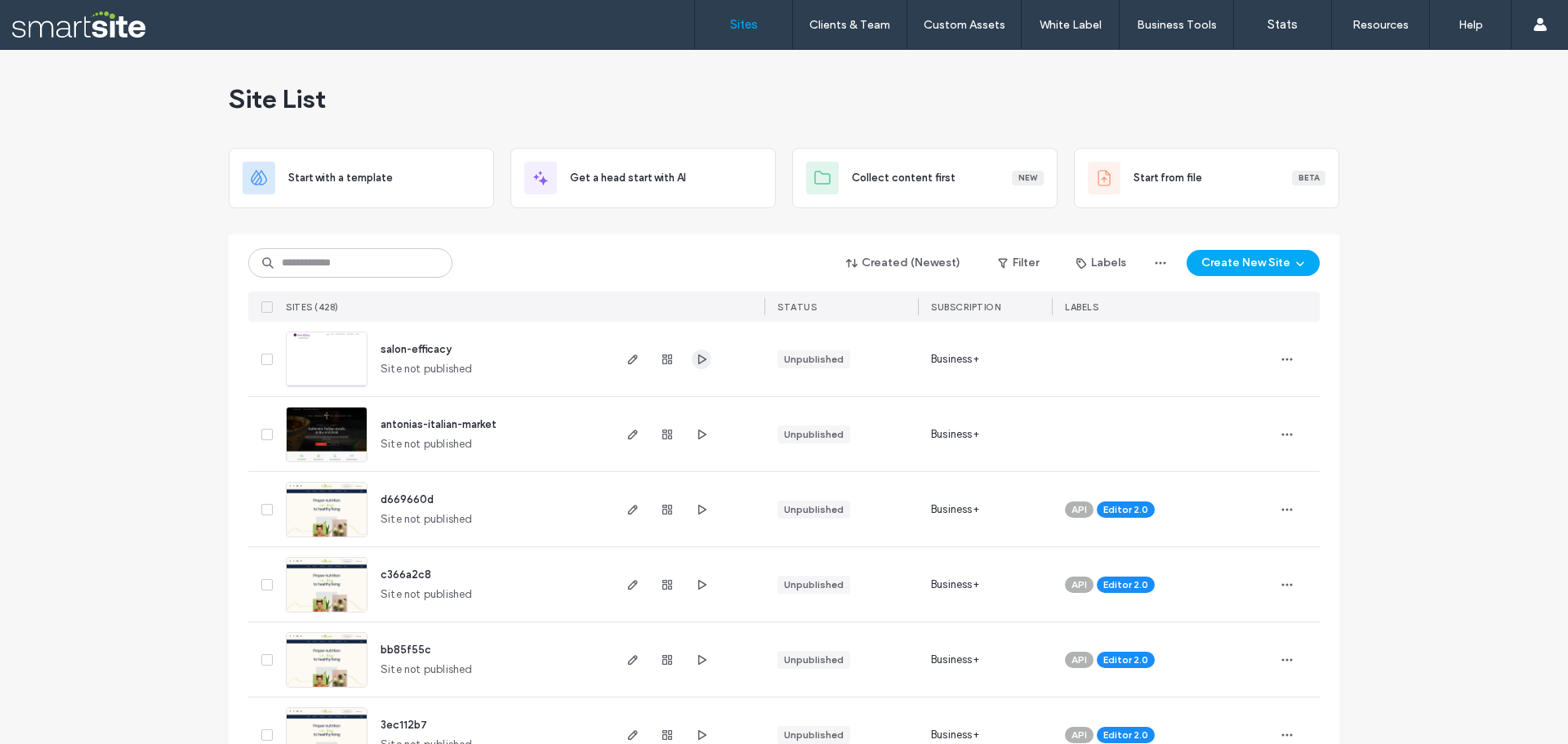
click at [695, 355] on icon "button" at bounding box center [702, 359] width 13 height 13
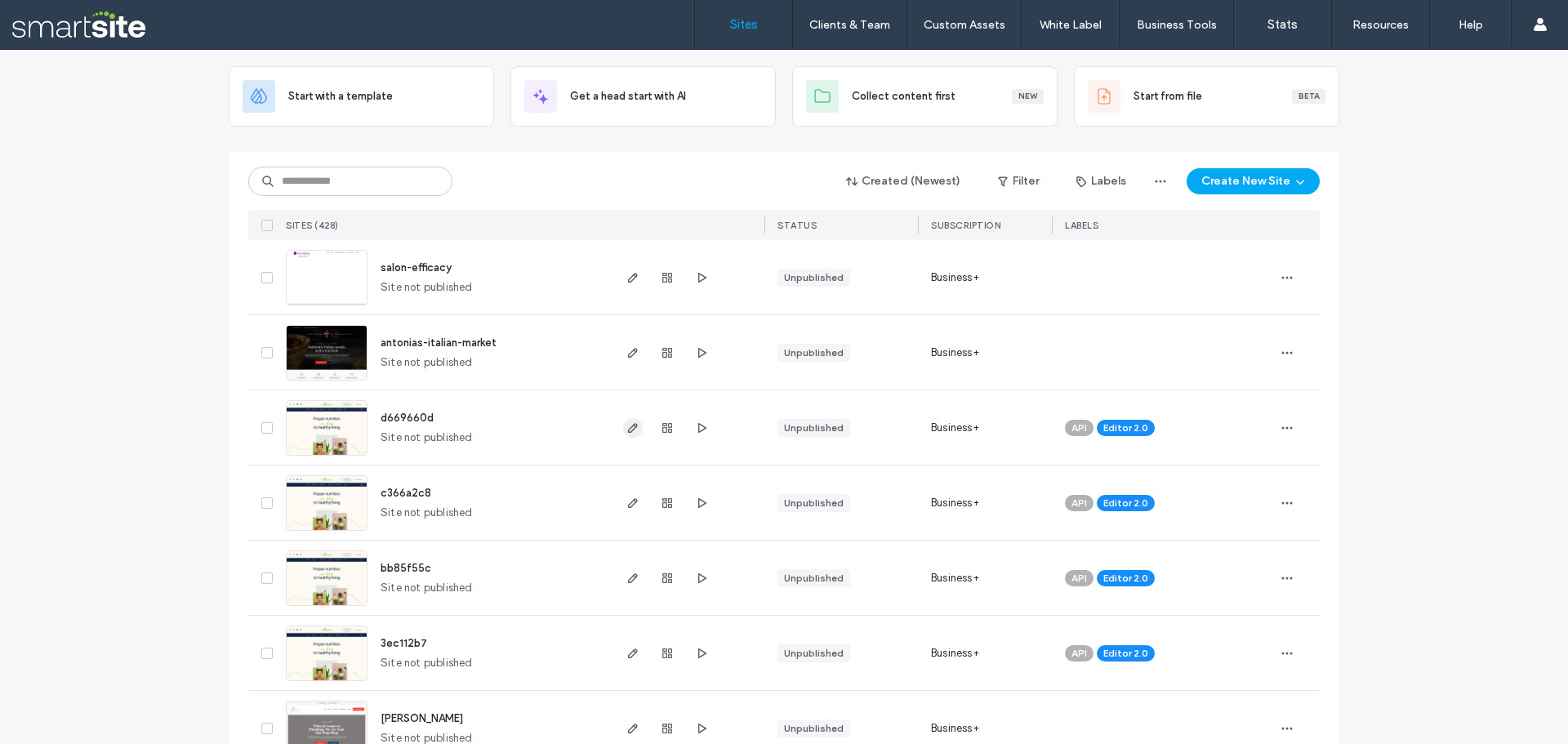
click at [627, 424] on icon "button" at bounding box center [633, 428] width 13 height 13
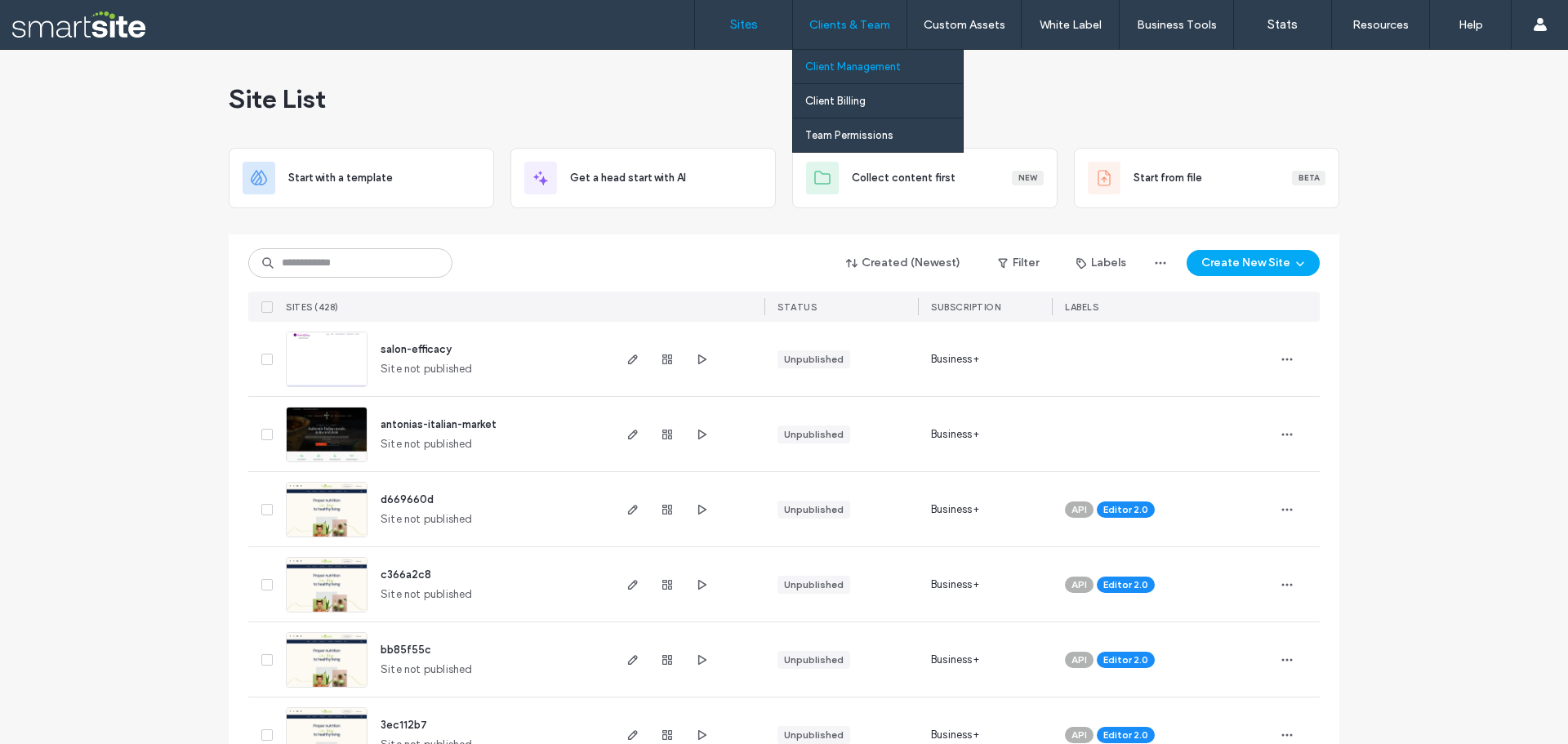
click at [845, 70] on label "Client Management" at bounding box center [853, 67] width 95 height 12
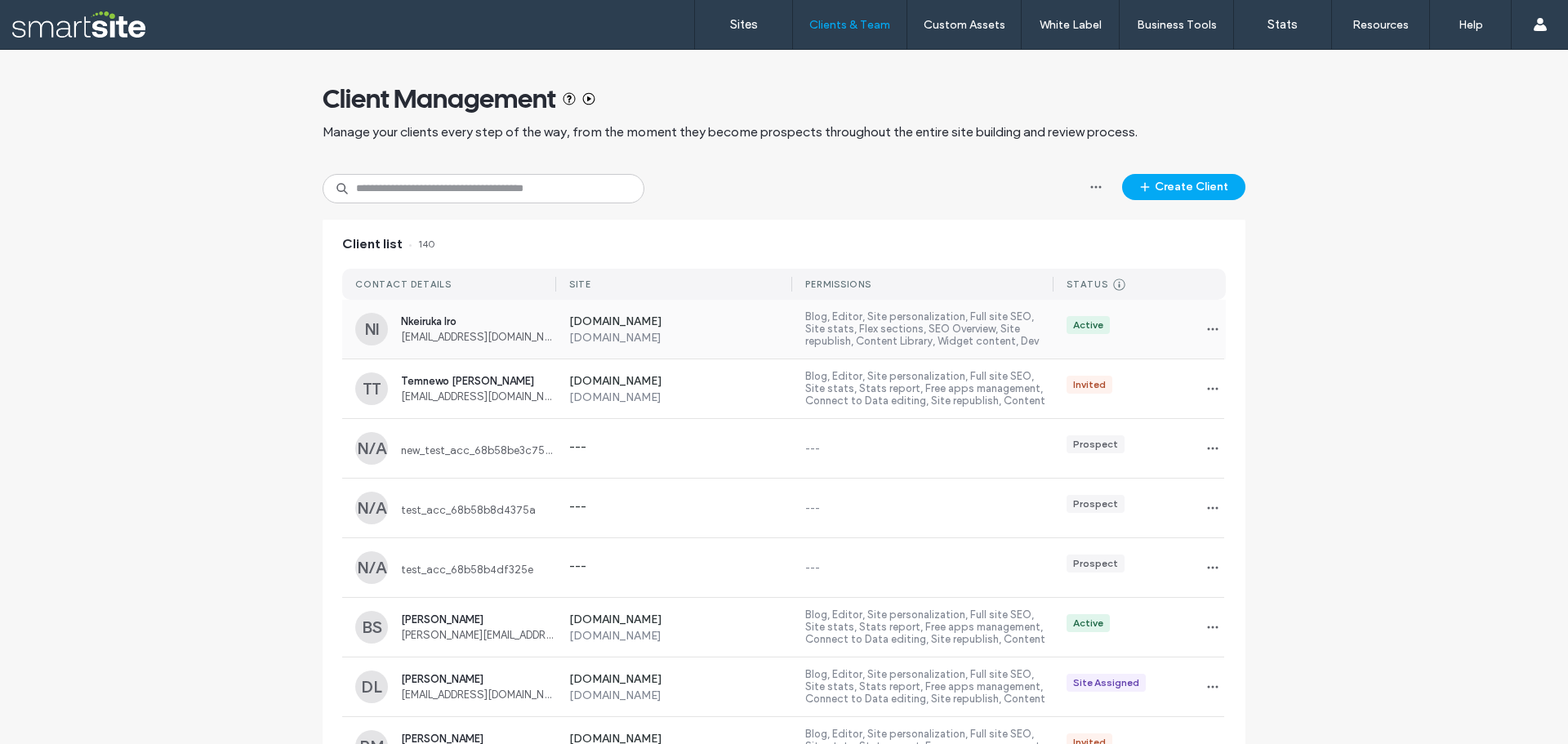
click at [426, 339] on span "[EMAIL_ADDRESS][DOMAIN_NAME]" at bounding box center [479, 337] width 155 height 12
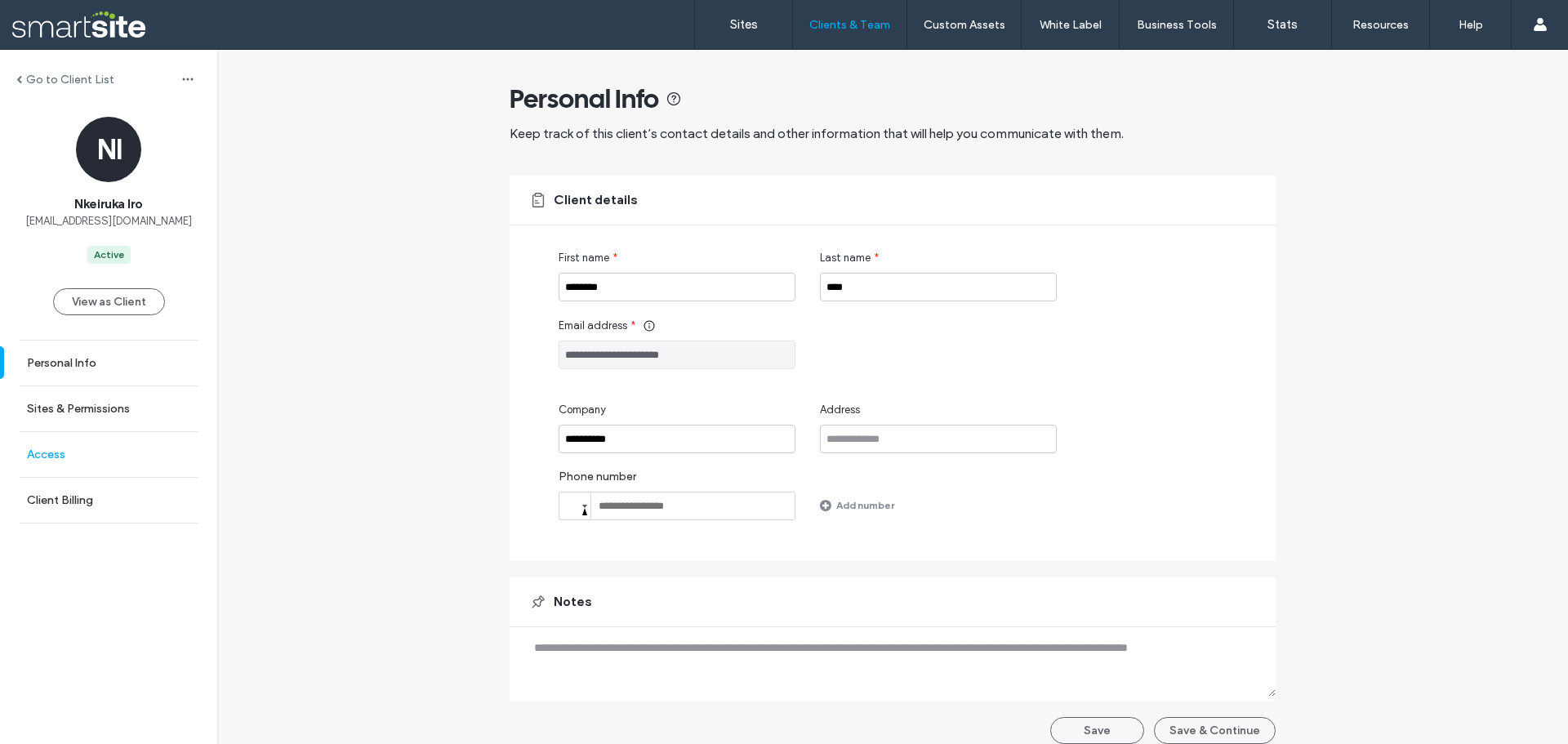
click at [93, 453] on link "Access" at bounding box center [109, 454] width 218 height 45
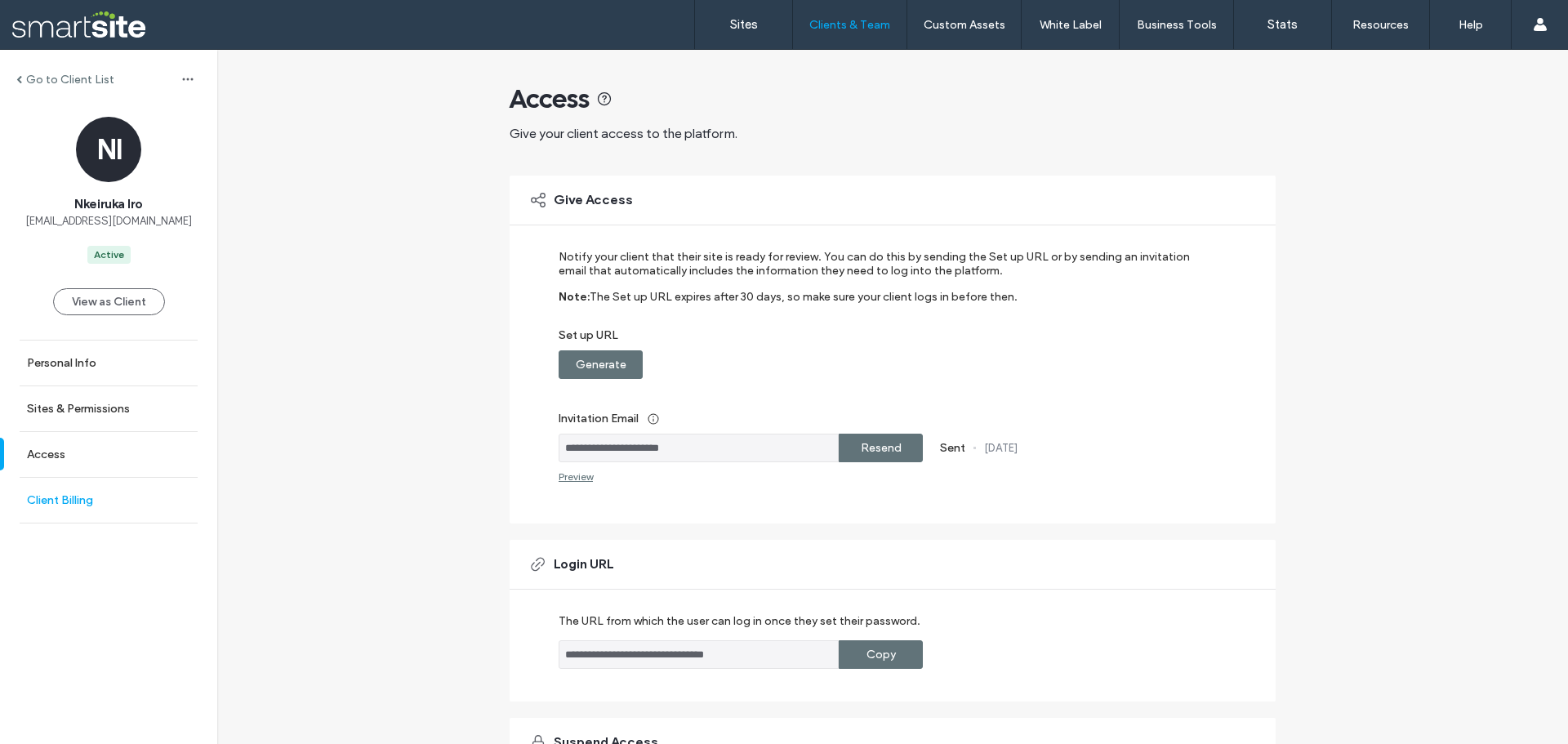
click at [80, 502] on label "Client Billing" at bounding box center [60, 501] width 66 height 14
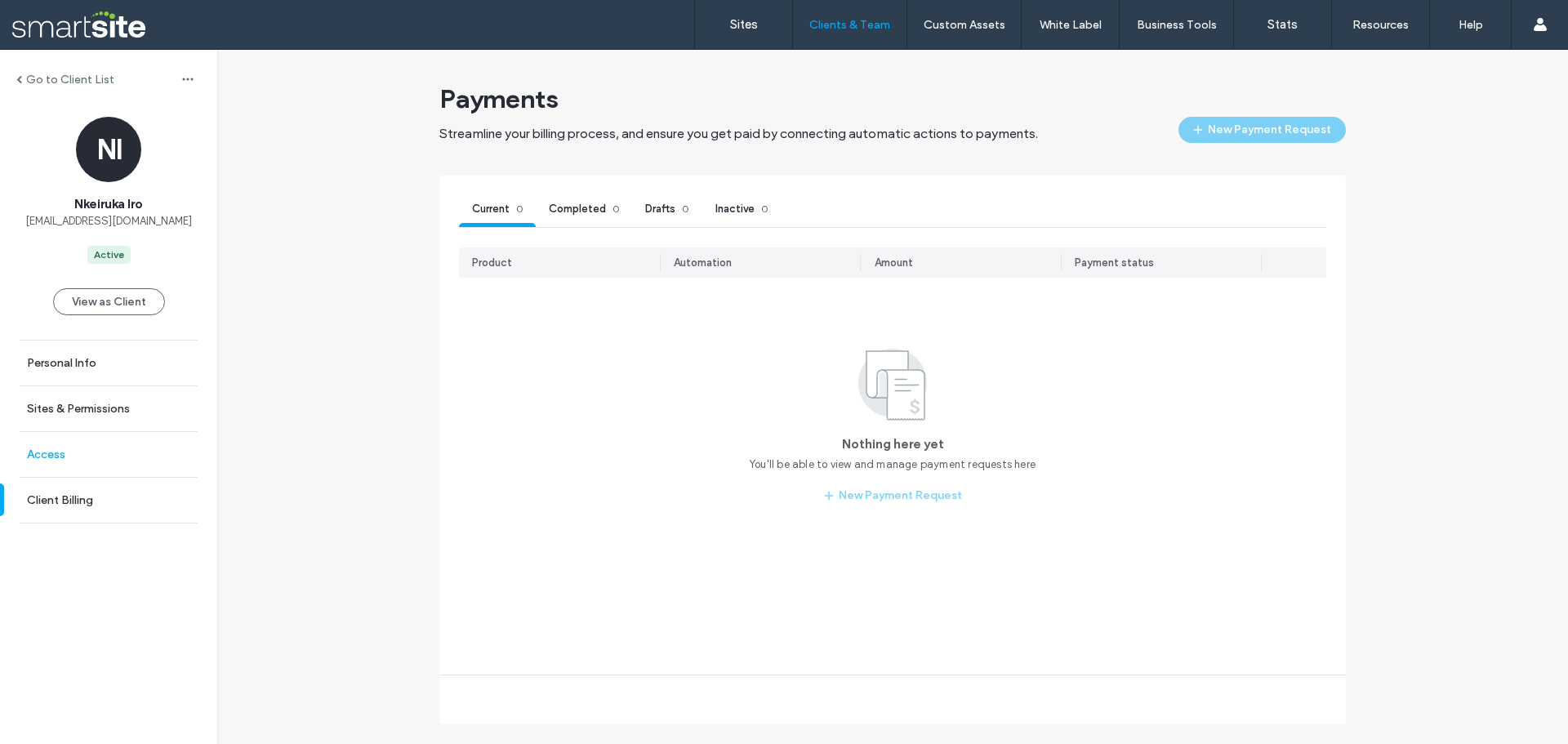
click at [86, 468] on link "Access" at bounding box center [109, 454] width 218 height 45
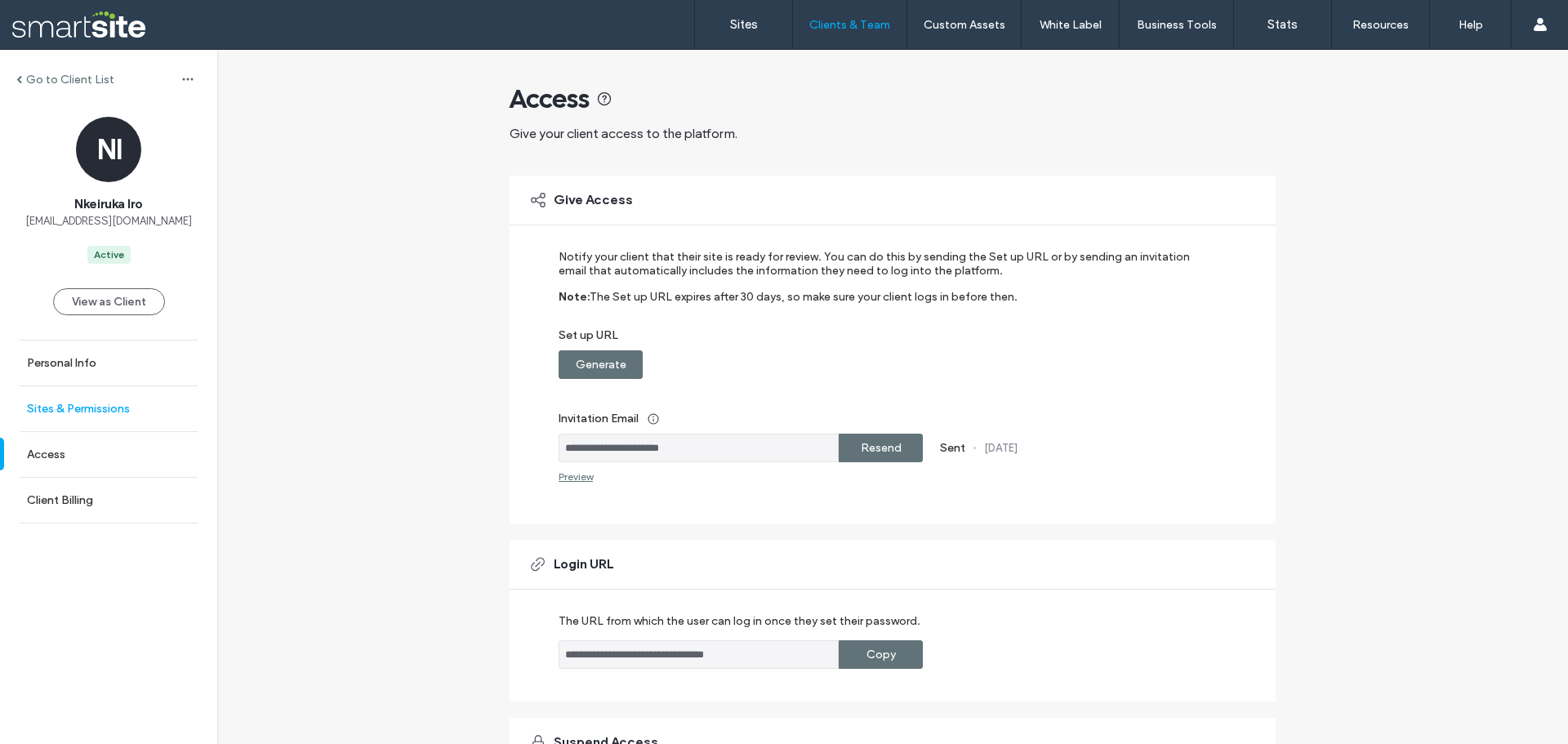
click at [106, 424] on link "Sites & Permissions" at bounding box center [109, 408] width 218 height 45
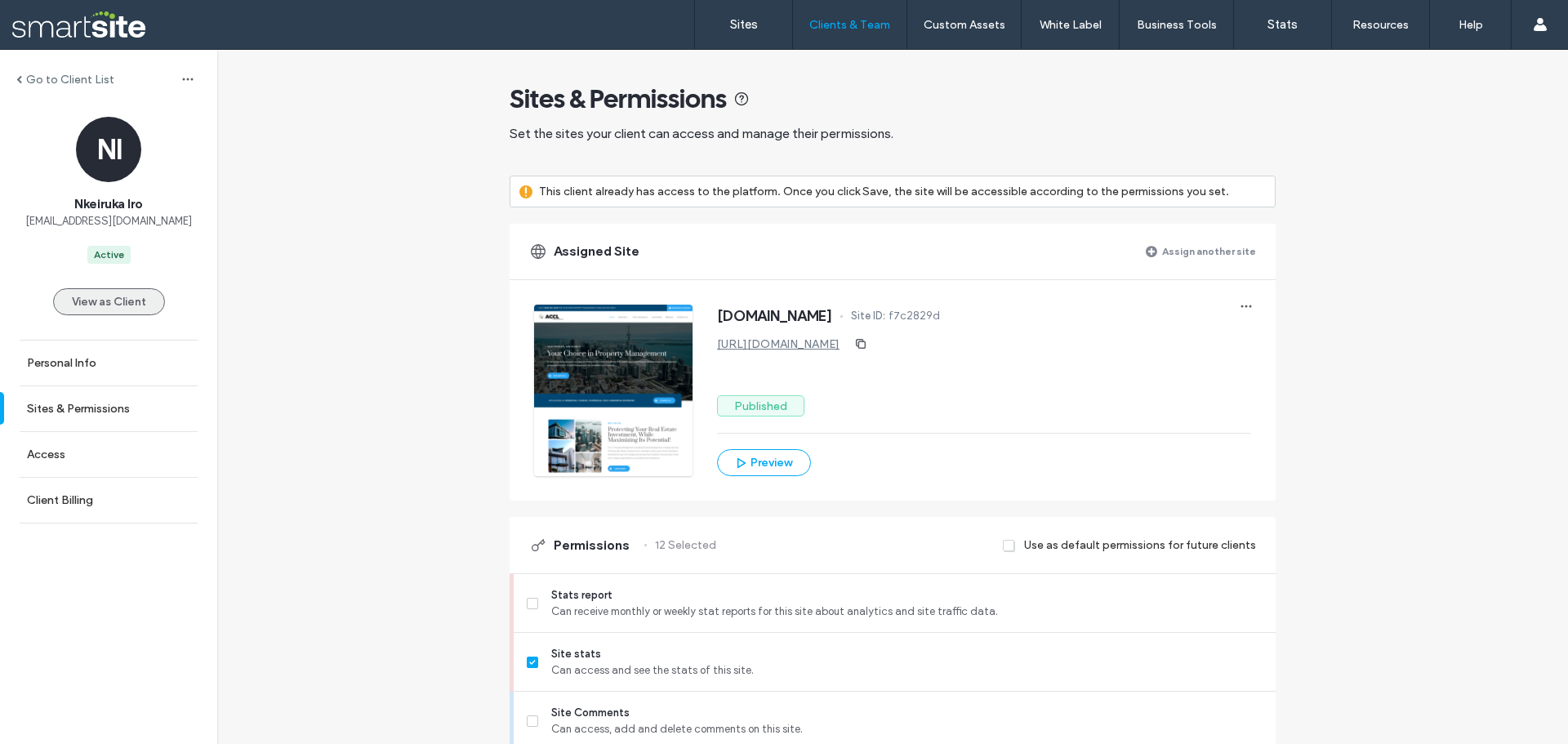
click at [92, 307] on button "View as Client" at bounding box center [110, 301] width 112 height 27
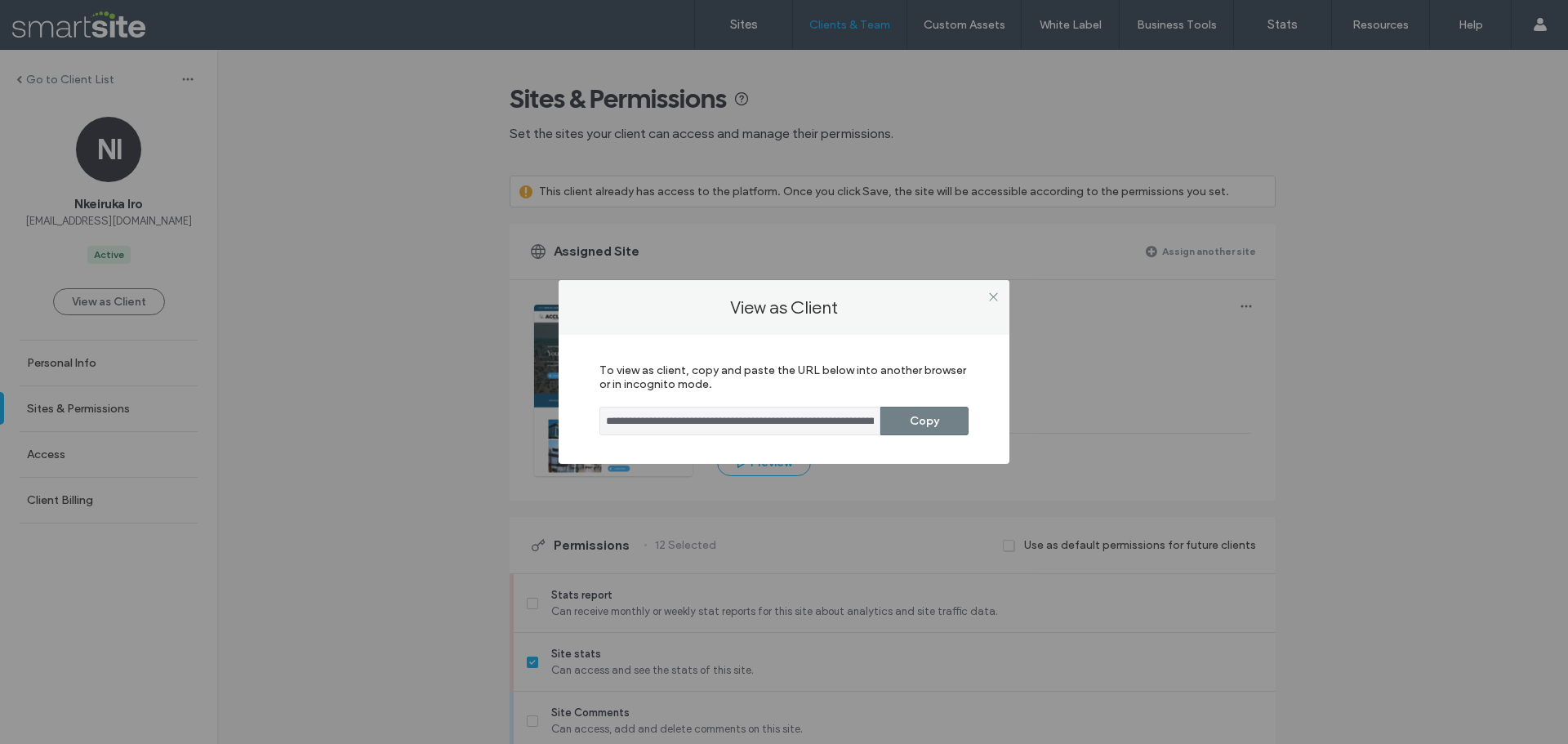
click at [894, 429] on button "Copy" at bounding box center [924, 421] width 88 height 29
drag, startPoint x: 832, startPoint y: 415, endPoint x: 874, endPoint y: 415, distance: 42.0
click at [874, 415] on input "**********" at bounding box center [741, 421] width 282 height 29
click at [793, 426] on input "**********" at bounding box center [741, 421] width 282 height 29
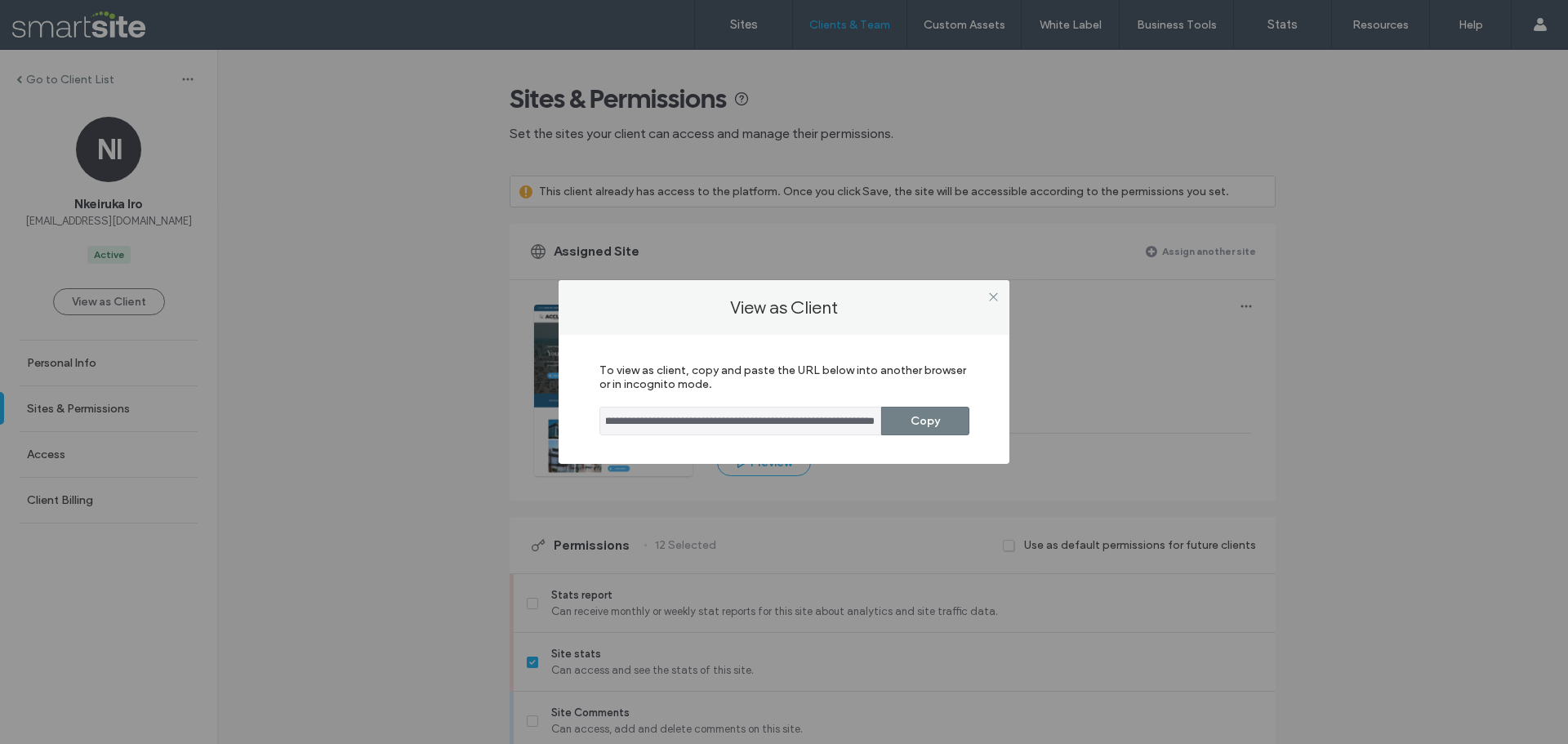
scroll to position [0, 751]
drag, startPoint x: 817, startPoint y: 421, endPoint x: 884, endPoint y: 421, distance: 67.0
click at [884, 421] on div "**********" at bounding box center [784, 421] width 369 height 29
click at [809, 428] on input "**********" at bounding box center [741, 421] width 282 height 29
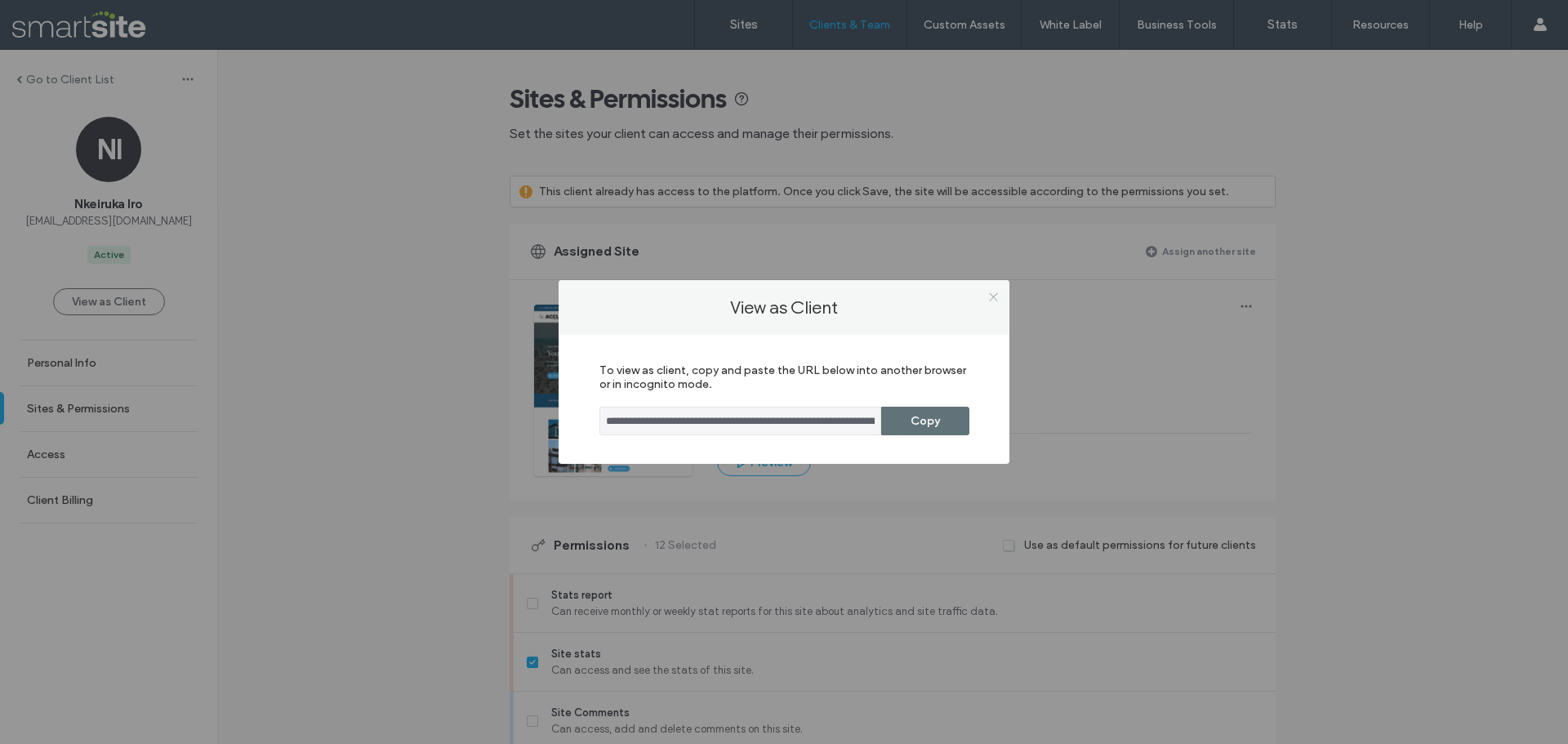
click at [992, 298] on icon at bounding box center [994, 297] width 12 height 12
